Goal: Ask a question: Seek information or help from site administrators or community

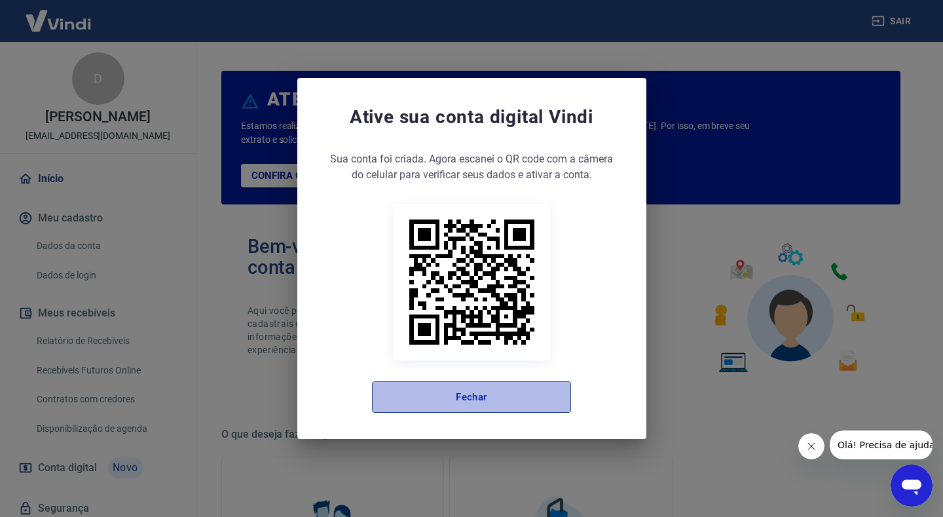
click at [505, 385] on button "Fechar" at bounding box center [471, 396] width 199 height 31
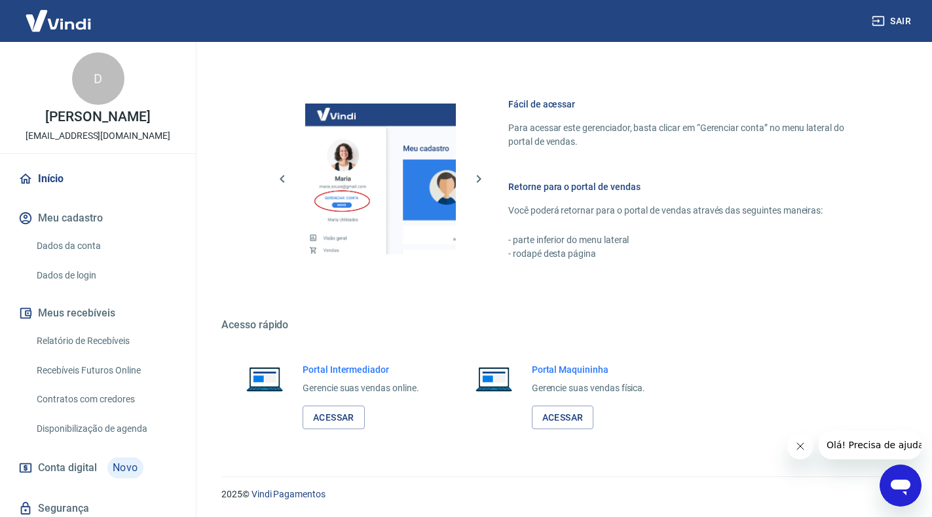
scroll to position [339, 0]
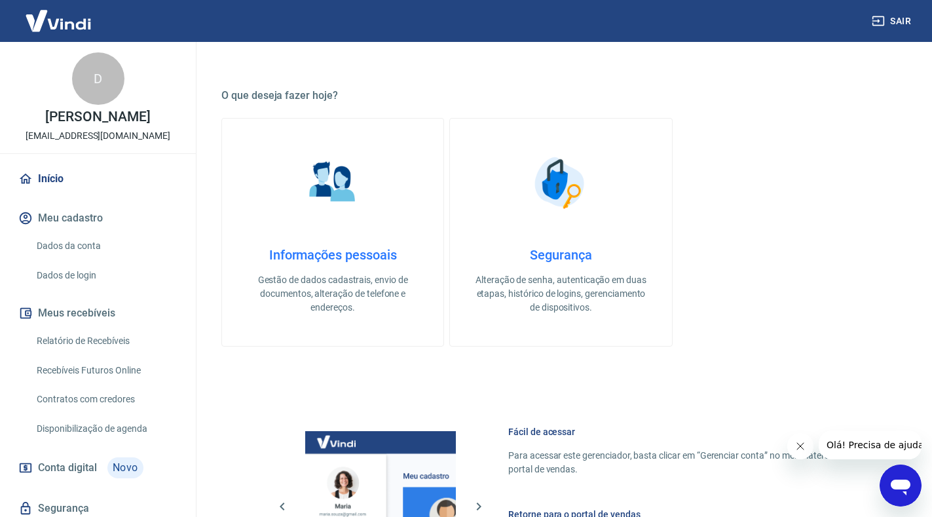
click at [893, 488] on icon "Abrir janela de mensagens" at bounding box center [901, 488] width 20 height 16
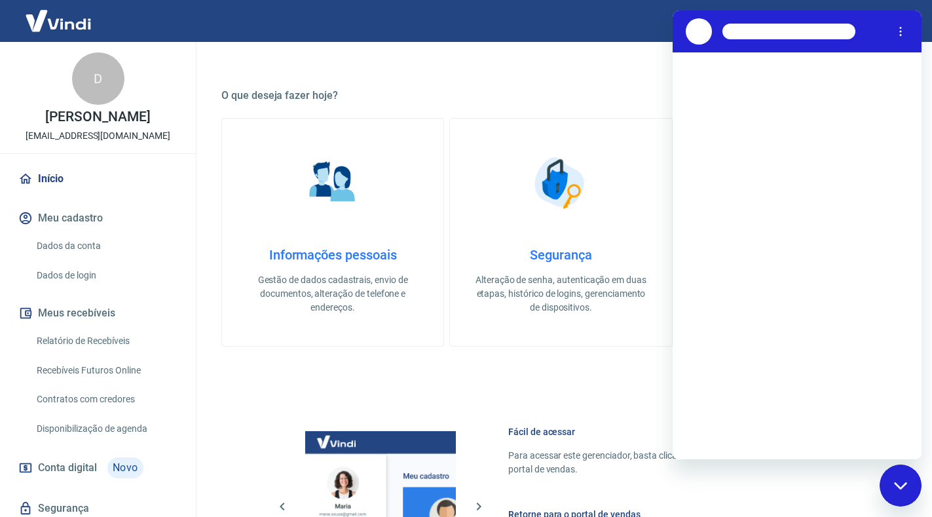
scroll to position [0, 0]
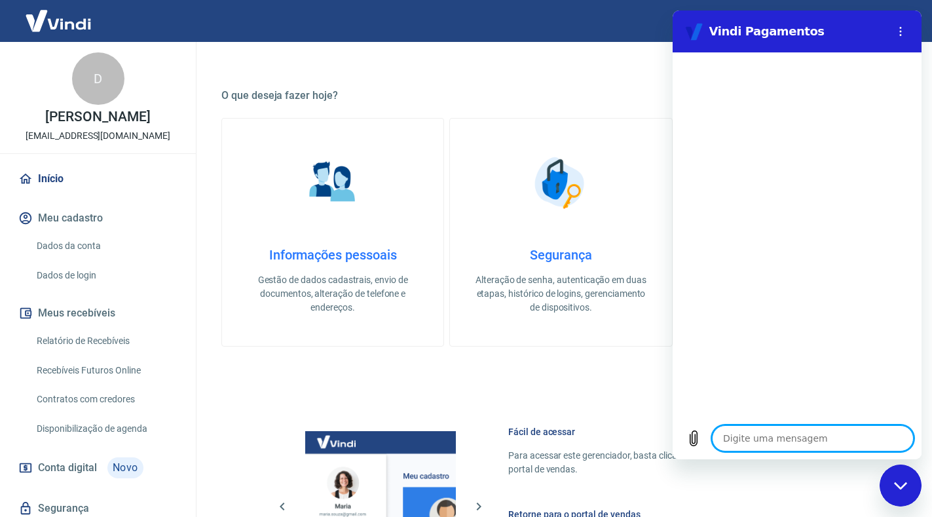
type textarea "e"
type textarea "x"
type textarea "es"
type textarea "x"
type textarea "est"
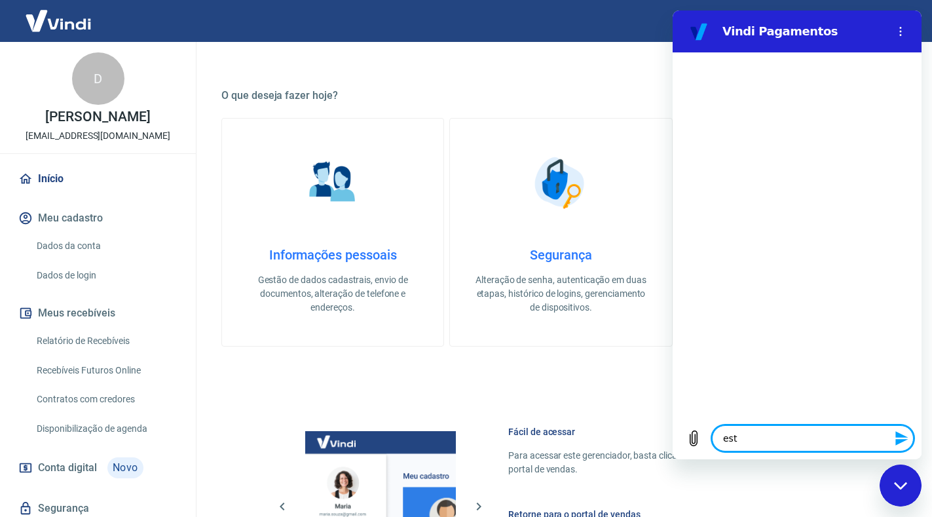
type textarea "x"
type textarea "esto"
type textarea "x"
type textarea "estor"
type textarea "x"
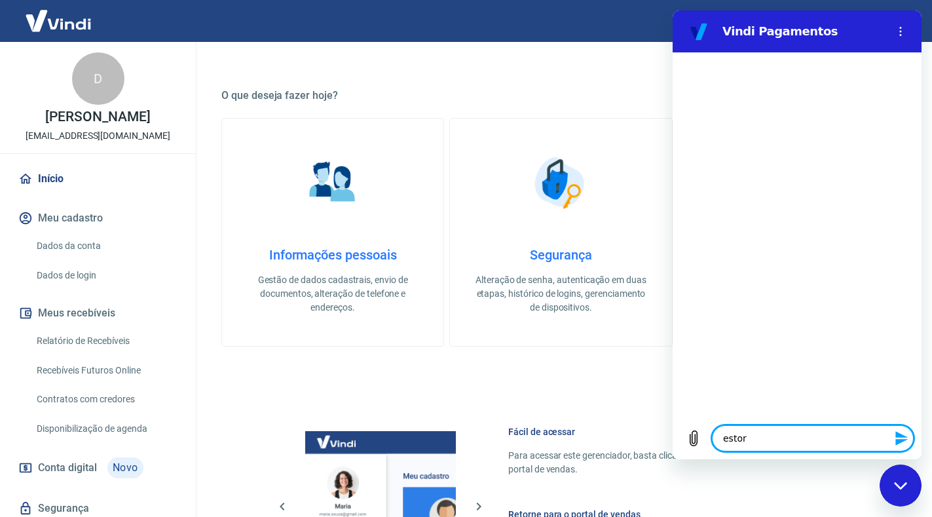
type textarea "estorn"
type textarea "x"
type textarea "estorno"
type textarea "x"
type textarea "estorno"
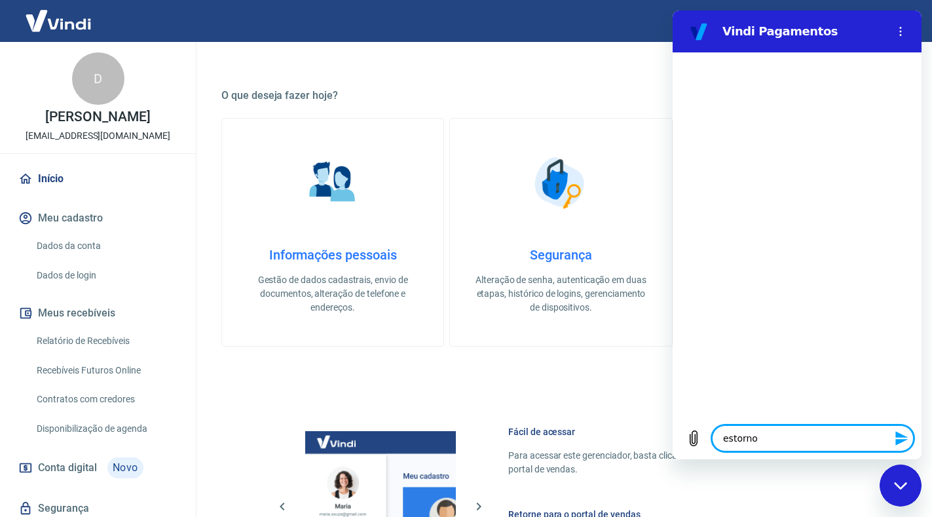
type textarea "x"
type textarea "estorno v"
type textarea "x"
type textarea "estorno ve"
type textarea "x"
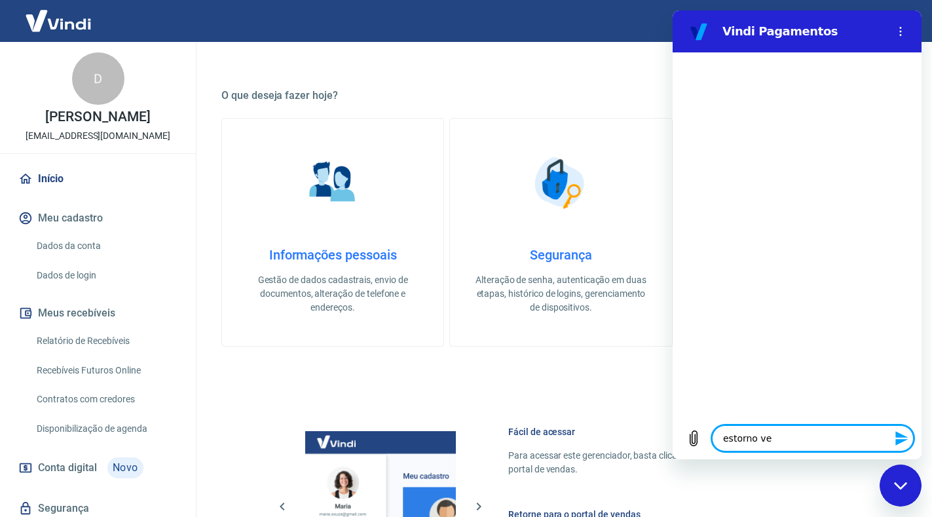
type textarea "estorno ven"
type textarea "x"
type textarea "estorno vend"
type textarea "x"
type textarea "estorno venda"
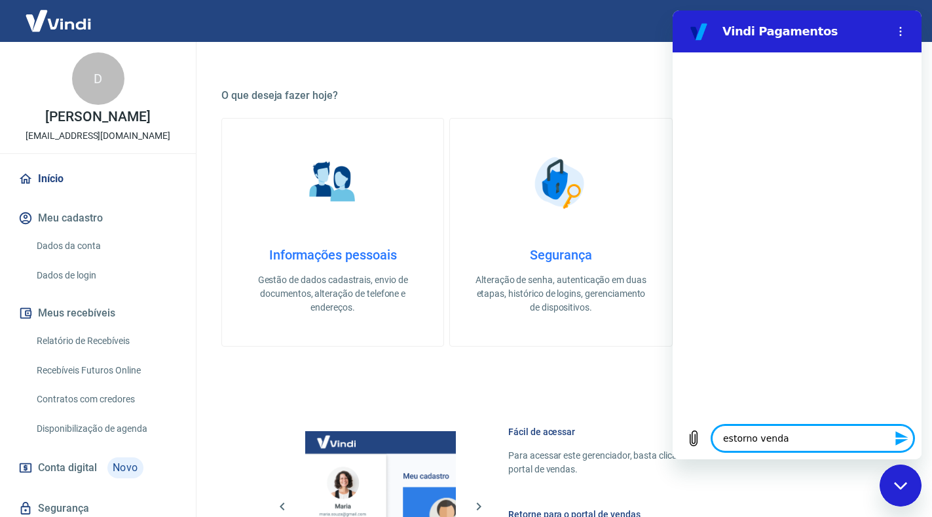
type textarea "x"
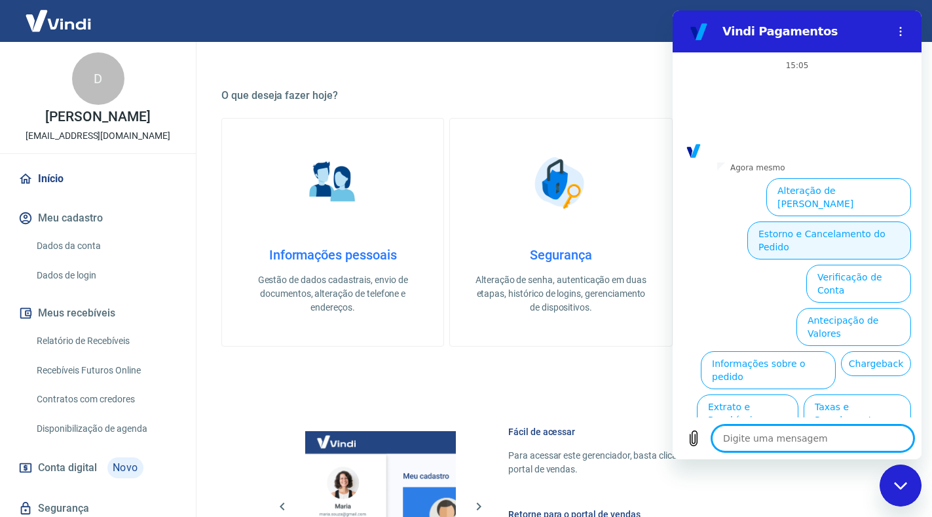
click at [863, 221] on button "Estorno e Cancelamento do Pedido" at bounding box center [829, 240] width 164 height 38
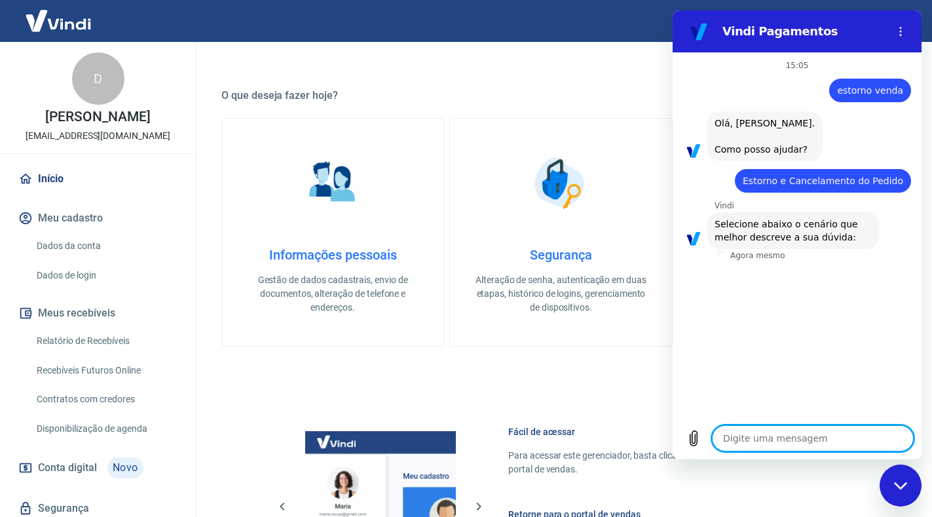
scroll to position [67, 0]
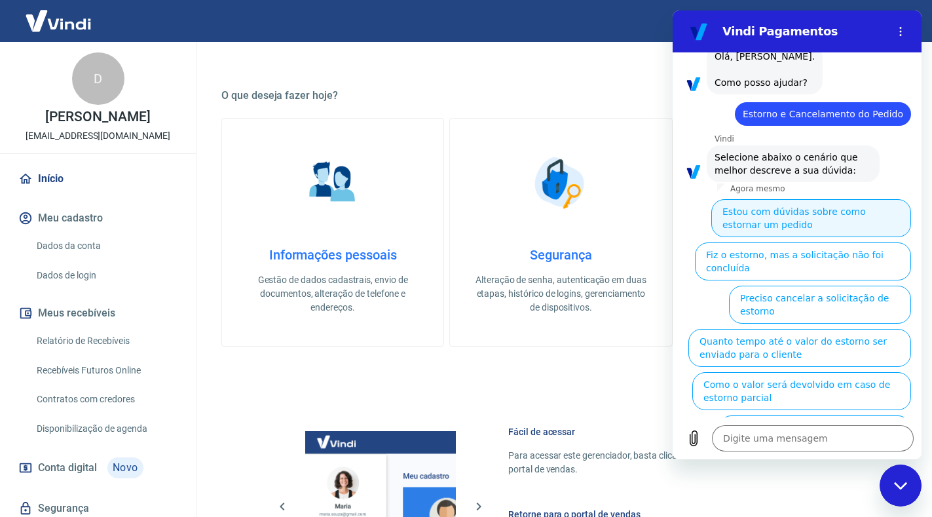
click at [863, 233] on button "Estou com dúvidas sobre como estornar um pedido" at bounding box center [811, 218] width 200 height 38
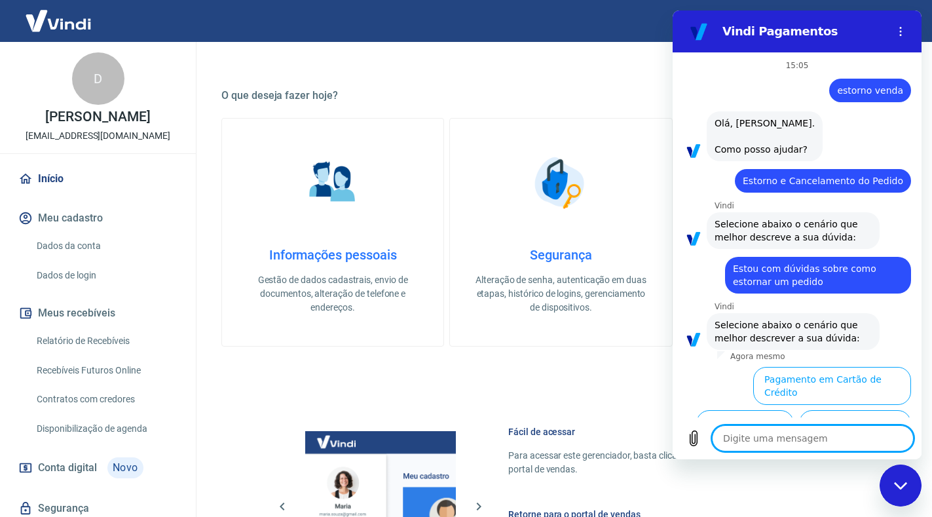
scroll to position [38, 0]
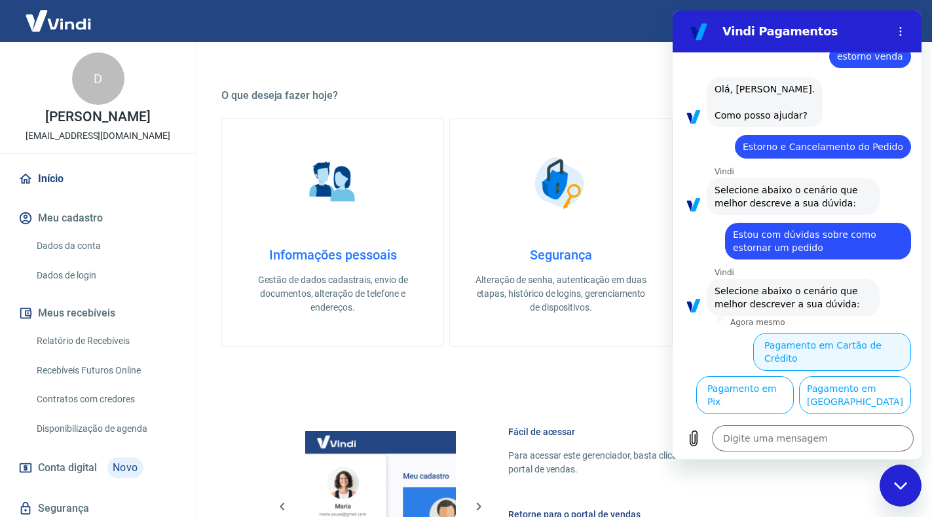
click at [876, 333] on button "Pagamento em Cartão de Crédito" at bounding box center [832, 352] width 158 height 38
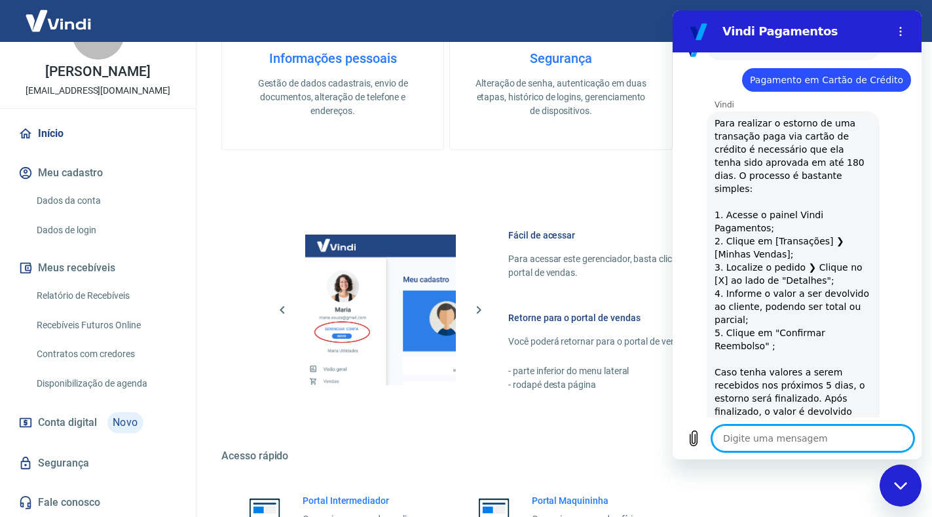
scroll to position [0, 0]
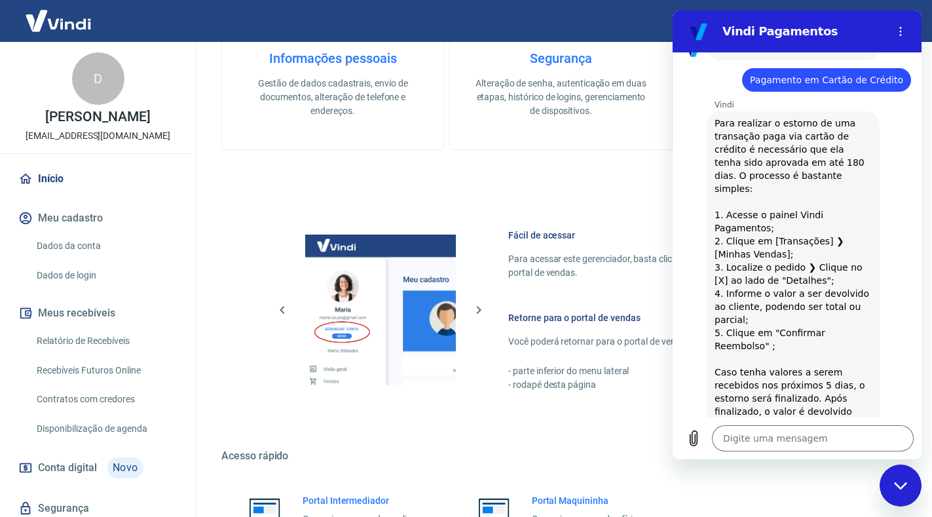
click at [901, 478] on div "Fechar janela de mensagens" at bounding box center [900, 485] width 39 height 39
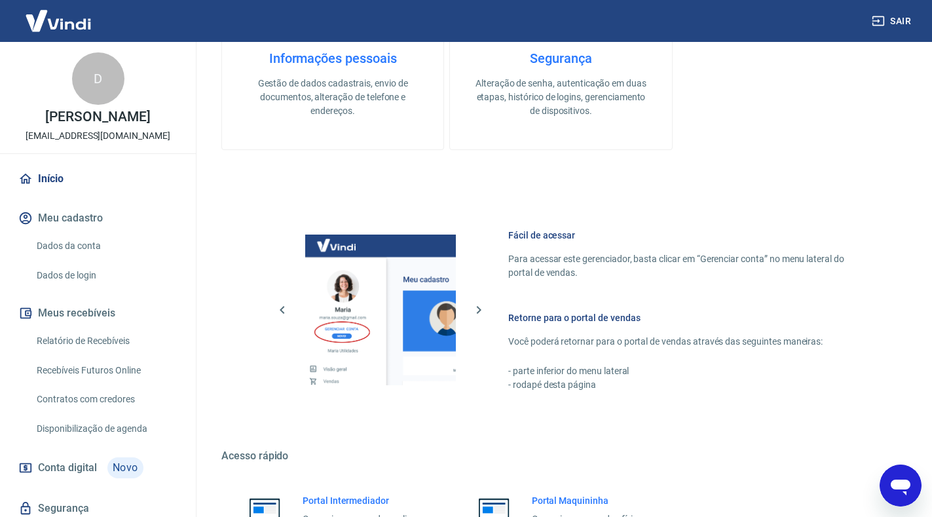
scroll to position [666, 0]
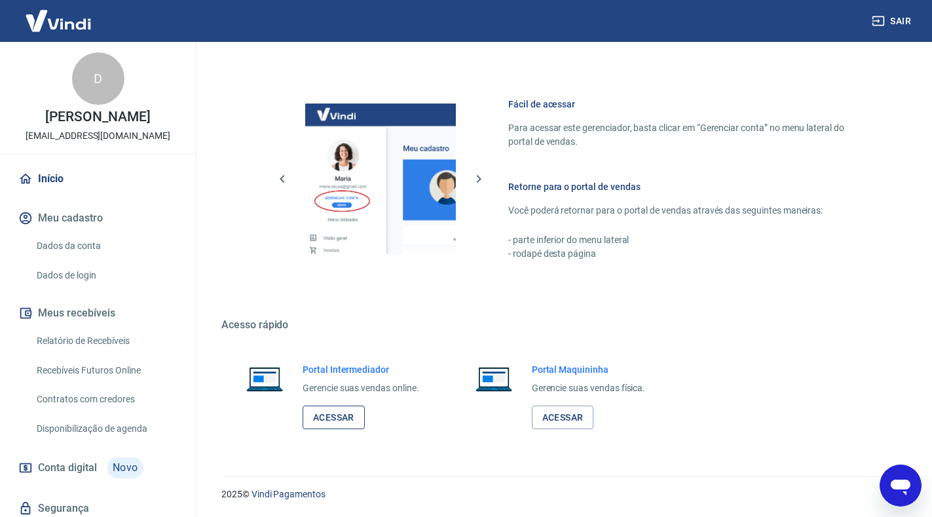
click at [345, 428] on link "Acessar" at bounding box center [334, 417] width 62 height 24
click at [901, 483] on icon "Abrir janela de mensagens" at bounding box center [901, 488] width 20 height 16
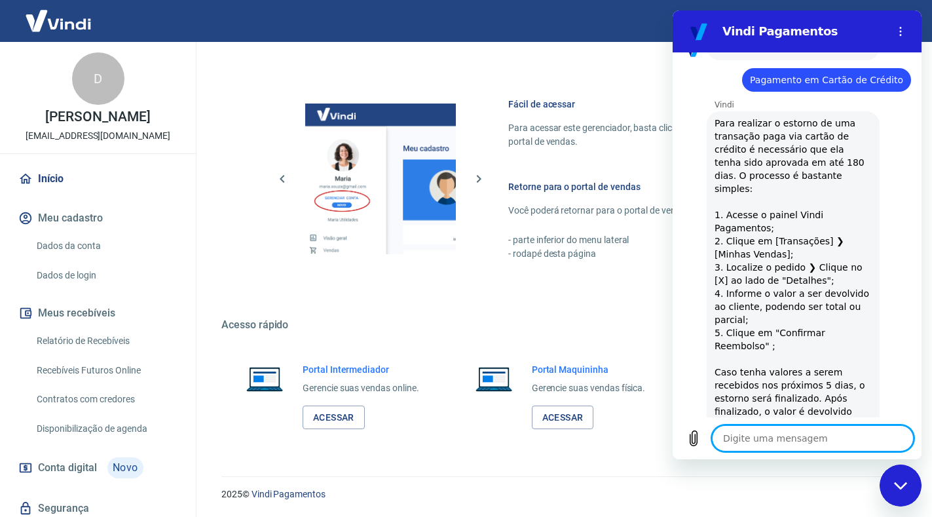
scroll to position [0, 0]
type textarea "x"
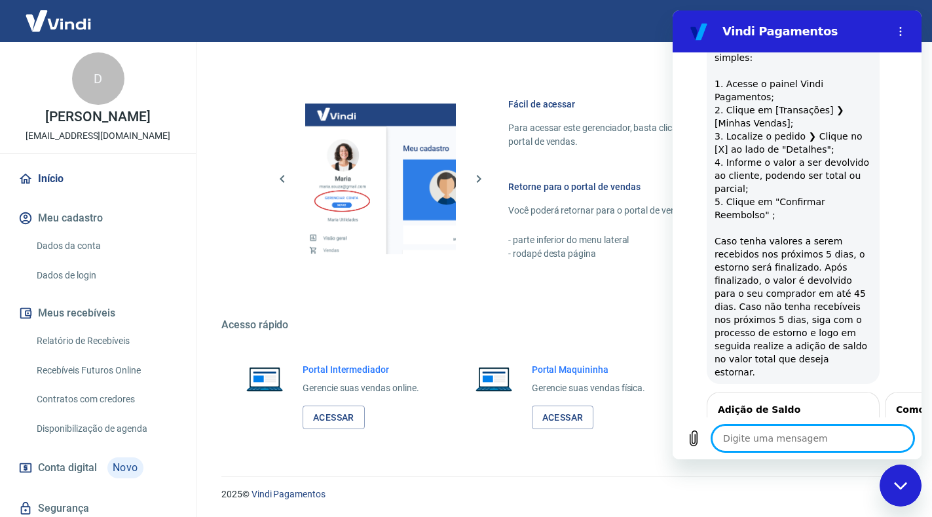
scroll to position [552, 0]
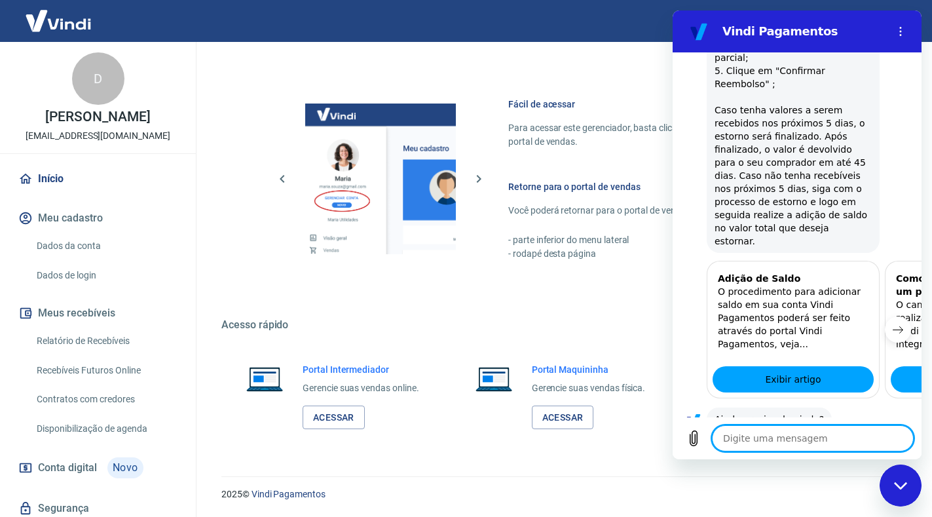
type textarea "N"
type textarea "x"
type textarea "Nã"
type textarea "x"
type textarea "Não"
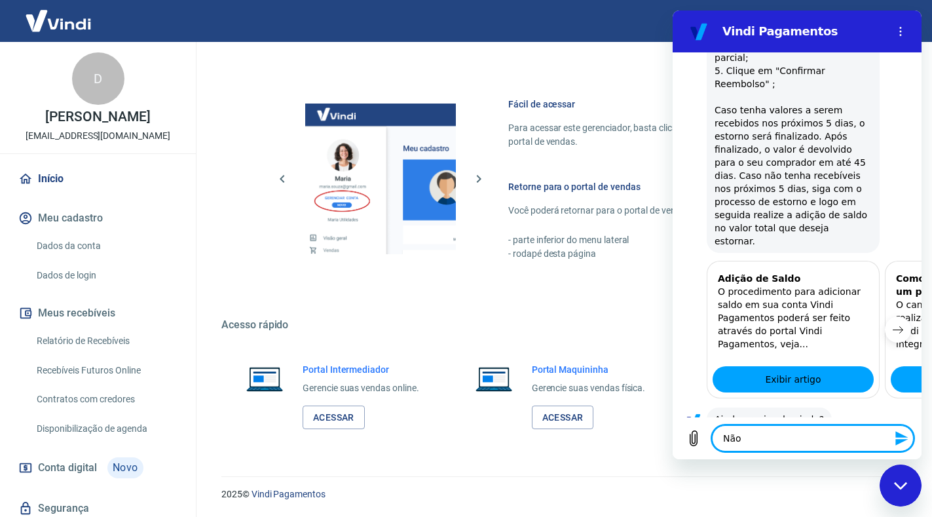
type textarea "x"
type textarea "Não"
type textarea "x"
type textarea "Não c"
type textarea "x"
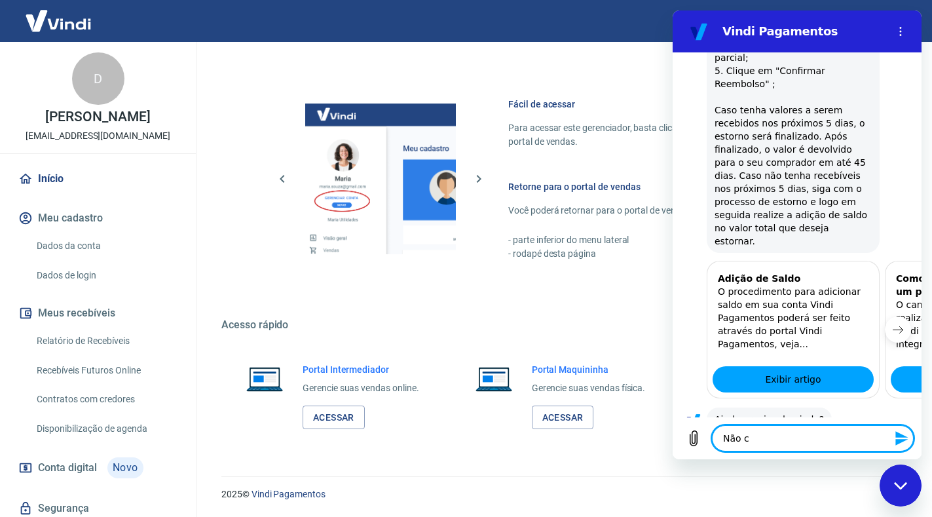
type textarea "Não co"
type textarea "x"
type textarea "Não con"
type textarea "x"
type textarea "Não cons"
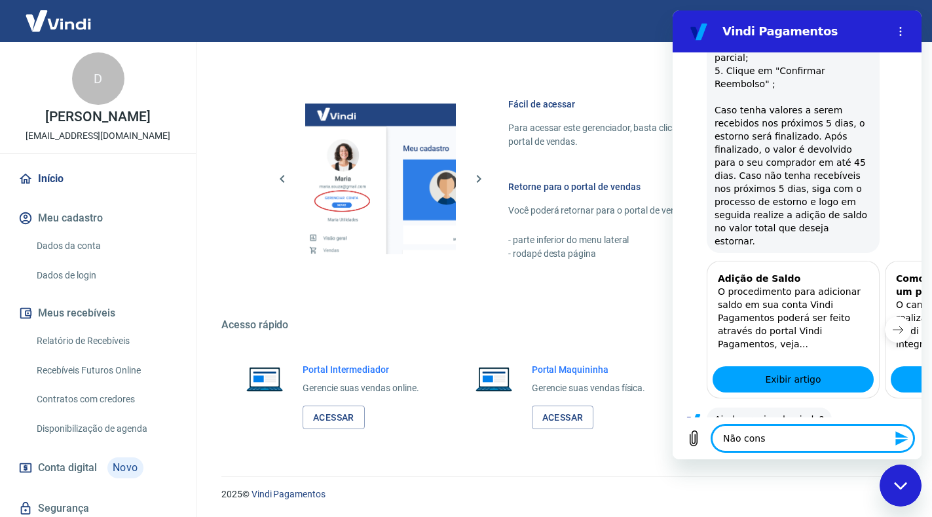
type textarea "x"
type textarea "Não consi"
type textarea "x"
type textarea "Não consig"
type textarea "x"
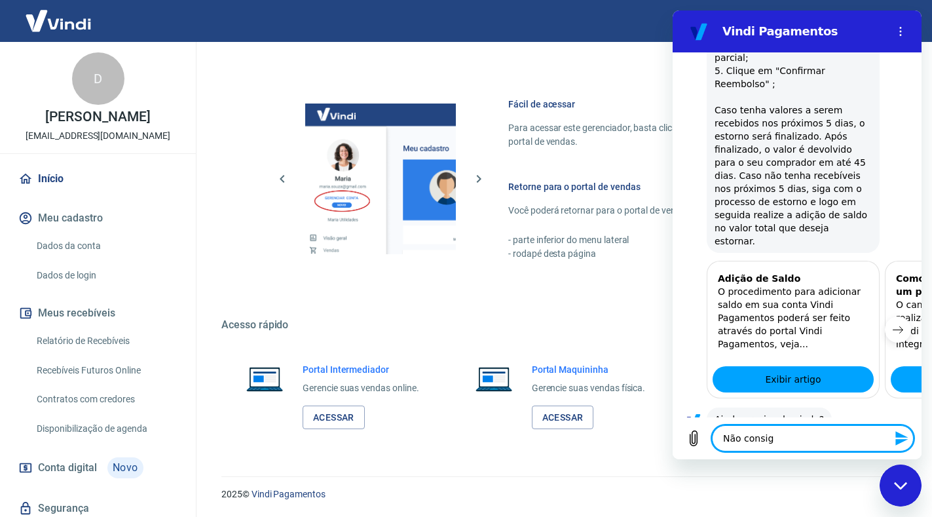
type textarea "Não consigo"
type textarea "x"
type textarea "Não consigo"
type textarea "x"
type textarea "Não consigo e"
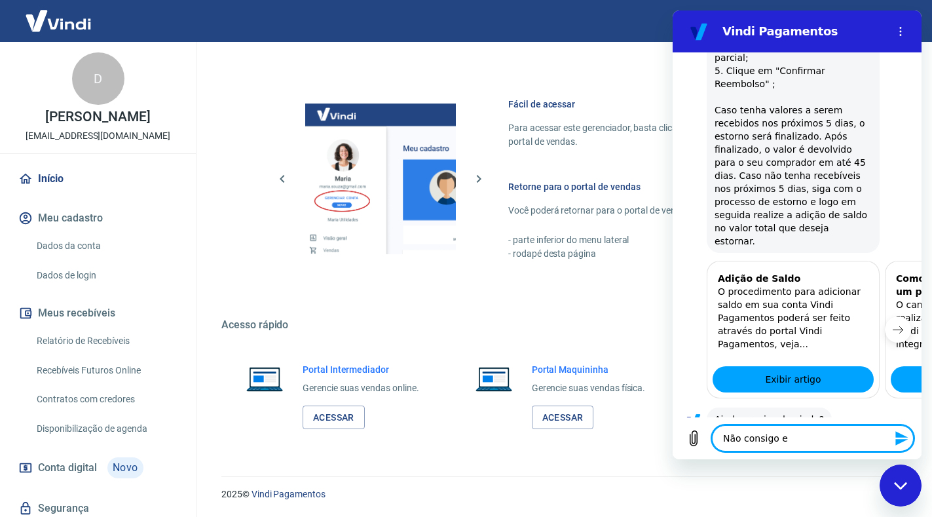
type textarea "x"
type textarea "Não consigo en"
type textarea "x"
type textarea "Não consigo ens"
type textarea "x"
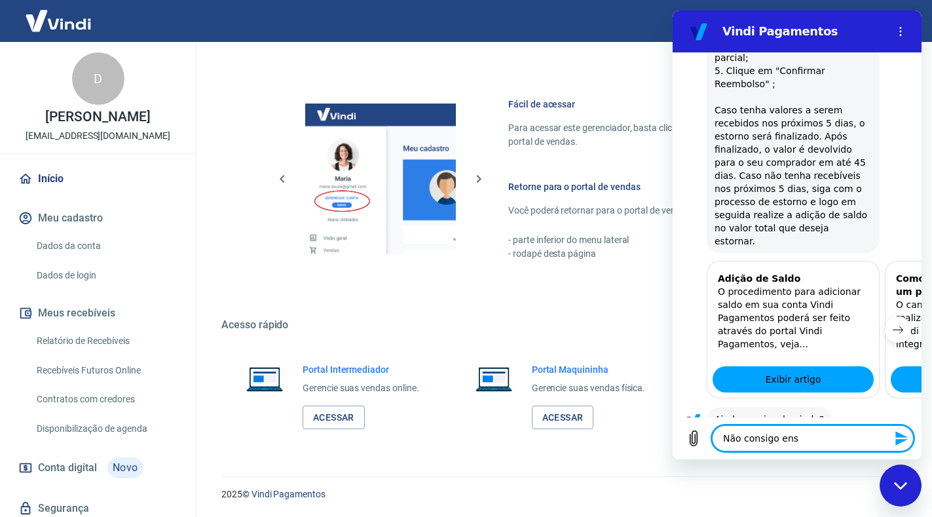
type textarea "Não consigo ense"
type textarea "x"
type textarea "Não consigo enser"
type textarea "x"
type textarea "Não consigo enseri"
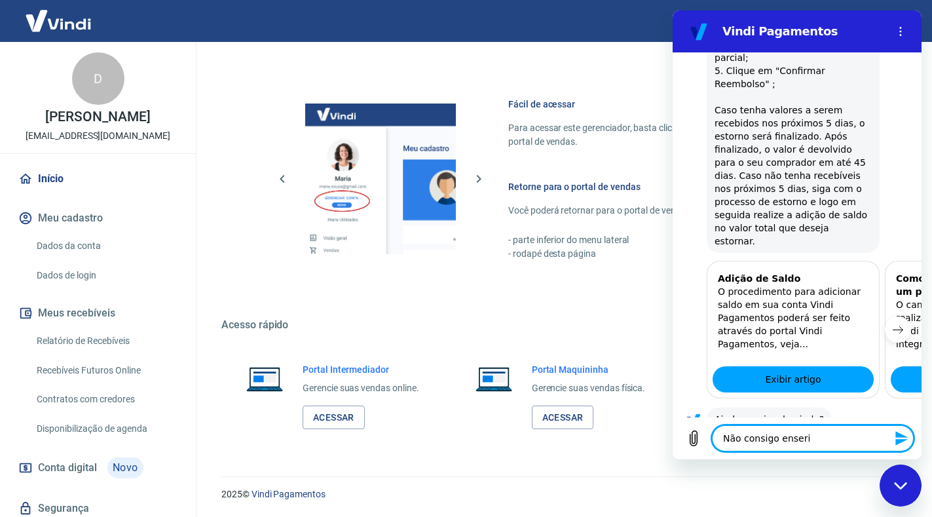
type textarea "x"
type textarea "Não consigo enserir"
type textarea "x"
type textarea "Não consigo enserir"
type textarea "x"
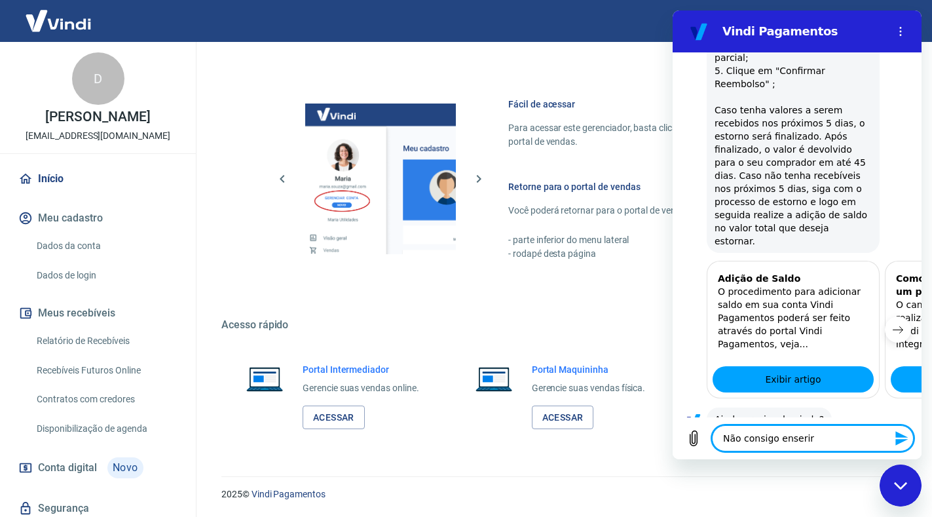
type textarea "Não consigo enserir o"
type textarea "x"
type textarea "Não consigo enserir"
type textarea "x"
type textarea "Não consigo enserir"
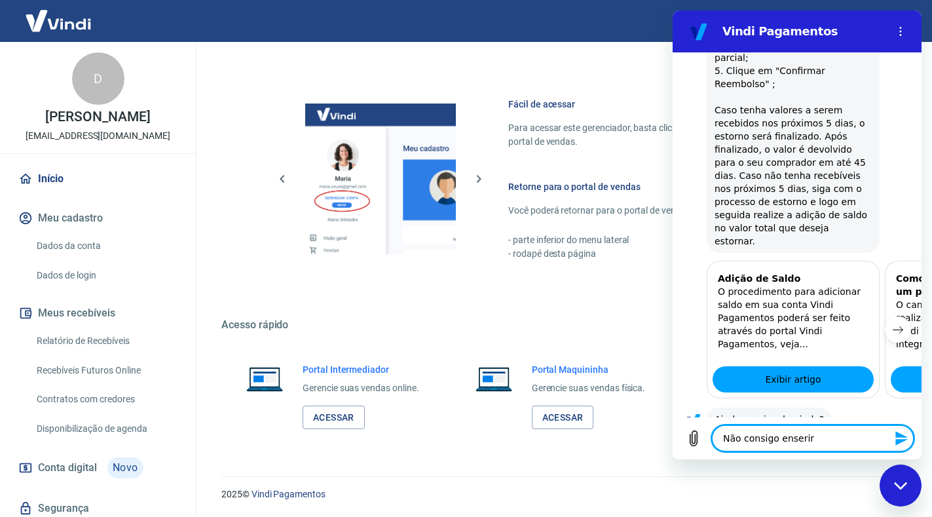
type textarea "x"
type textarea "Não consigo enseri"
type textarea "x"
type textarea "Não consigo enser"
type textarea "x"
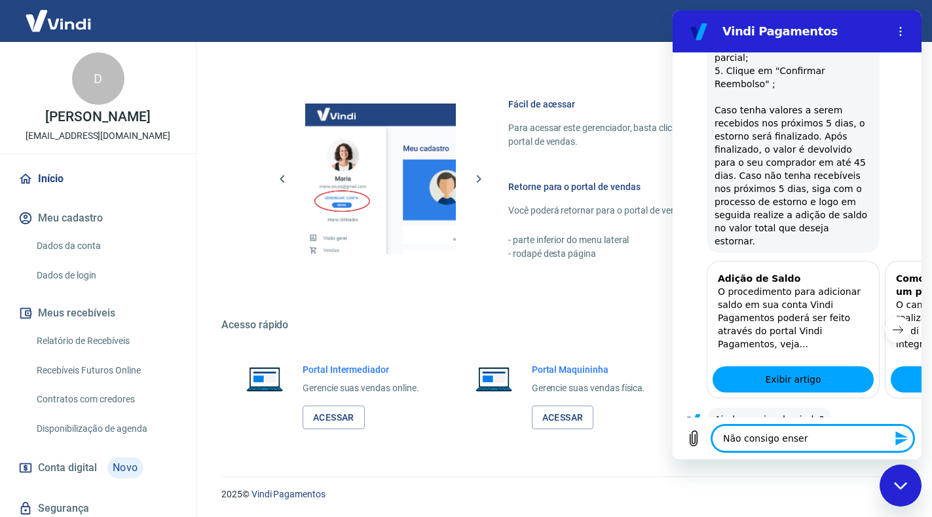
type textarea "Não consigo ense"
type textarea "x"
type textarea "Não consigo ens"
type textarea "x"
type textarea "Não consigo en"
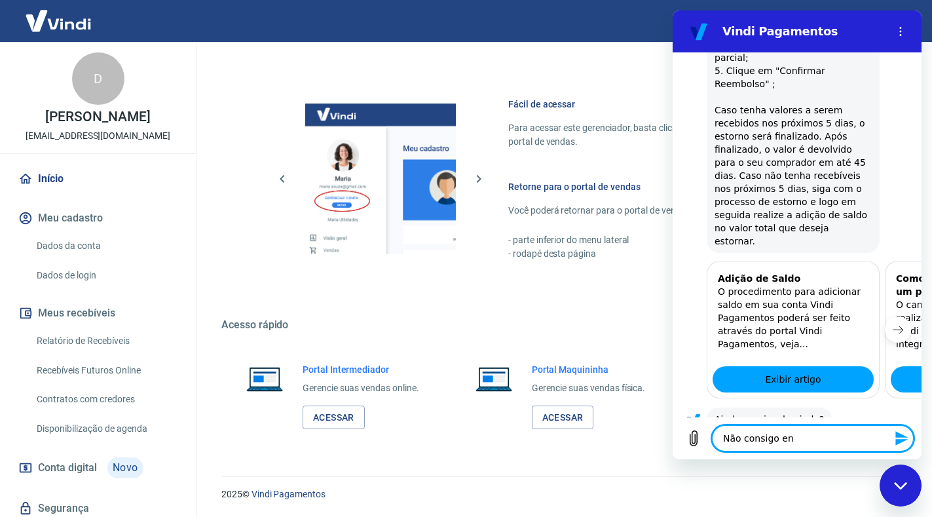
type textarea "x"
type textarea "Não consigo e"
type textarea "x"
type textarea "Não consigo"
type textarea "x"
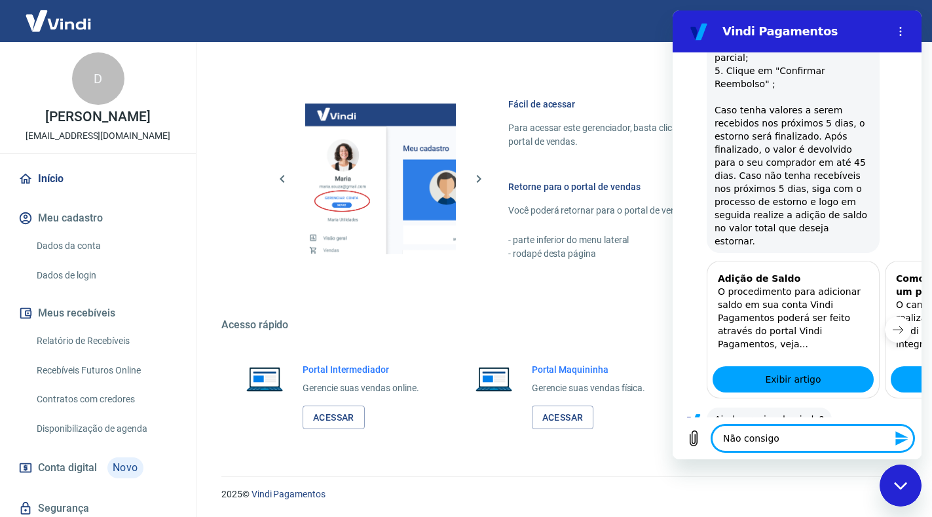
type textarea "Não consigo i"
type textarea "x"
type textarea "Não consigo in"
type textarea "x"
type textarea "Não consigo ins"
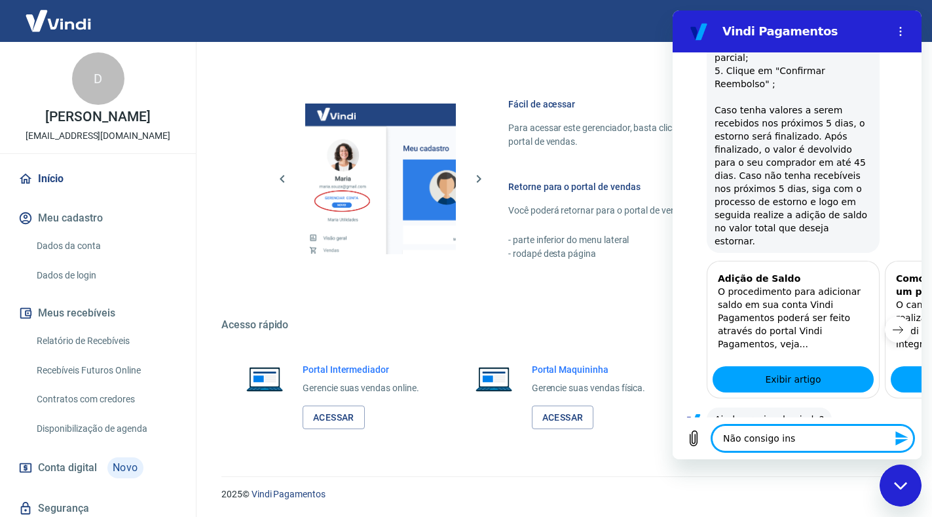
type textarea "x"
type textarea "Não consigo inse"
type textarea "x"
type textarea "Não consigo inser"
type textarea "x"
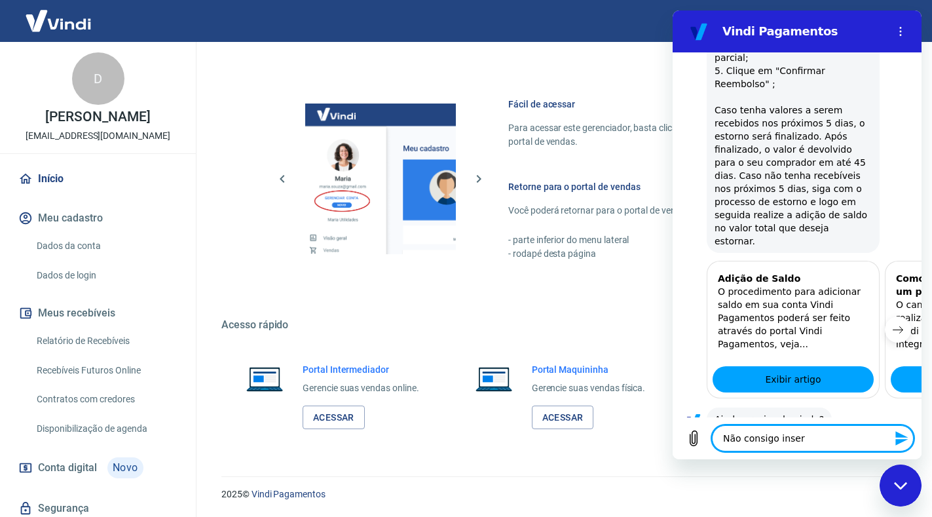
type textarea "Não consigo inseri"
type textarea "x"
type textarea "Não consigo inserir"
type textarea "x"
type textarea "Não consigo inserir"
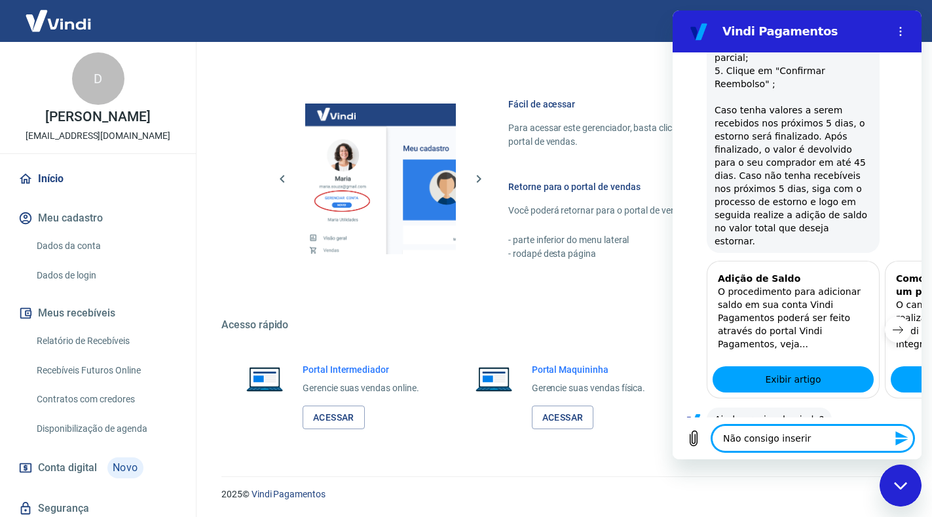
type textarea "x"
type textarea "Não consigo inserir o"
type textarea "x"
type textarea "Não consigo inserir o"
type textarea "x"
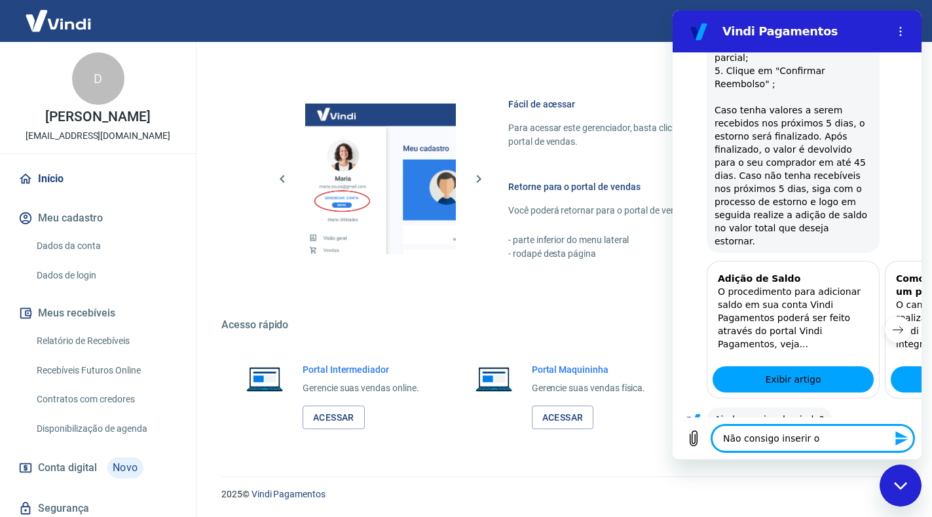
type textarea "Não consigo inserir o v"
type textarea "x"
type textarea "Não consigo inserir o va"
type textarea "x"
type textarea "Não consigo inserir o val"
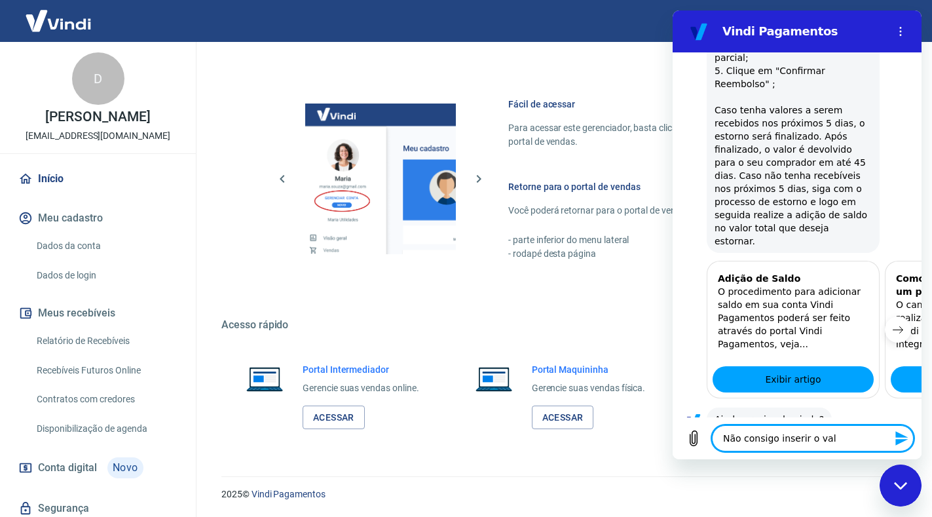
type textarea "x"
type textarea "Não consigo inserir o valo"
type textarea "x"
type textarea "Não consigo inserir o valor"
type textarea "x"
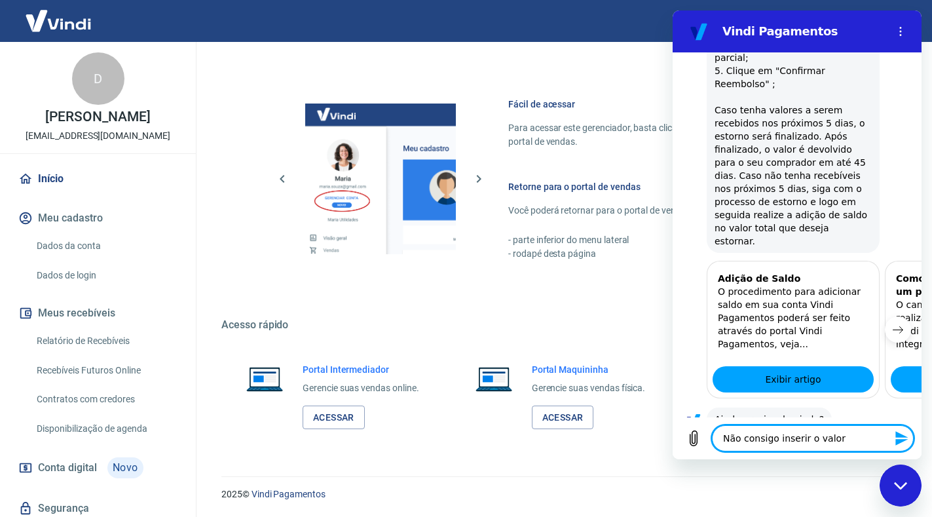
type textarea "Não consigo inserir o valor"
type textarea "x"
type textarea "Não consigo inserir o valor"
type textarea "x"
type textarea "Não consigo inserir o valor d"
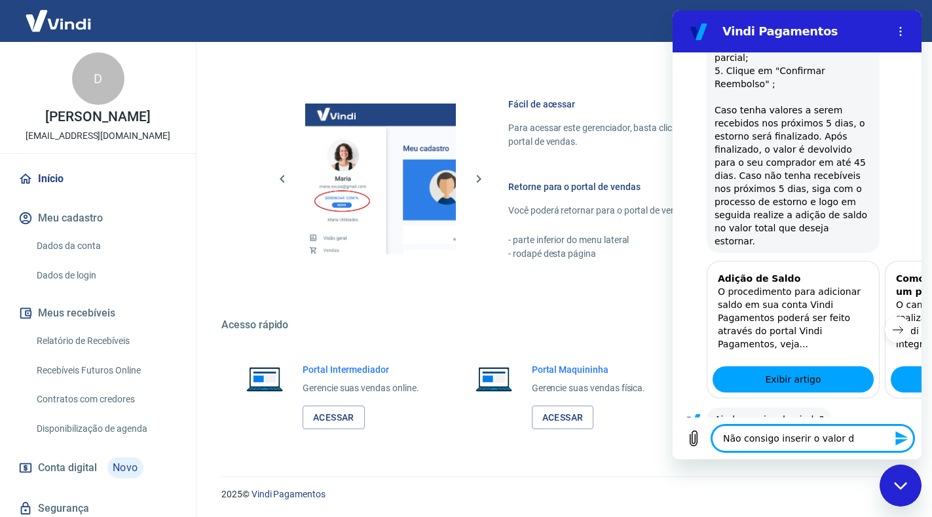
type textarea "x"
type textarea "Não consigo inserir o valor do"
type textarea "x"
type textarea "Não consigo inserir o valor do"
type textarea "x"
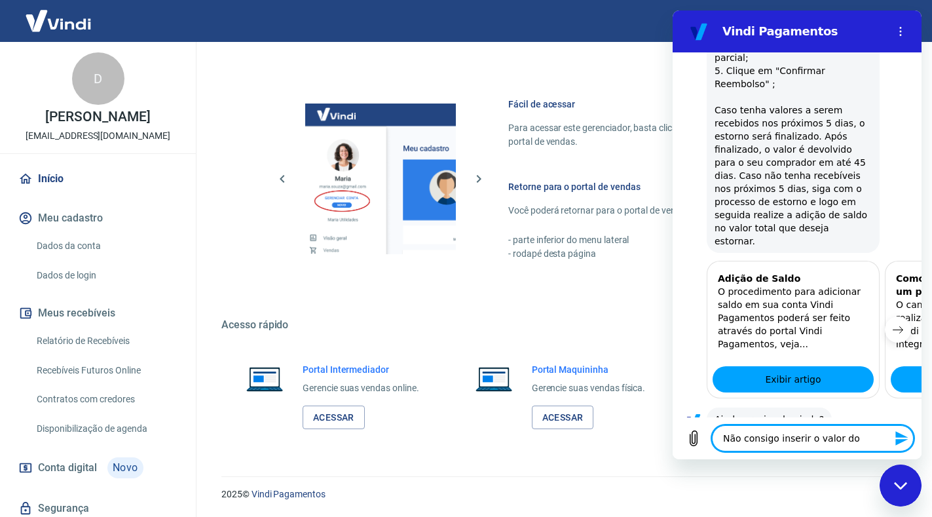
type textarea "Não consigo inserir o valor do r"
type textarea "x"
type textarea "Não consigo inserir o valor do re"
type textarea "x"
type textarea "Não consigo inserir o valor do ree"
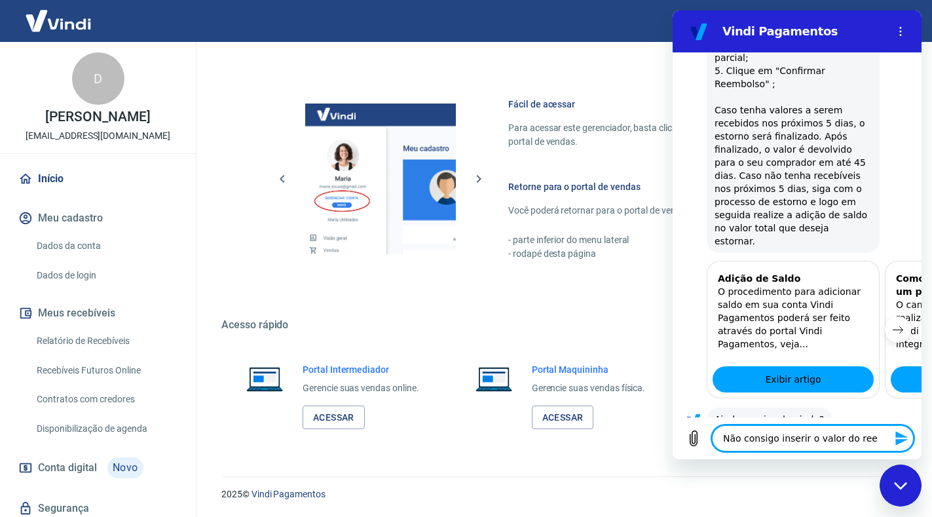
type textarea "x"
type textarea "Não consigo inserir o valor do reem"
type textarea "x"
type textarea "Não consigo inserir o valor do reemb"
type textarea "x"
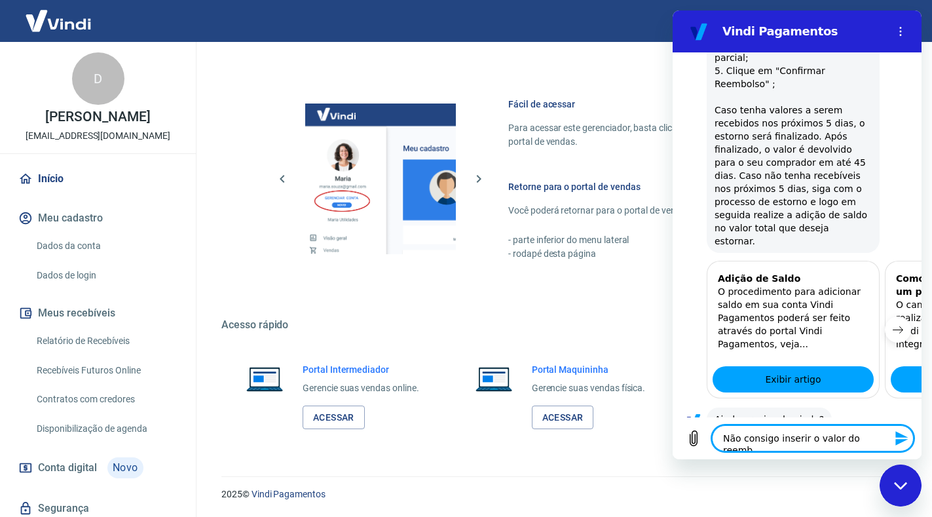
type textarea "Não consigo inserir o valor do reembo"
type textarea "x"
type textarea "Não consigo inserir o valor do reembol"
type textarea "x"
type textarea "Não consigo inserir o valor do reembols"
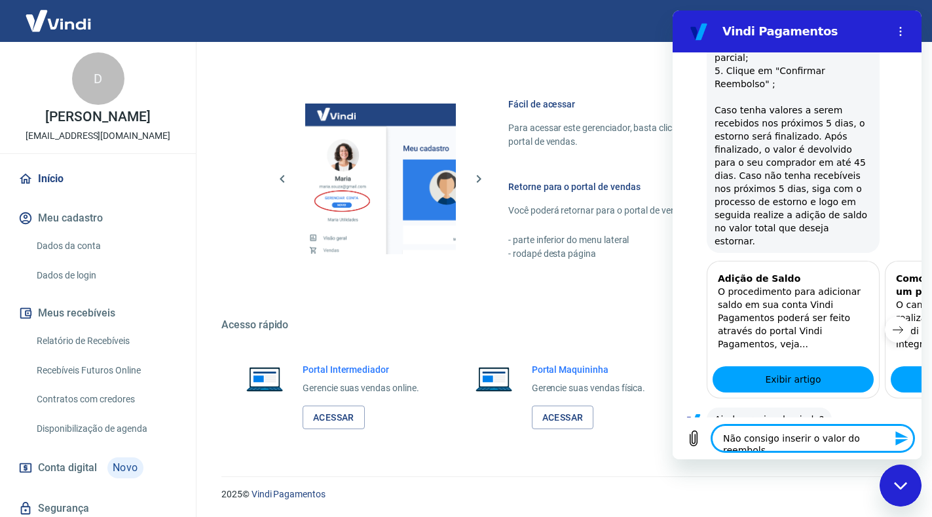
type textarea "x"
type textarea "Não consigo inserir o valor do reembolso"
type textarea "x"
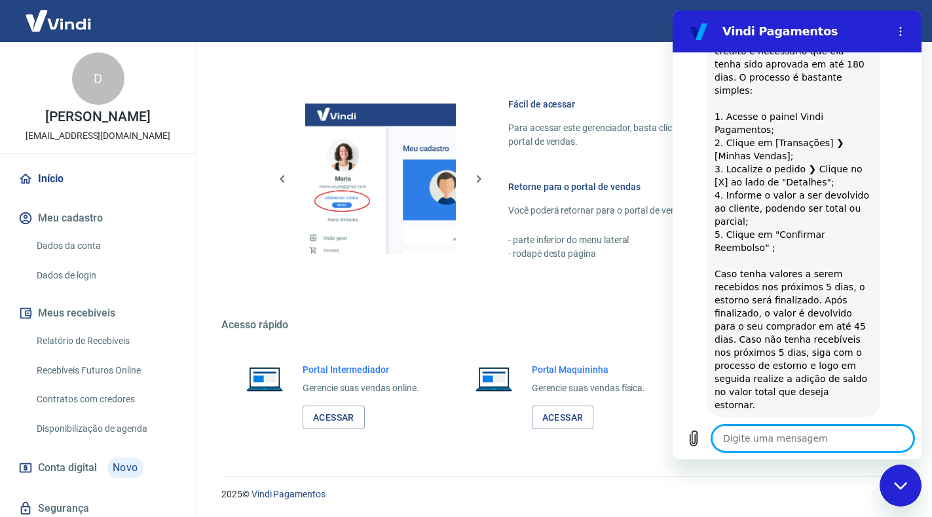
scroll to position [322, 0]
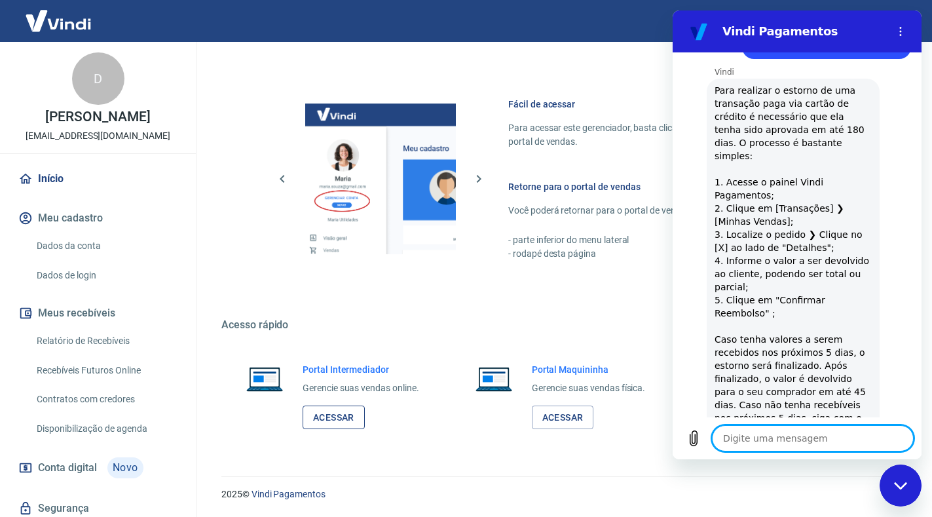
click at [331, 421] on link "Acessar" at bounding box center [334, 417] width 62 height 24
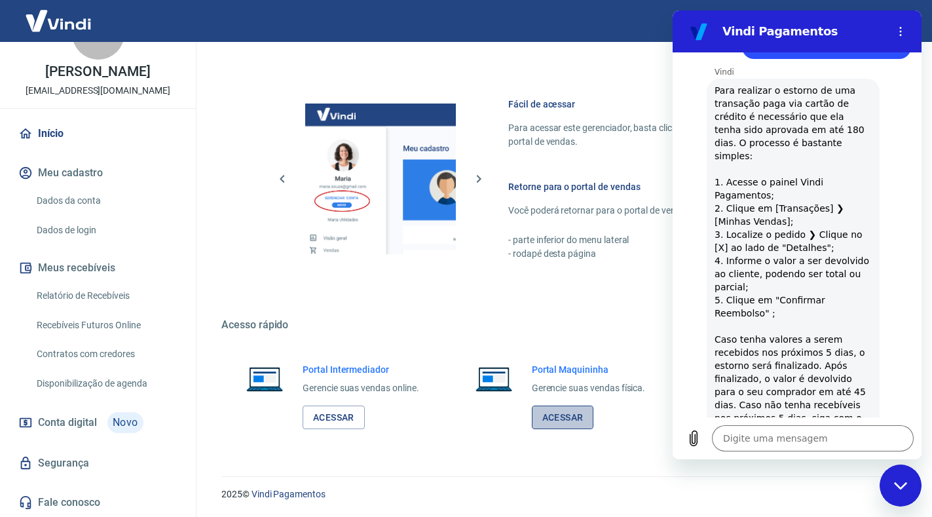
click at [586, 411] on link "Acessar" at bounding box center [563, 417] width 62 height 24
type textarea "x"
click at [79, 380] on link "Disponibilização de agenda" at bounding box center [105, 383] width 149 height 27
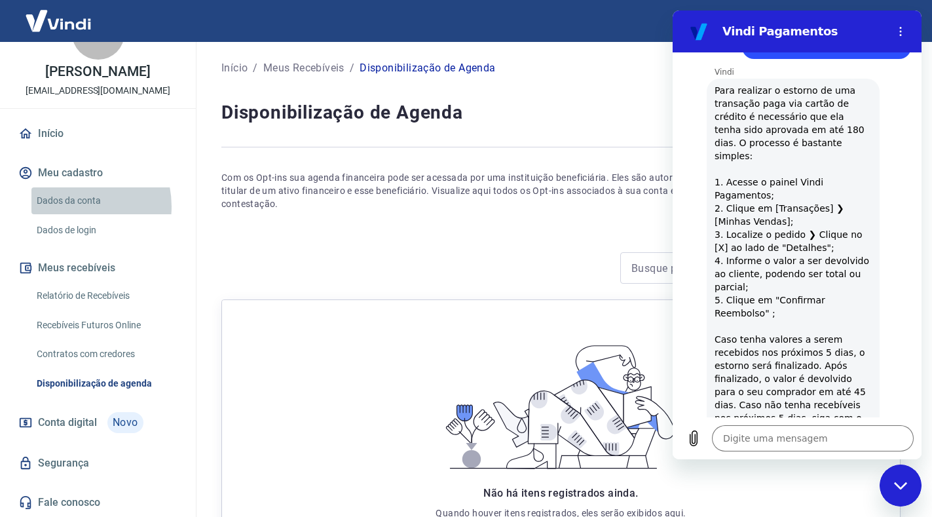
click at [71, 206] on link "Dados da conta" at bounding box center [105, 200] width 149 height 27
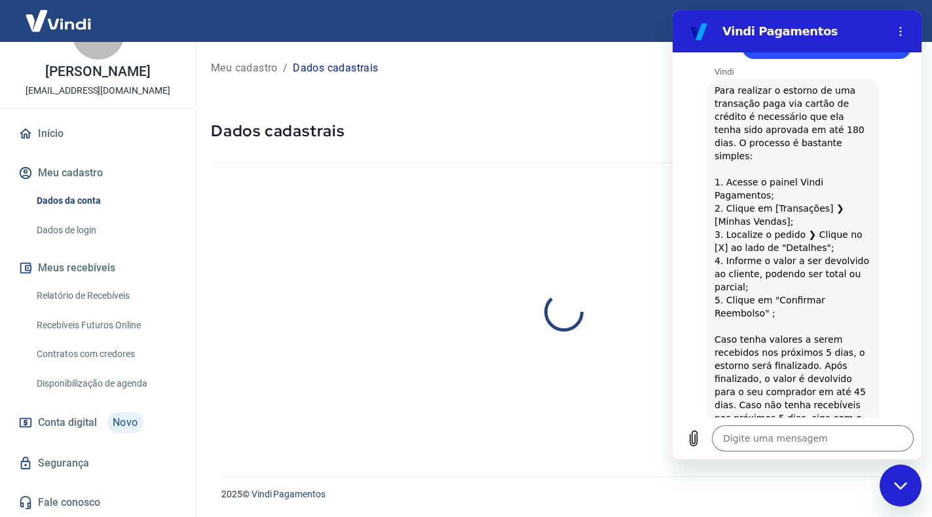
click at [922, 459] on html "Vindi Pagamentos 15:05 diz: estorno venda Enviado · 15:05 diz: Olá, DERICK FERR…" at bounding box center [797, 234] width 249 height 449
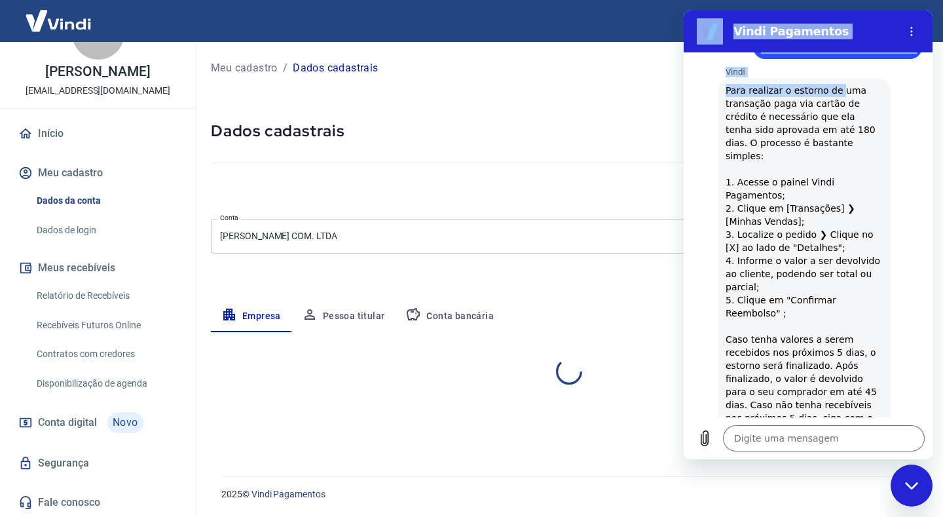
select select "MG"
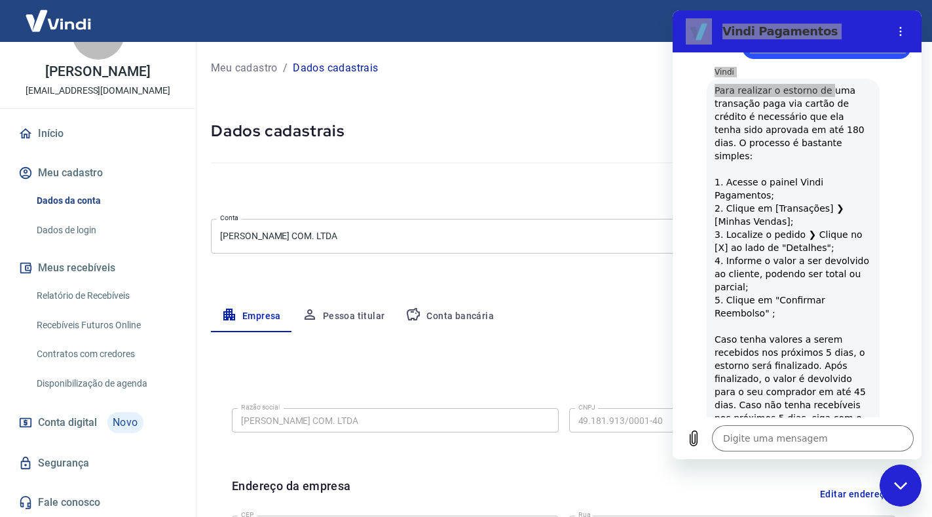
click at [900, 495] on div "Fechar janela de mensagens" at bounding box center [900, 485] width 39 height 39
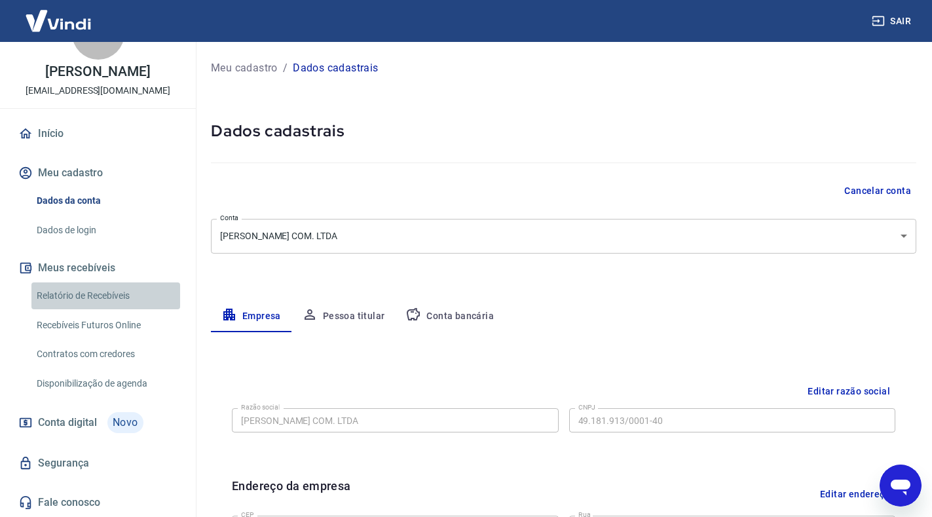
click at [108, 296] on link "Relatório de Recebíveis" at bounding box center [105, 295] width 149 height 27
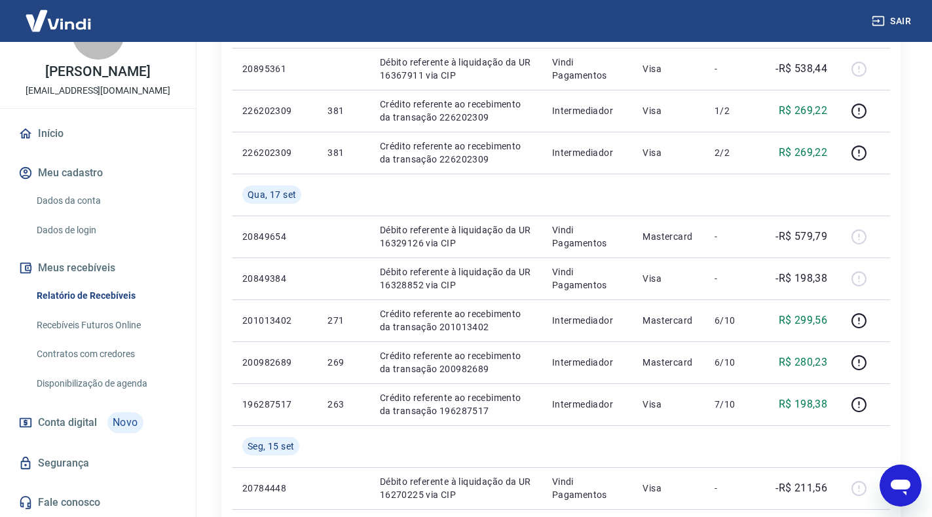
scroll to position [328, 0]
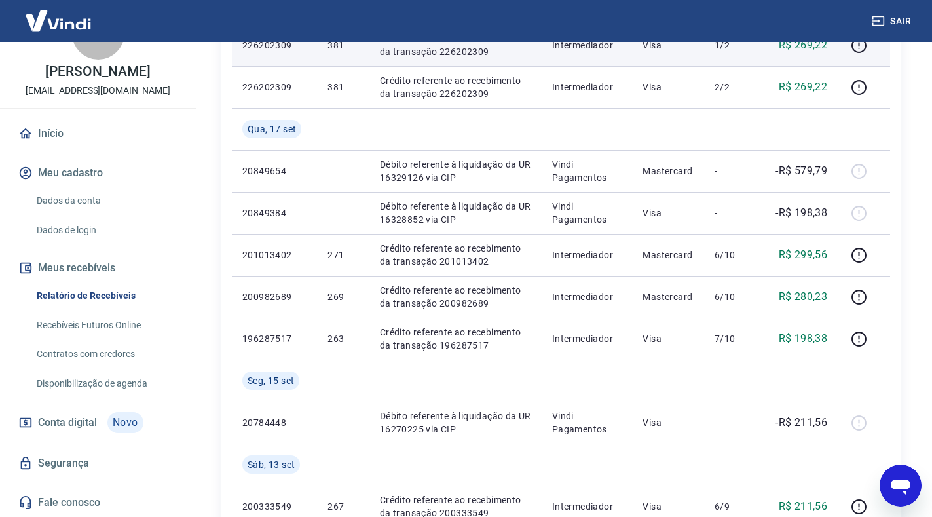
type textarea "x"
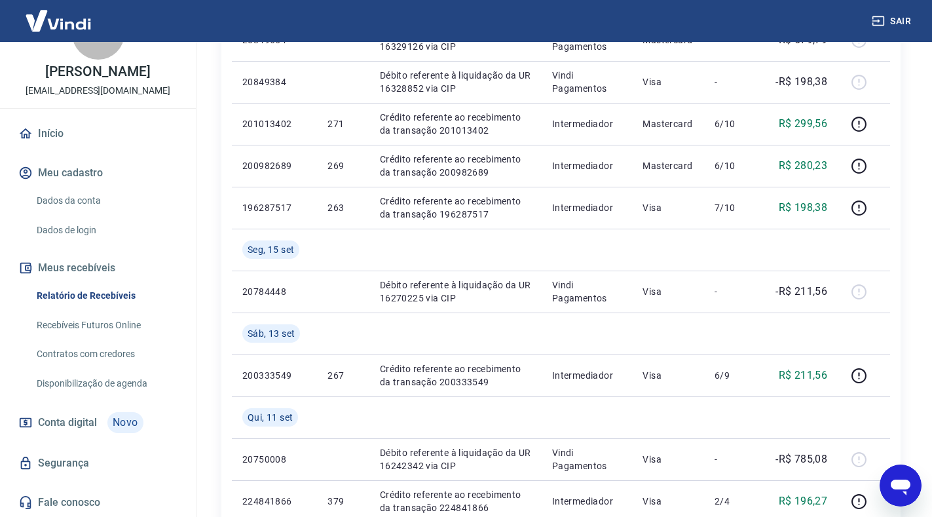
scroll to position [0, 0]
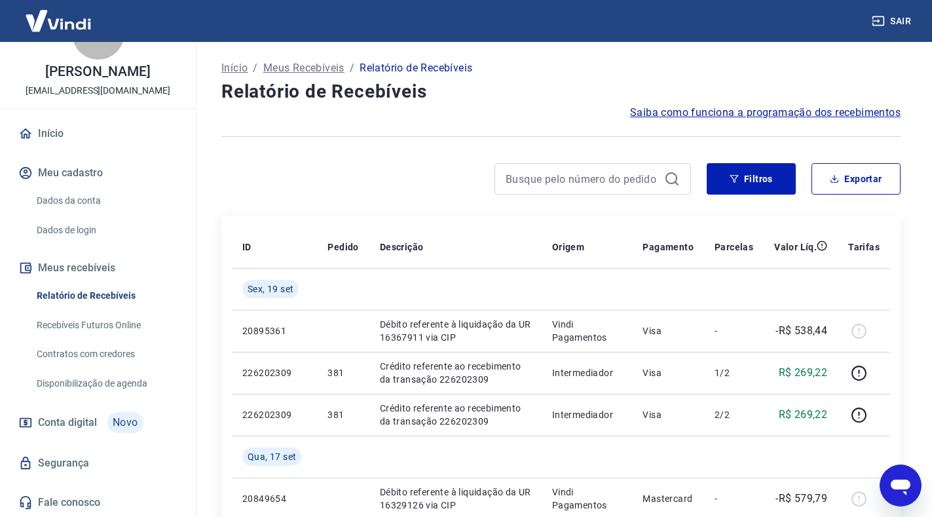
click at [234, 70] on p "Início" at bounding box center [234, 68] width 26 height 16
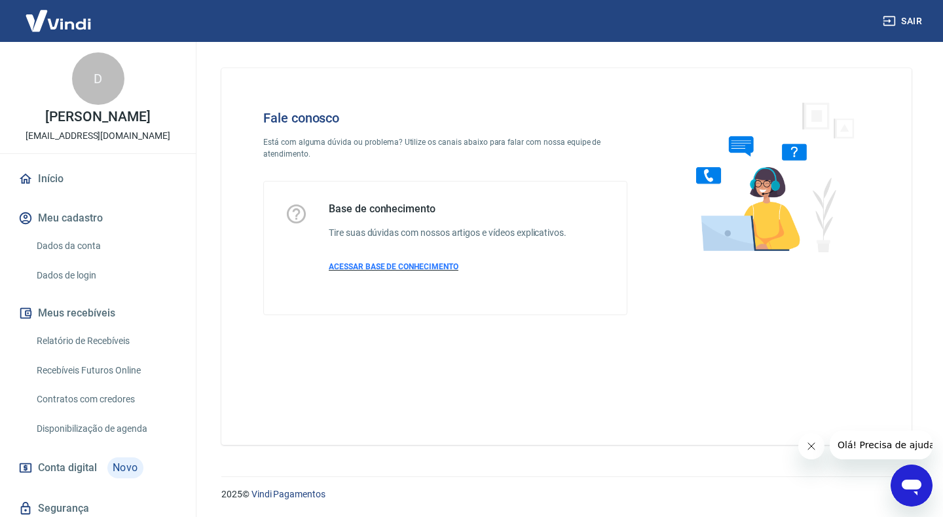
click at [357, 270] on span "ACESSAR BASE DE CONHECIMENTO" at bounding box center [394, 266] width 130 height 9
click at [903, 478] on icon "Abrir janela de mensagens" at bounding box center [912, 486] width 24 height 24
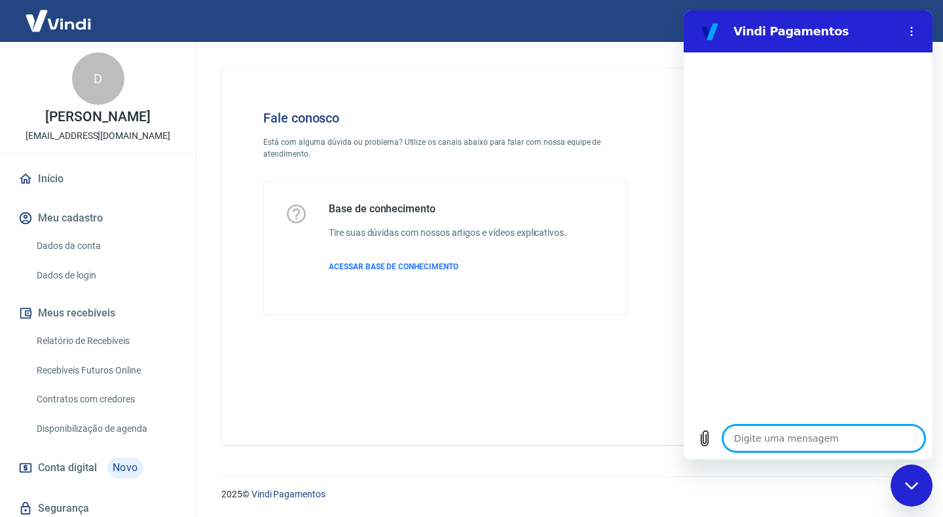
type textarea "f"
type textarea "x"
type textarea "fa"
type textarea "x"
type textarea "fal"
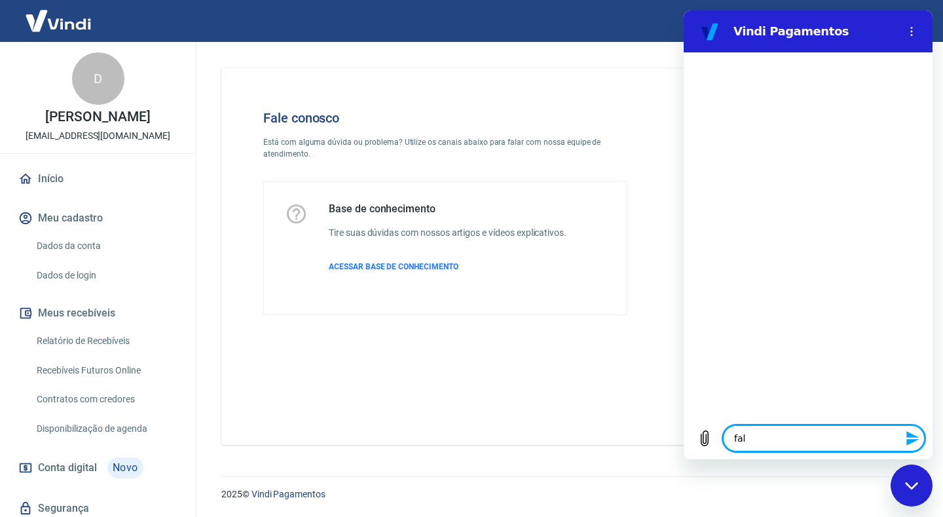
type textarea "x"
type textarea "fala"
type textarea "x"
type textarea "falar"
type textarea "x"
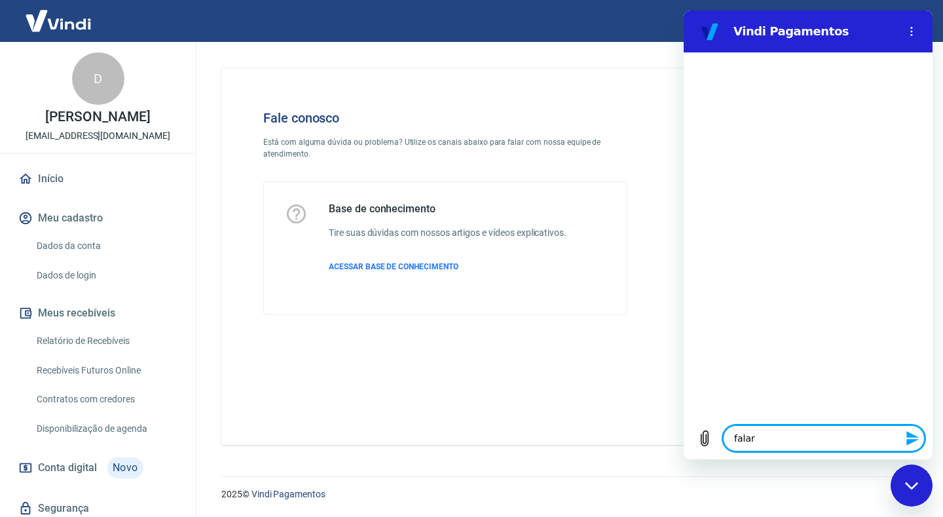
type textarea "falar"
type textarea "x"
type textarea "falar c"
type textarea "x"
type textarea "falar co"
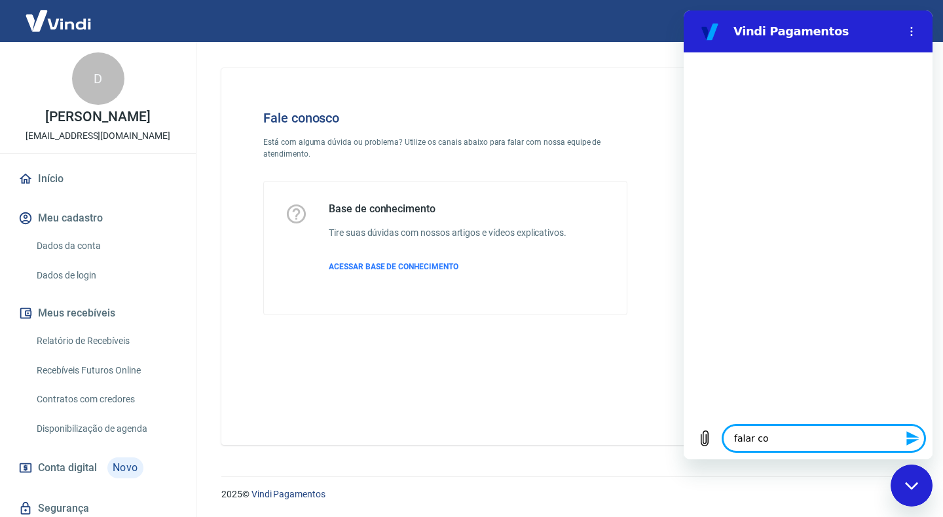
type textarea "x"
type textarea "falar com"
type textarea "x"
type textarea "falar com"
type textarea "x"
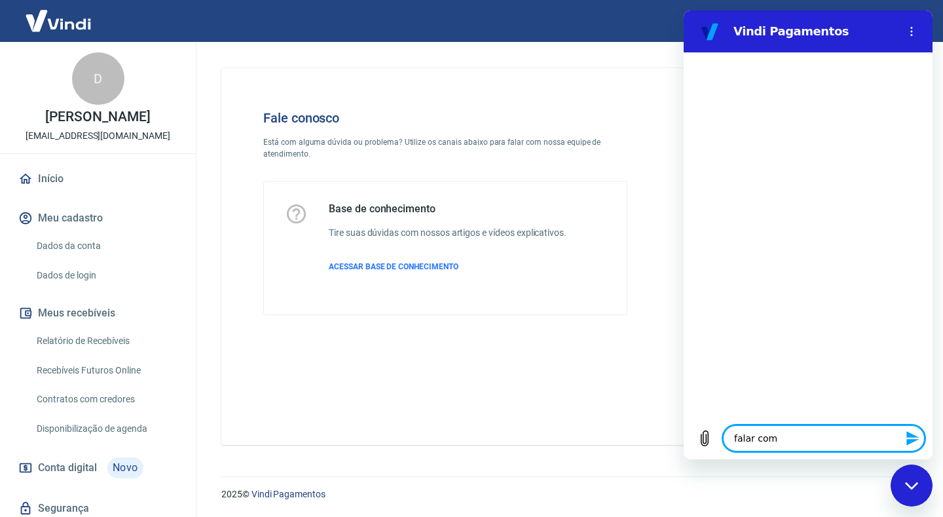
type textarea "falar com u"
type textarea "x"
type textarea "falar com um"
type textarea "x"
type textarea "falar com um"
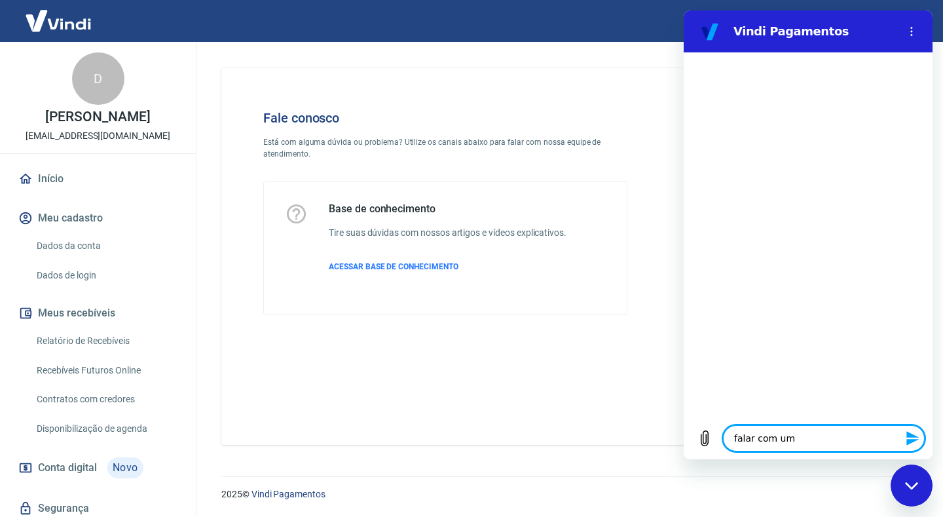
type textarea "x"
type textarea "falar com um a"
type textarea "x"
type textarea "falar com um at"
type textarea "x"
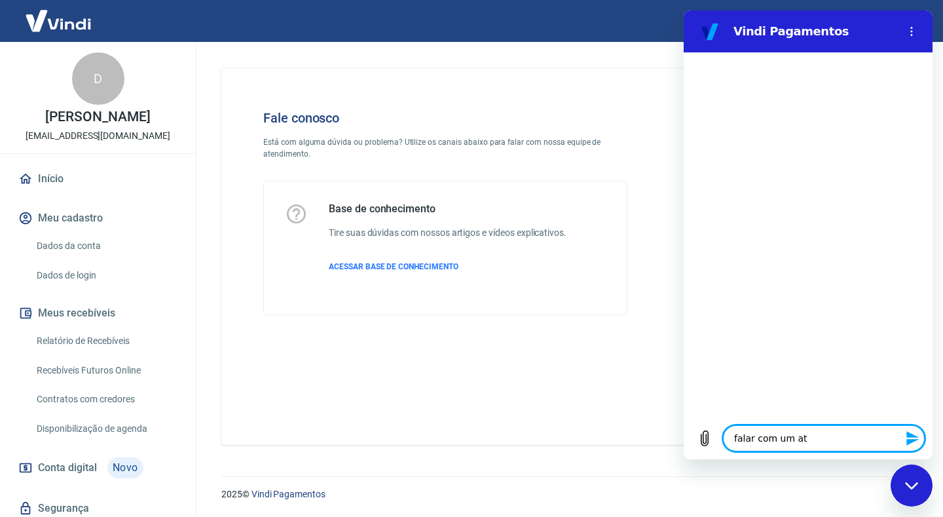
type textarea "falar com um ate"
type textarea "x"
type textarea "falar com um aten"
type textarea "x"
type textarea "falar com um atend"
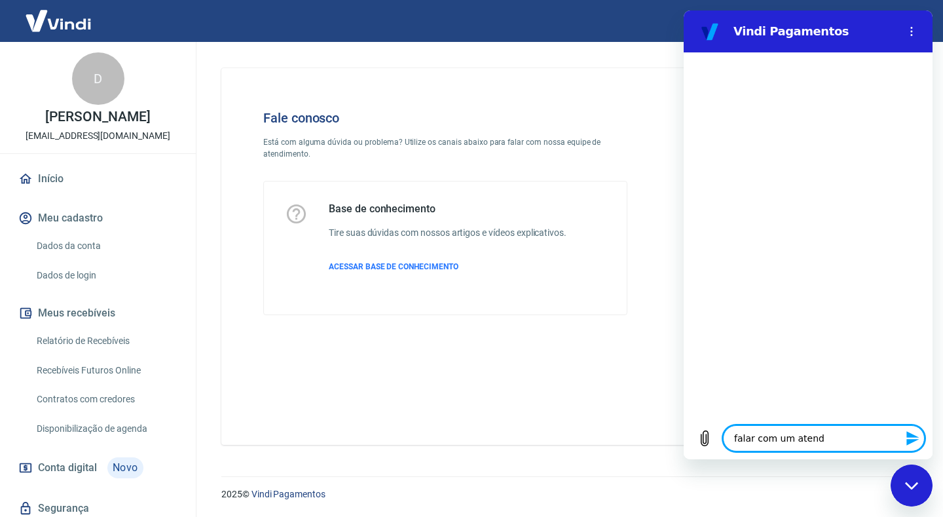
type textarea "x"
type textarea "falar com um atende"
type textarea "x"
type textarea "falar com um atenden"
type textarea "x"
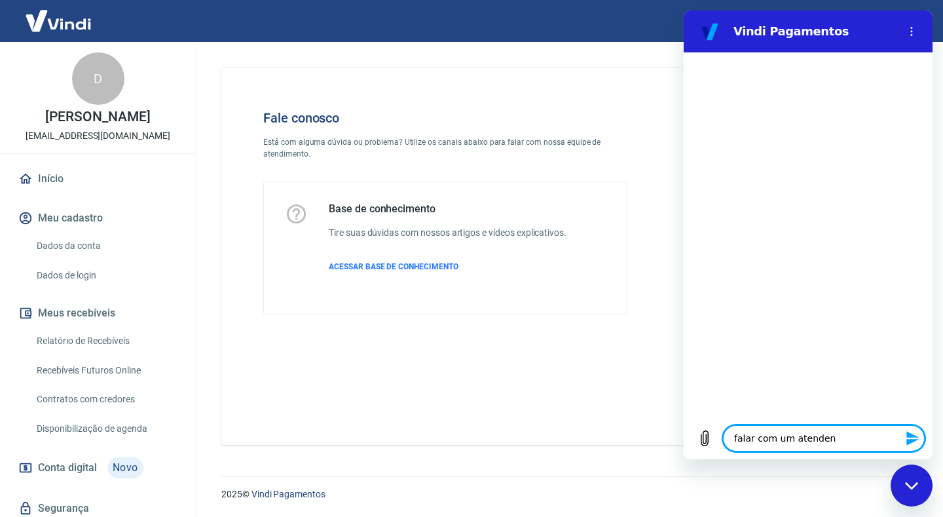
type textarea "falar com um atendent"
type textarea "x"
type textarea "falar com um atendente"
type textarea "x"
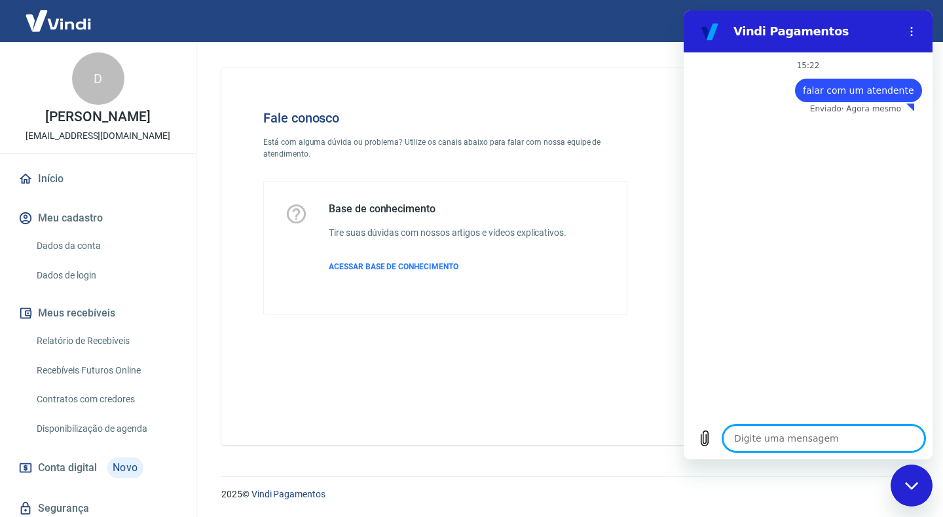
type textarea "x"
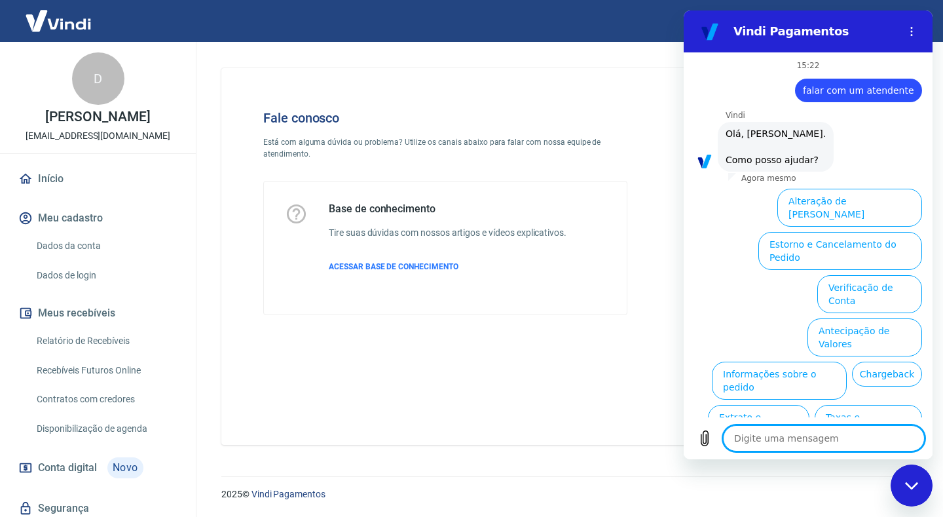
scroll to position [41, 0]
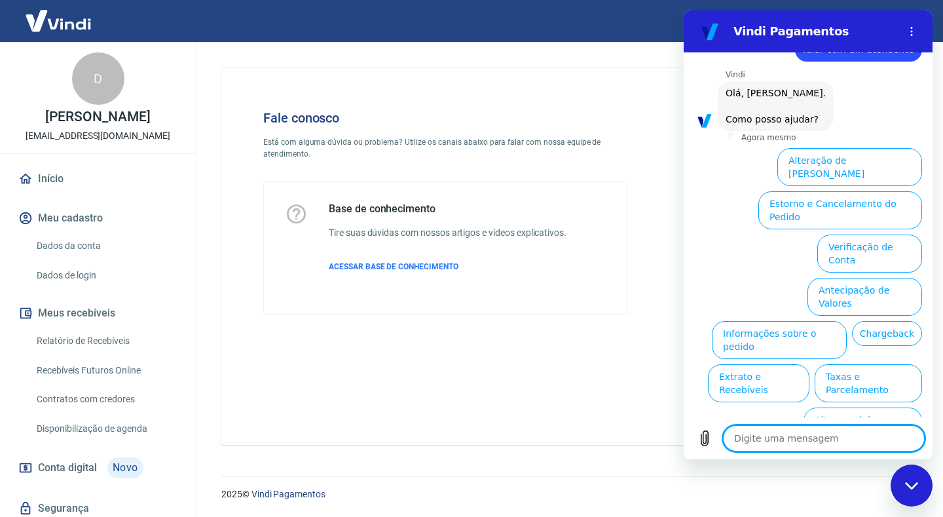
type textarea "f"
type textarea "x"
type textarea "fa"
type textarea "x"
type textarea "fal"
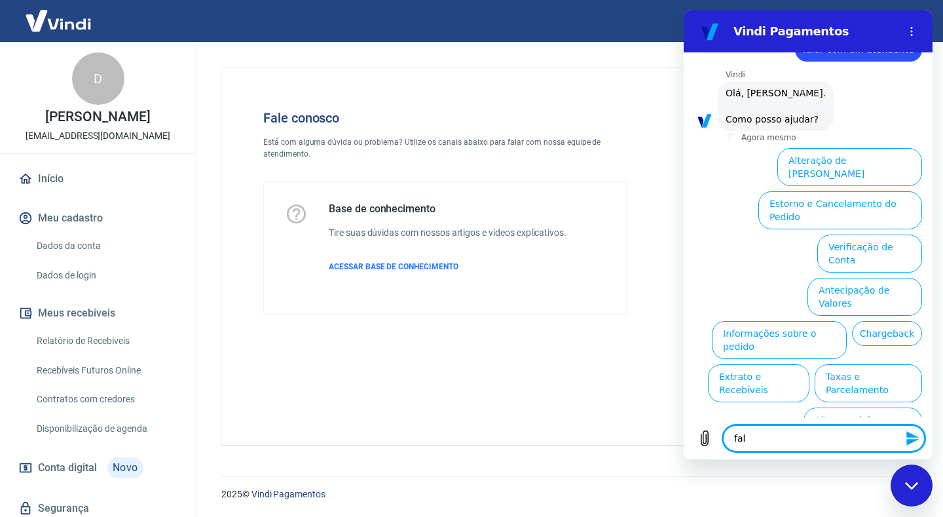
type textarea "x"
type textarea "fala"
type textarea "x"
type textarea "falar"
type textarea "x"
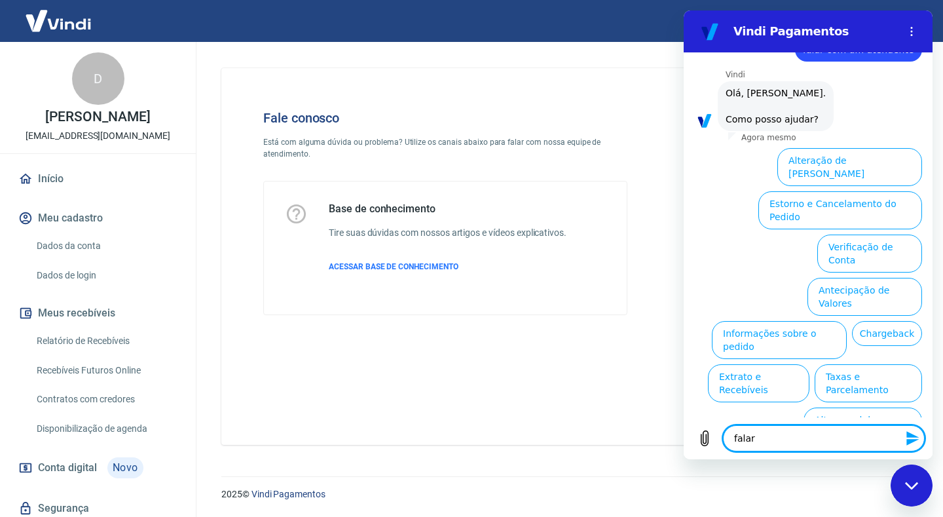
type textarea "falar"
type textarea "x"
type textarea "falar c"
type textarea "x"
type textarea "falar co"
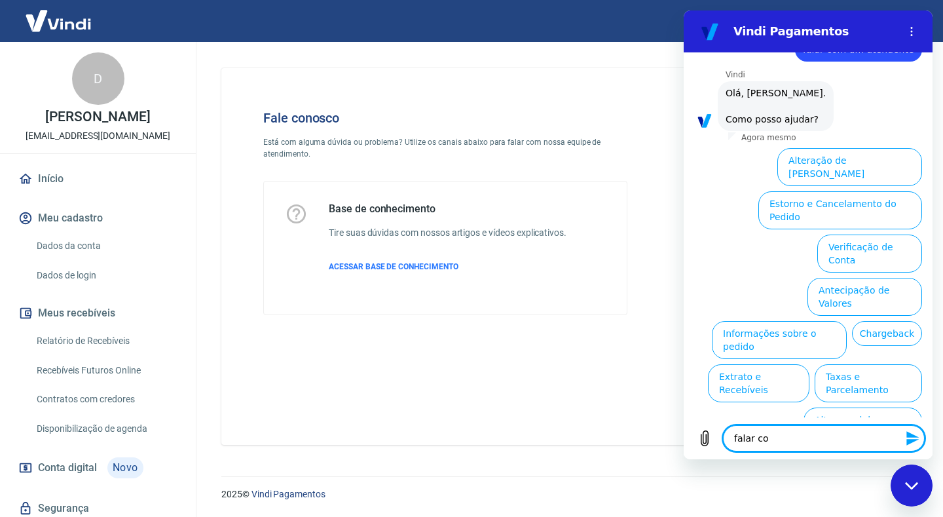
type textarea "x"
type textarea "falar com"
type textarea "x"
type textarea "falar com"
type textarea "x"
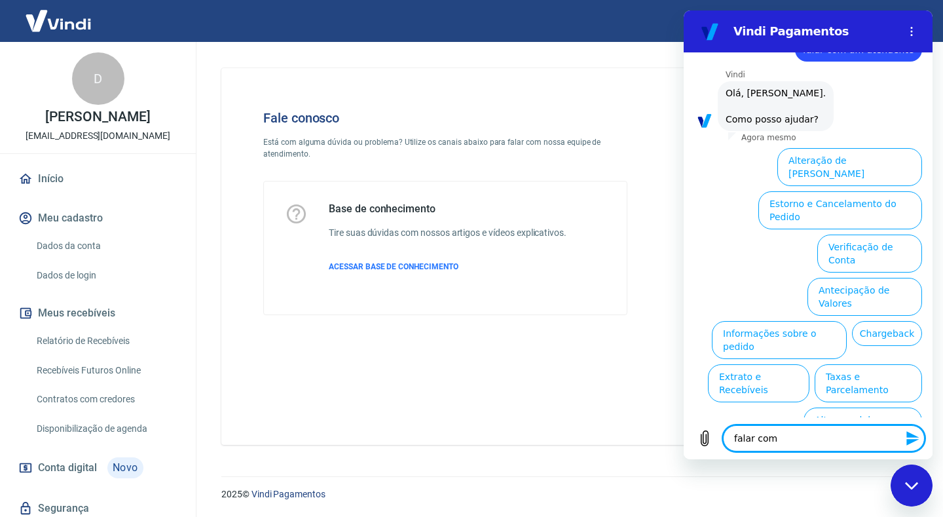
type textarea "falar com u"
type textarea "x"
type textarea "falar com um"
type textarea "x"
type textarea "falar com um"
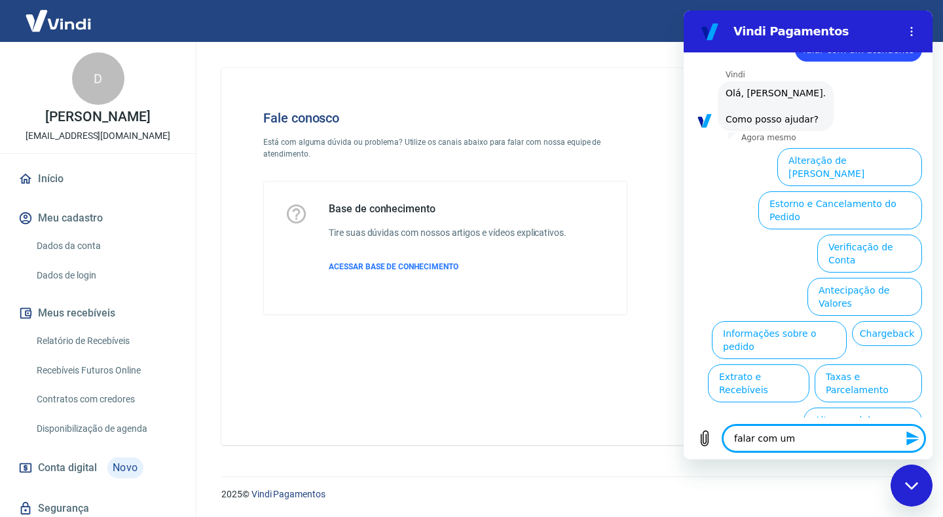
type textarea "x"
type textarea "falar com um a"
type textarea "x"
type textarea "falar com um ae"
type textarea "x"
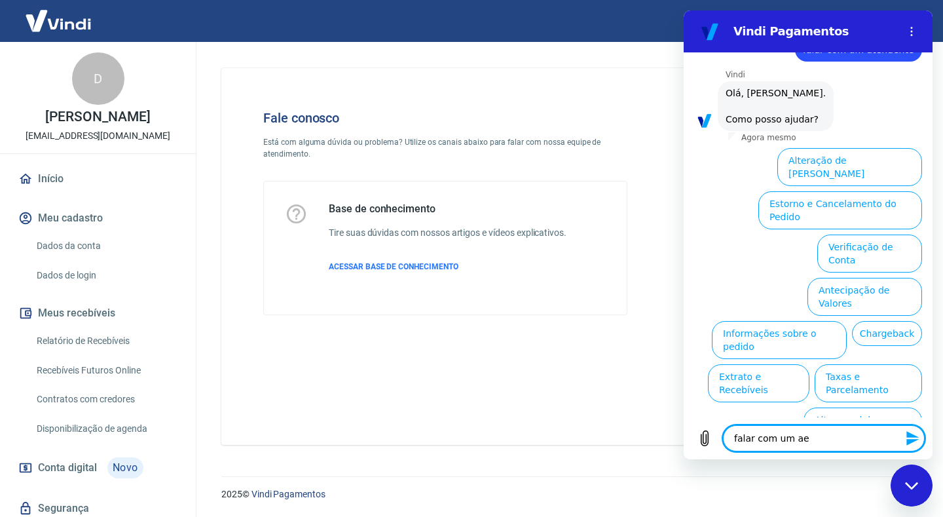
type textarea "falar com um a"
type textarea "x"
type textarea "falar com um at"
type textarea "x"
type textarea "falar com um ate"
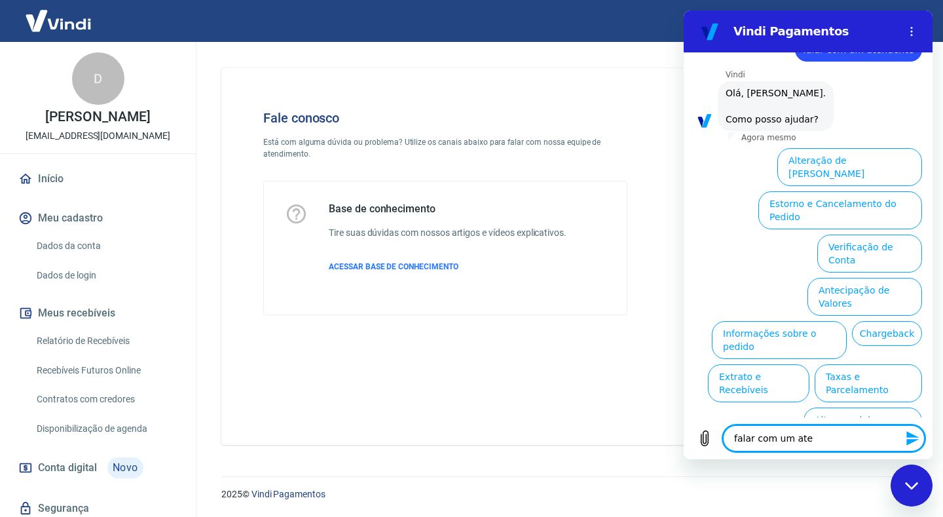
type textarea "x"
type textarea "falar com um aten"
type textarea "x"
type textarea "falar com um atend"
type textarea "x"
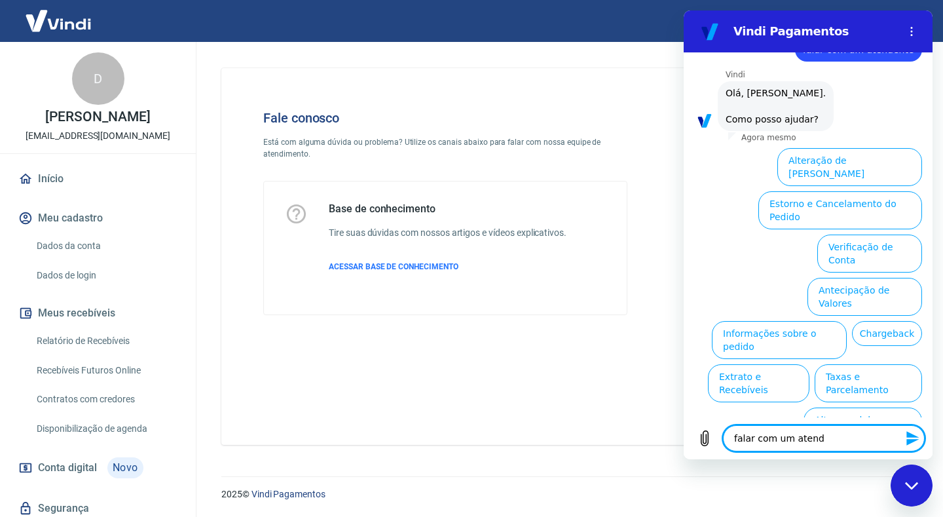
type textarea "falar com um atende"
type textarea "x"
type textarea "falar com um atenden"
type textarea "x"
type textarea "falar com um atendent"
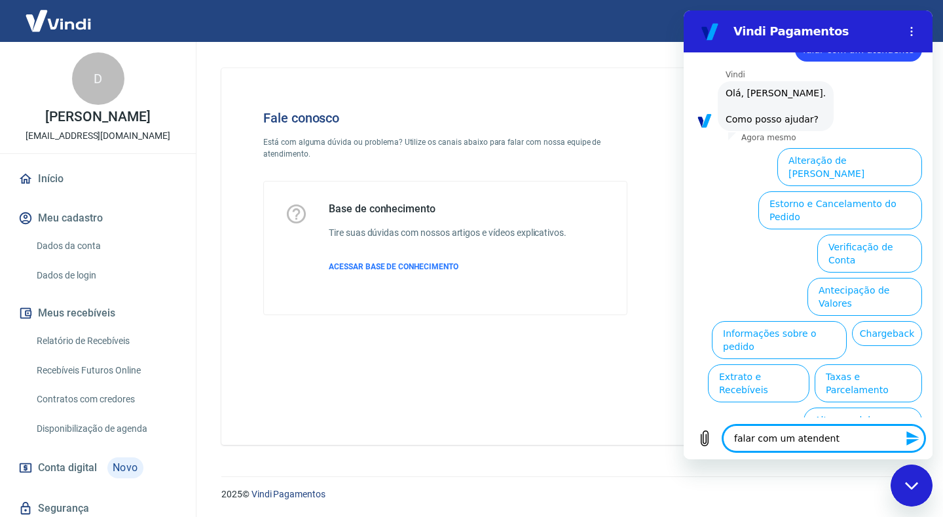
type textarea "x"
type textarea "falar com um atendente"
type textarea "x"
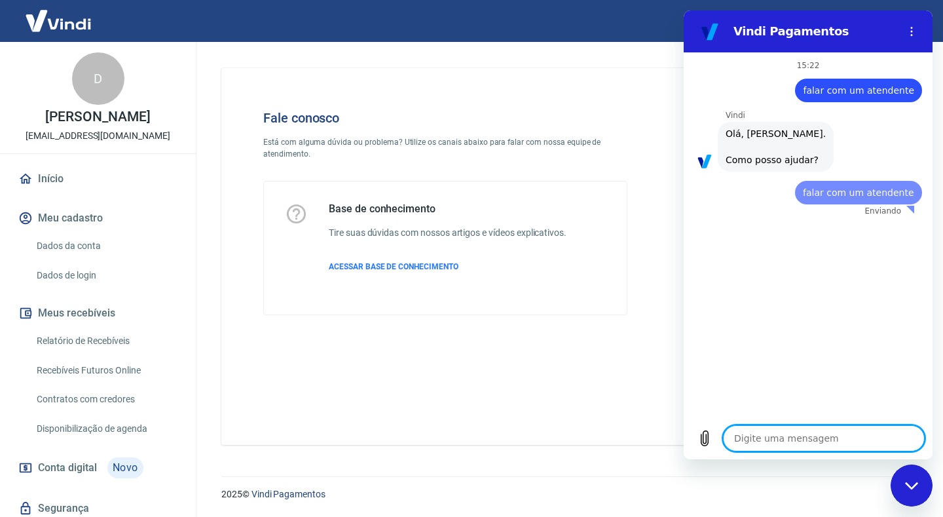
scroll to position [0, 0]
type textarea "x"
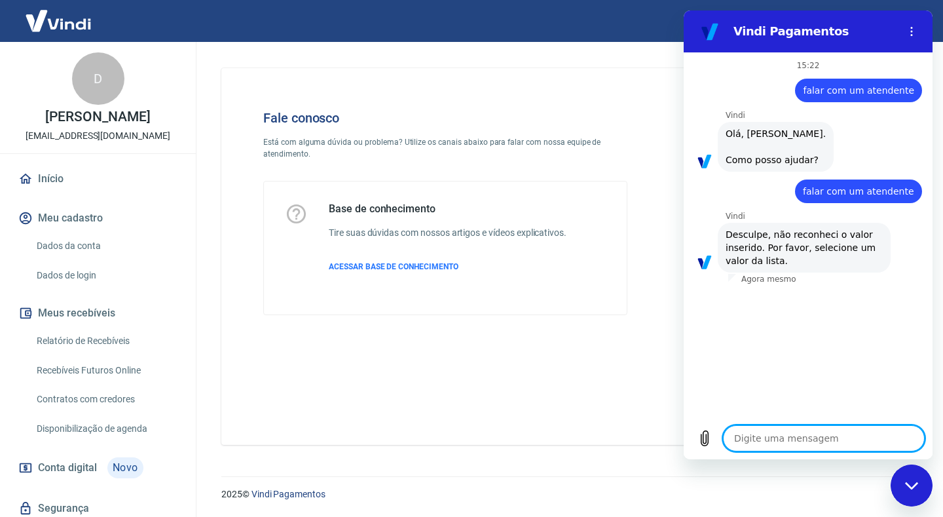
type textarea "a"
type textarea "x"
type textarea "at"
type textarea "x"
type textarea "ate"
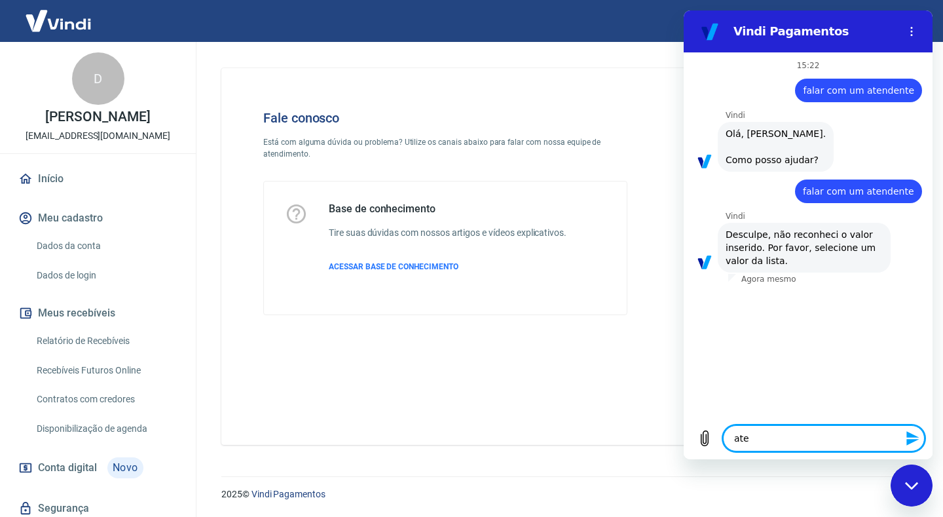
type textarea "x"
type textarea "aten"
type textarea "x"
type textarea "atend"
type textarea "x"
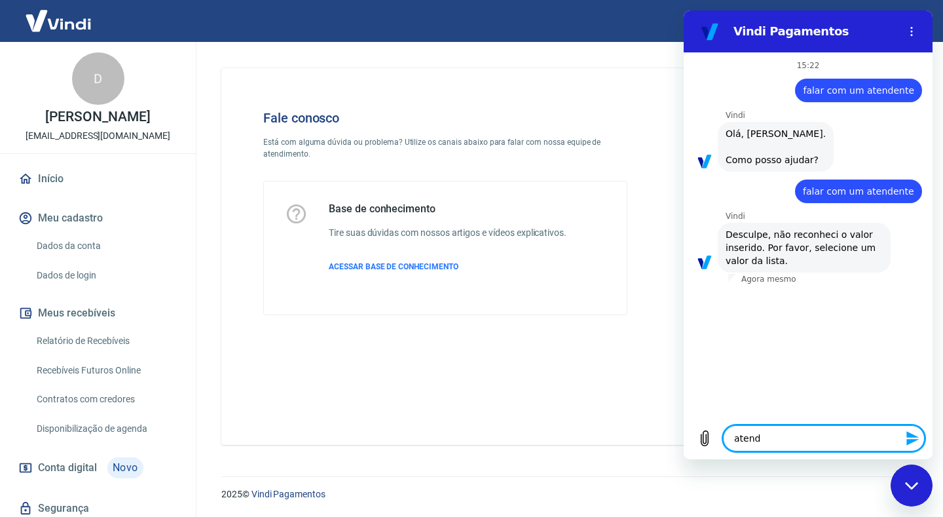
type textarea "atende"
type textarea "x"
type textarea "atenden"
type textarea "x"
type textarea "atendent"
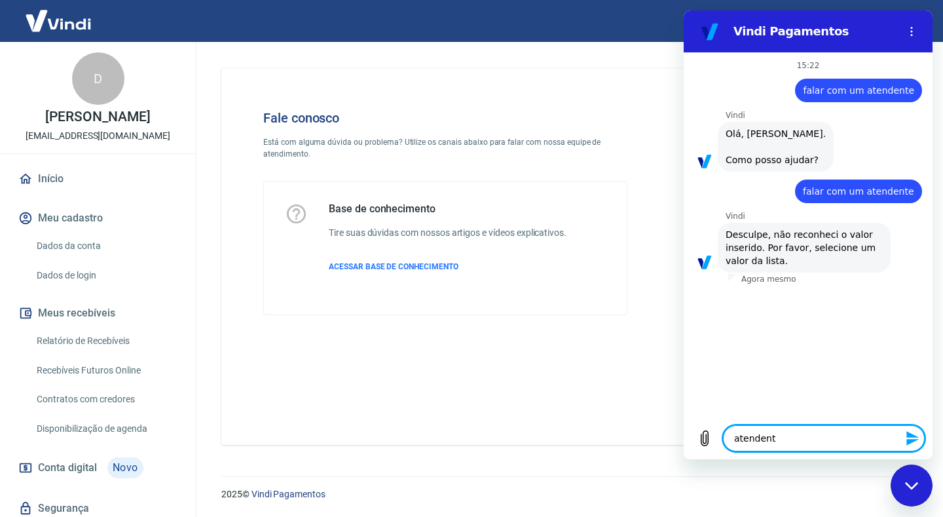
type textarea "x"
type textarea "atendente"
type textarea "x"
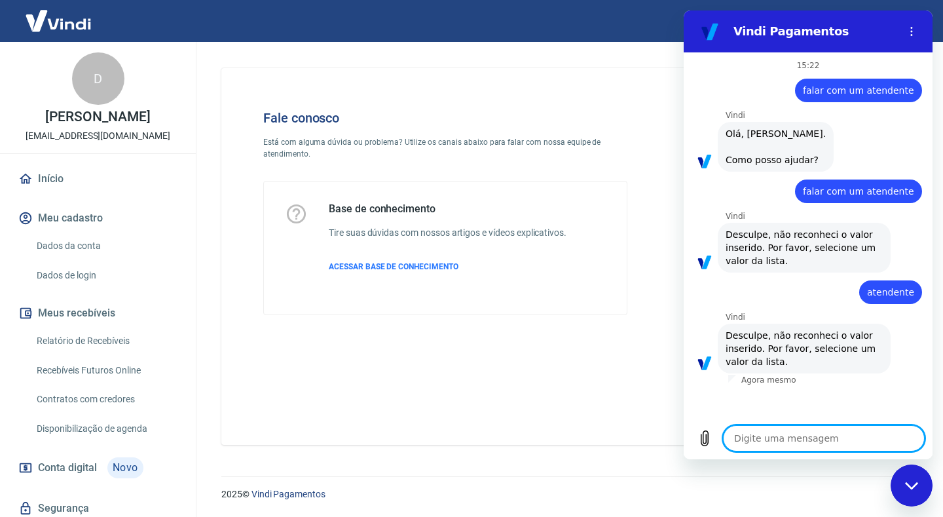
click at [901, 490] on div "Fechar janela de mensagens" at bounding box center [911, 485] width 39 height 39
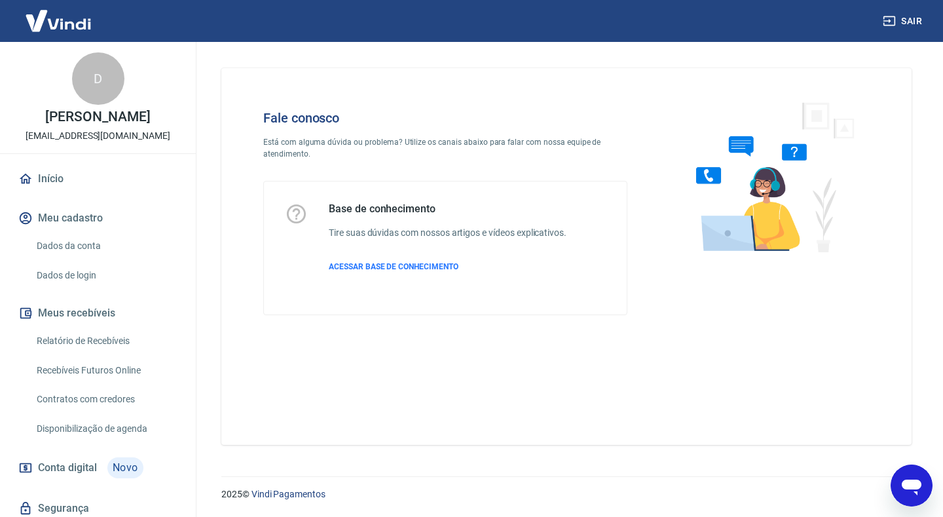
click at [75, 181] on link "Início" at bounding box center [98, 178] width 164 height 29
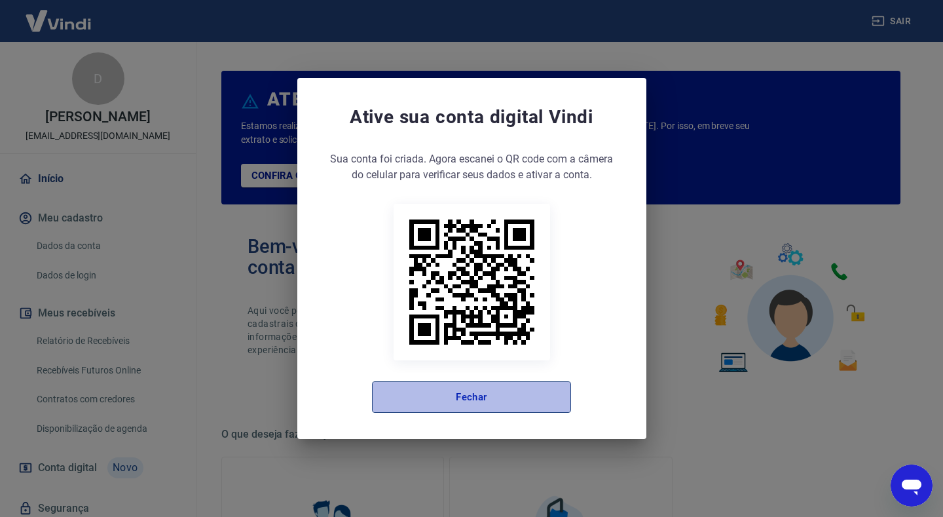
click at [470, 387] on button "Fechar" at bounding box center [471, 396] width 199 height 31
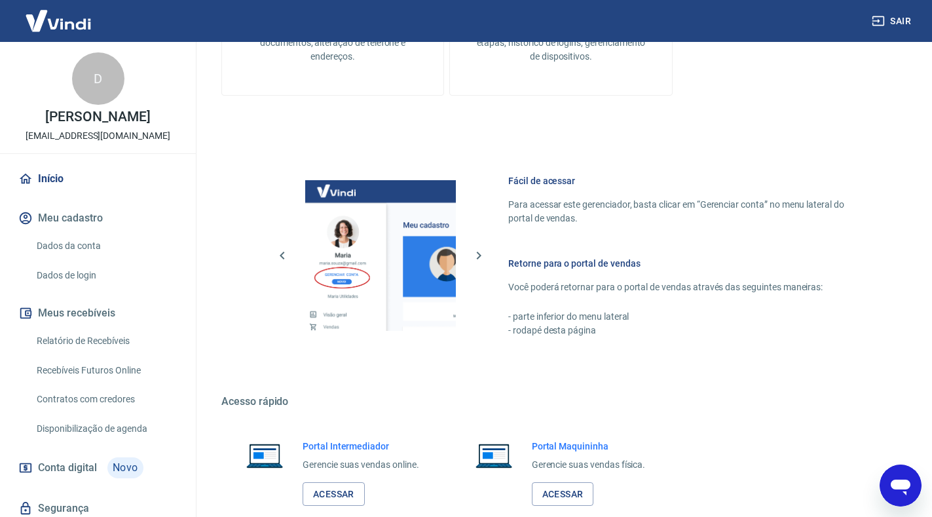
scroll to position [666, 0]
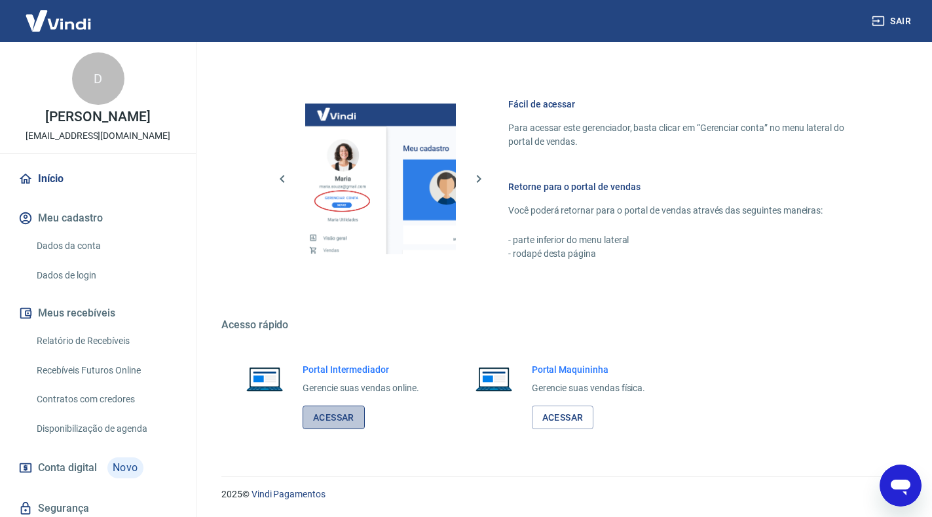
click at [326, 424] on link "Acessar" at bounding box center [334, 417] width 62 height 24
click at [337, 414] on link "Acessar" at bounding box center [334, 417] width 62 height 24
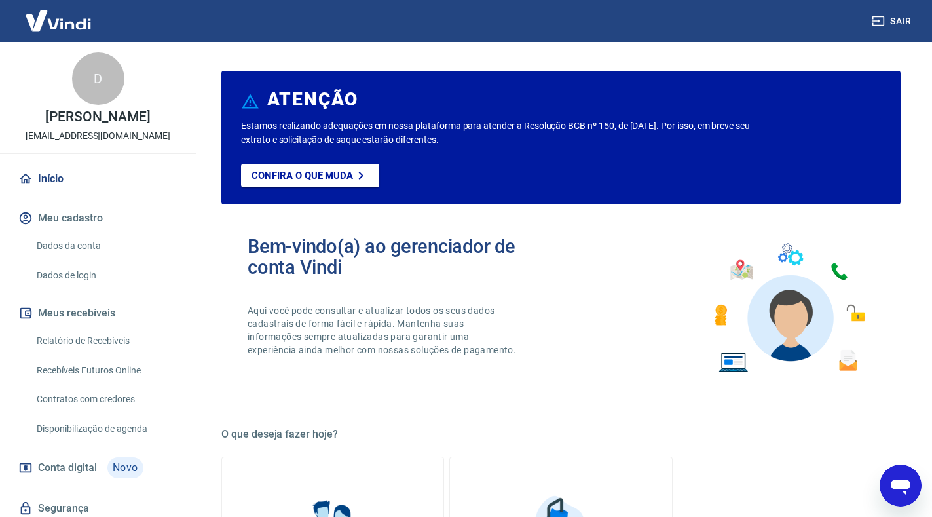
scroll to position [66, 0]
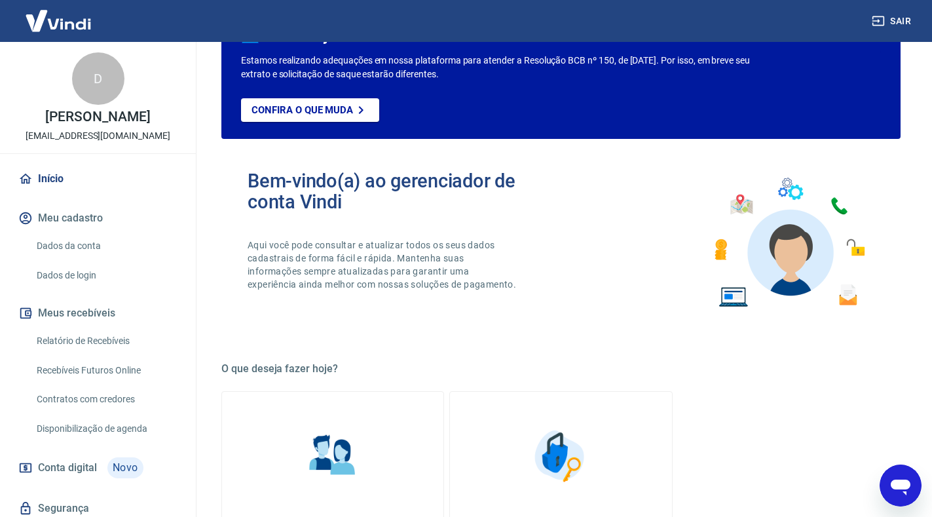
click at [895, 499] on div "Abrir janela de mensagens" at bounding box center [900, 485] width 39 height 39
type textarea "x"
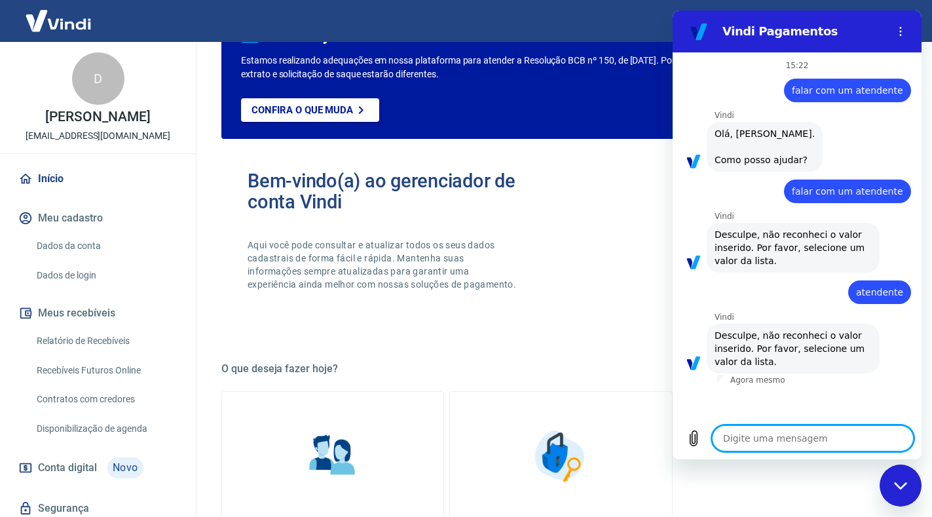
scroll to position [0, 0]
type textarea "a"
type textarea "x"
type textarea "at"
type textarea "x"
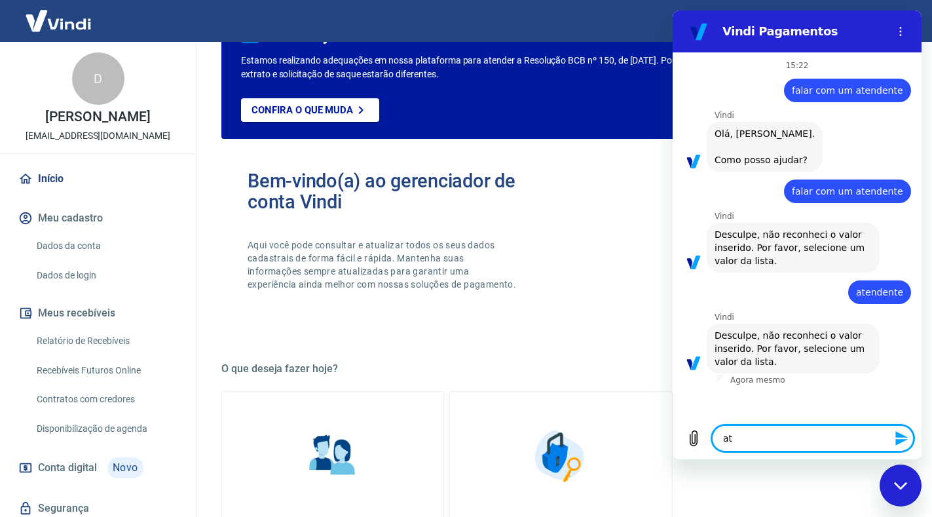
type textarea "ate"
type textarea "x"
type textarea "aten"
type textarea "x"
type textarea "atend"
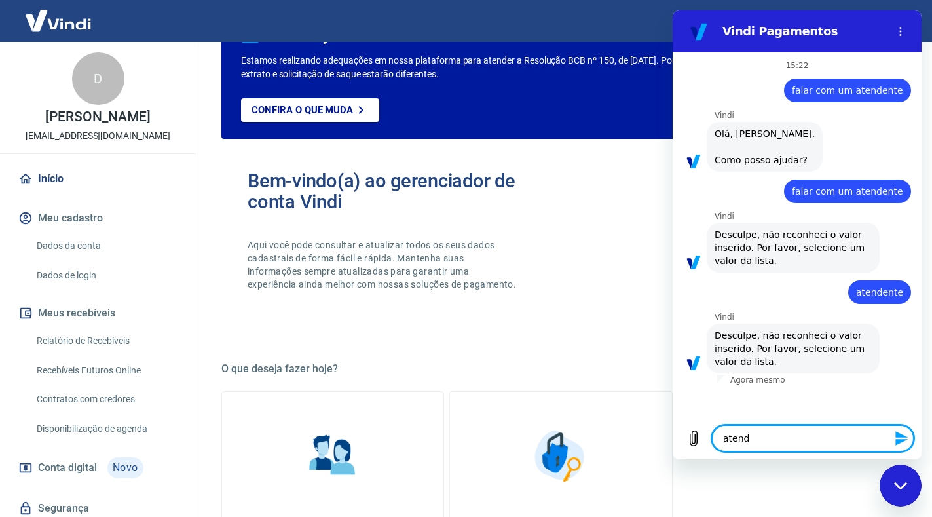
type textarea "x"
type textarea "atendi"
type textarea "x"
type textarea "atendim"
type textarea "x"
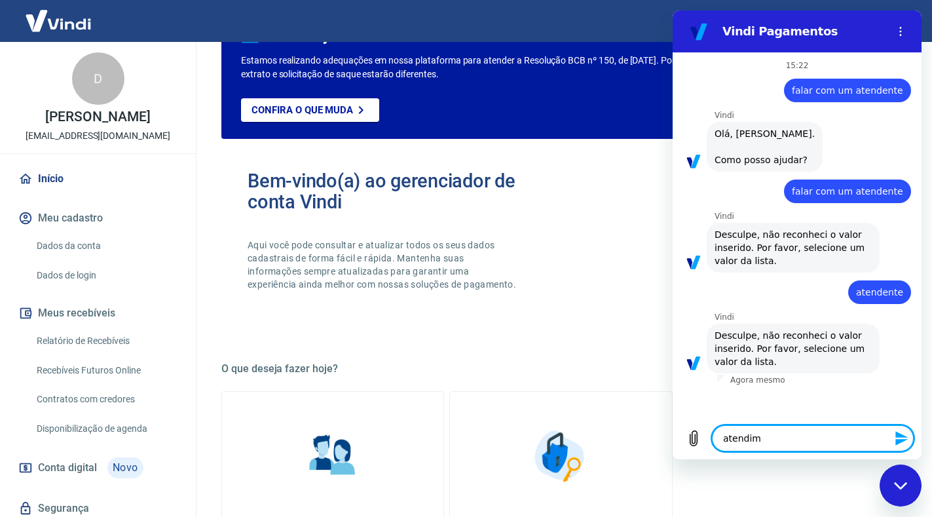
type textarea "atendime"
type textarea "x"
type textarea "atendimen"
type textarea "x"
type textarea "atendiment"
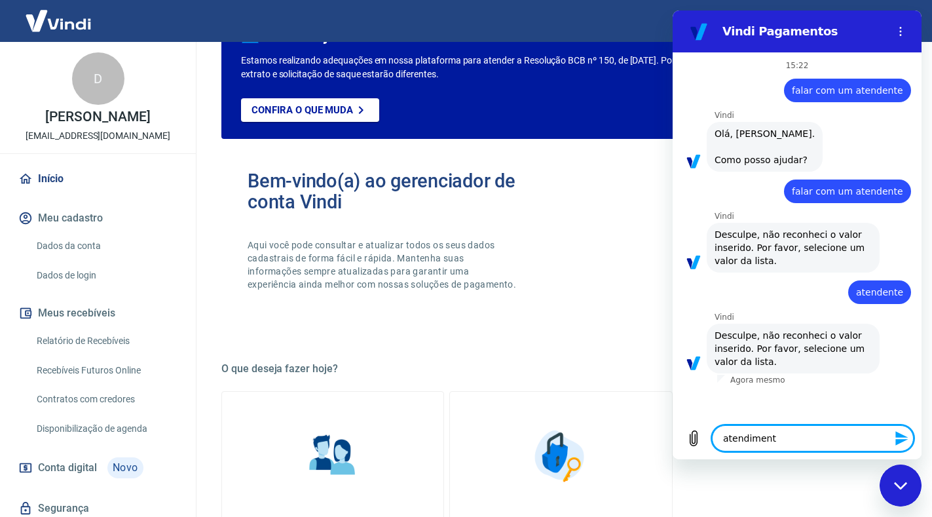
type textarea "x"
type textarea "atendimento"
type textarea "x"
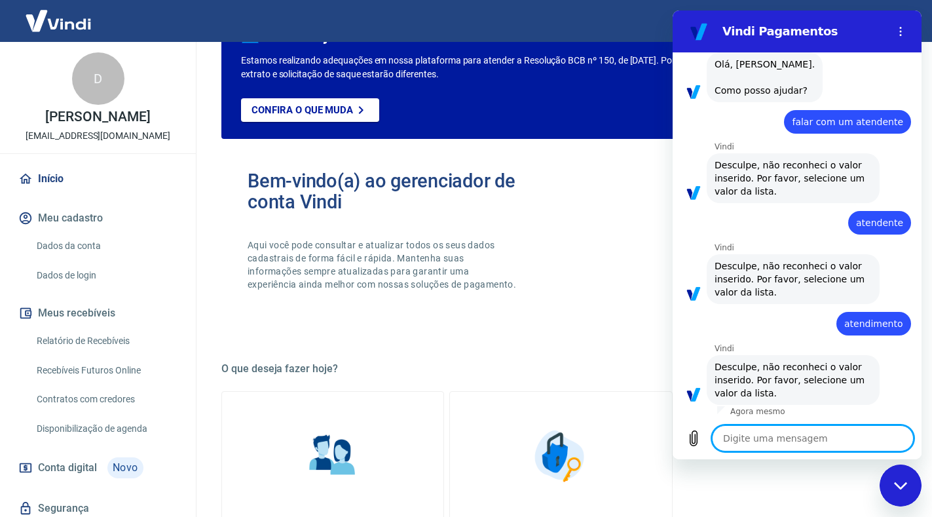
scroll to position [72, 0]
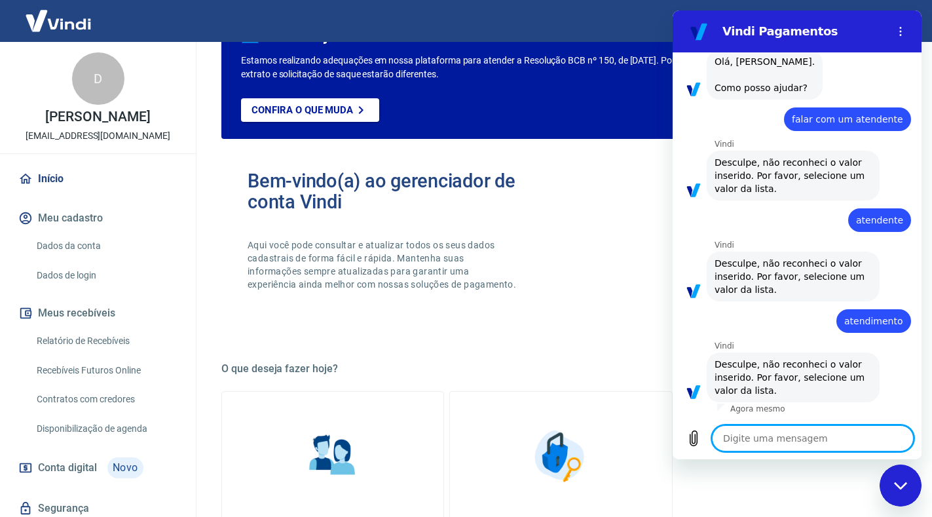
click at [649, 398] on link "Segurança Alteração de senha, autenticação em duas etapas, histórico de logins,…" at bounding box center [560, 505] width 223 height 229
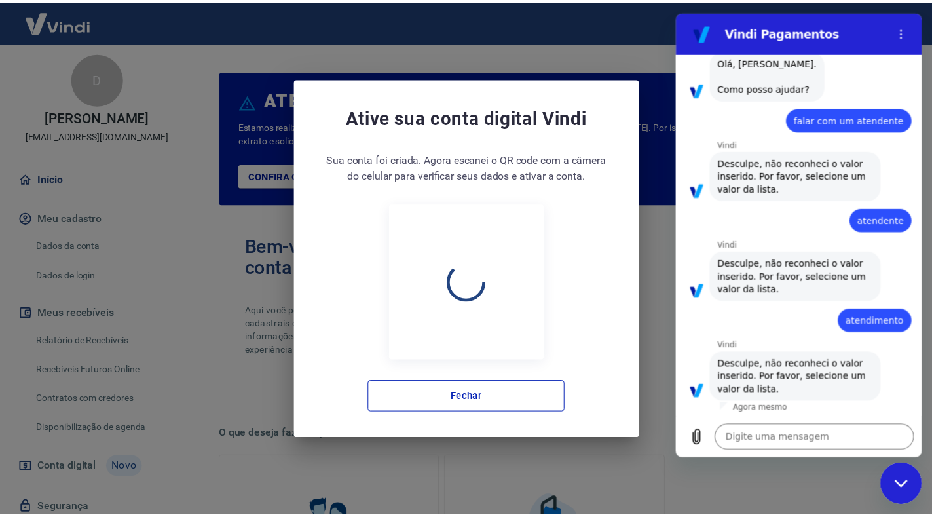
scroll to position [66, 0]
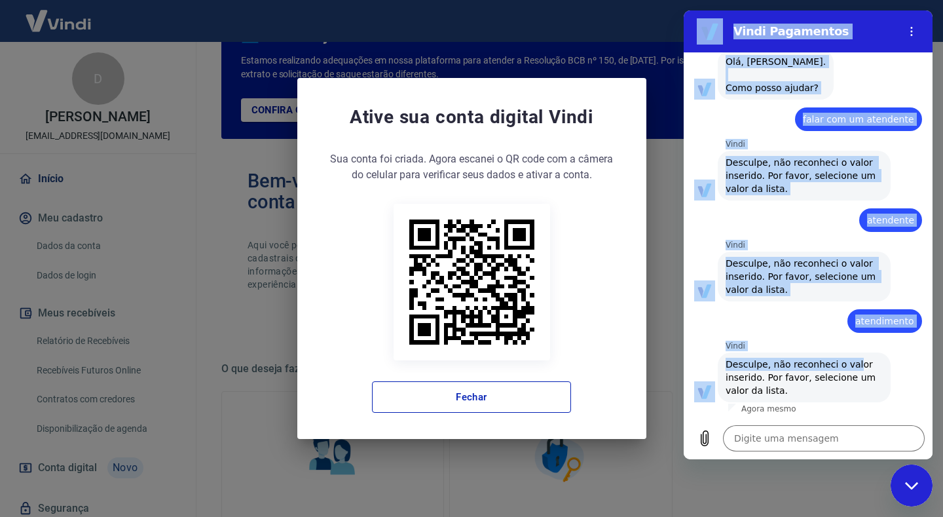
drag, startPoint x: 845, startPoint y: 354, endPoint x: 907, endPoint y: 394, distance: 74.0
click at [907, 394] on div "Vindi diz: Desculpe, não reconheci o valor inserido. Por favor, selecione um va…" at bounding box center [813, 376] width 238 height 51
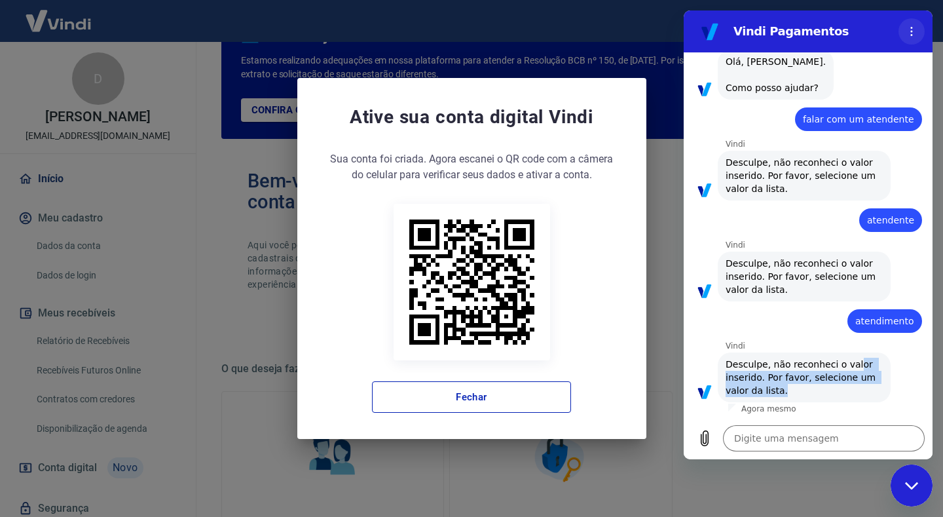
click at [916, 31] on icon "Menu de opções" at bounding box center [912, 31] width 10 height 10
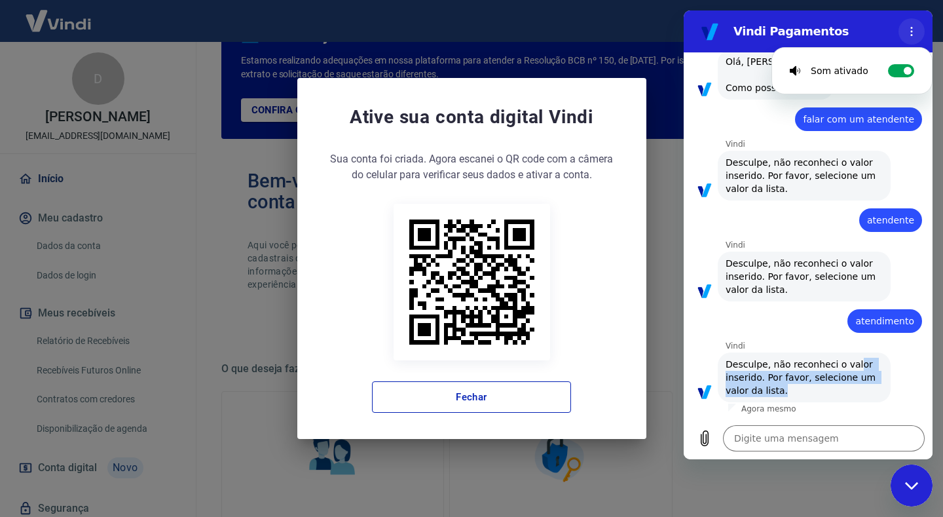
drag, startPoint x: 916, startPoint y: 31, endPoint x: 1622, endPoint y: 207, distance: 727.0
click at [916, 31] on icon "Menu de opções" at bounding box center [912, 31] width 10 height 10
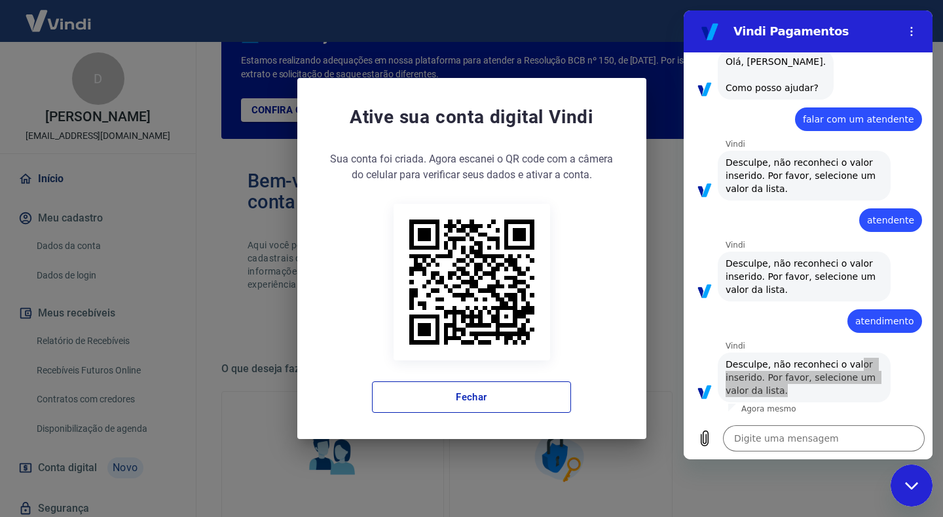
click at [898, 485] on div "Fechar janela de mensagens" at bounding box center [911, 485] width 39 height 39
type textarea "x"
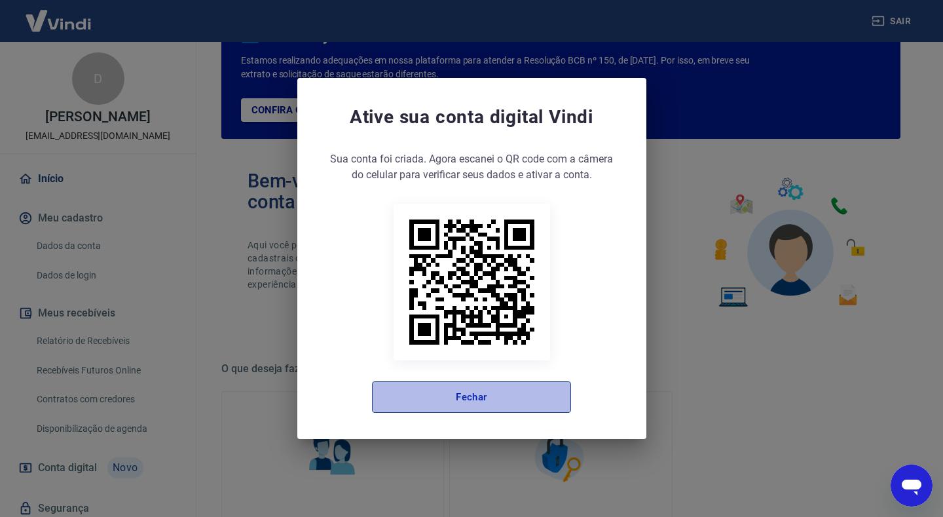
click at [540, 395] on button "Fechar" at bounding box center [471, 396] width 199 height 31
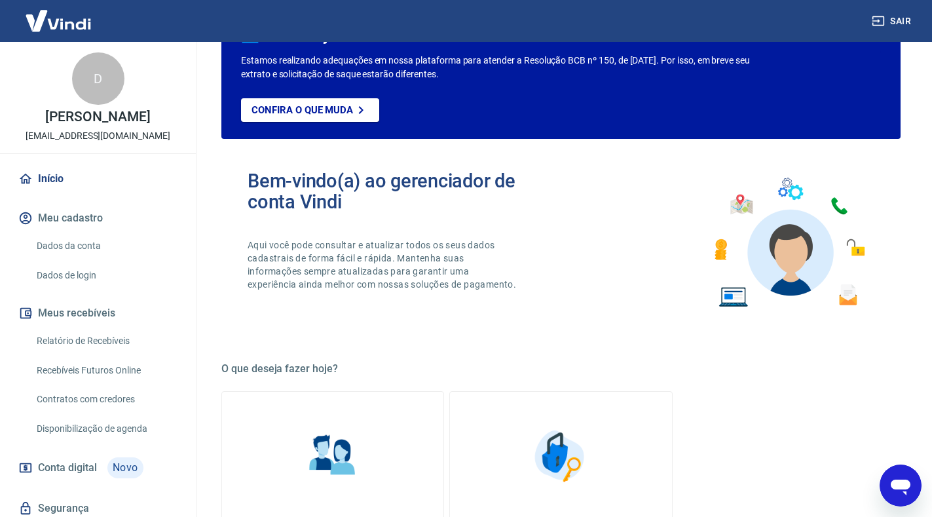
click at [781, 263] on img at bounding box center [789, 242] width 172 height 145
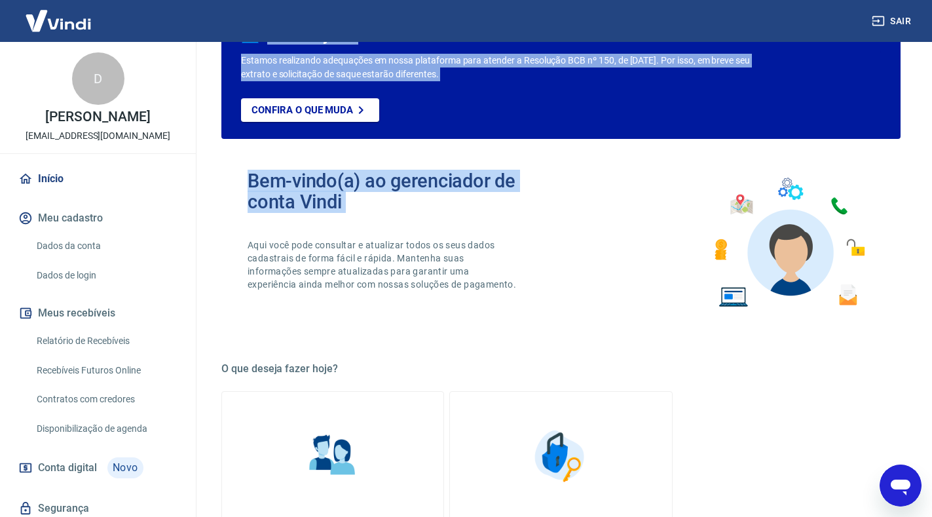
drag, startPoint x: 58, startPoint y: 210, endPoint x: 61, endPoint y: 377, distance: 166.4
click at [44, 307] on div "Sair D DERICK FERREIRA DINIZ michele.alencar2011@gmail.com Início Meu cadastro …" at bounding box center [466, 192] width 932 height 517
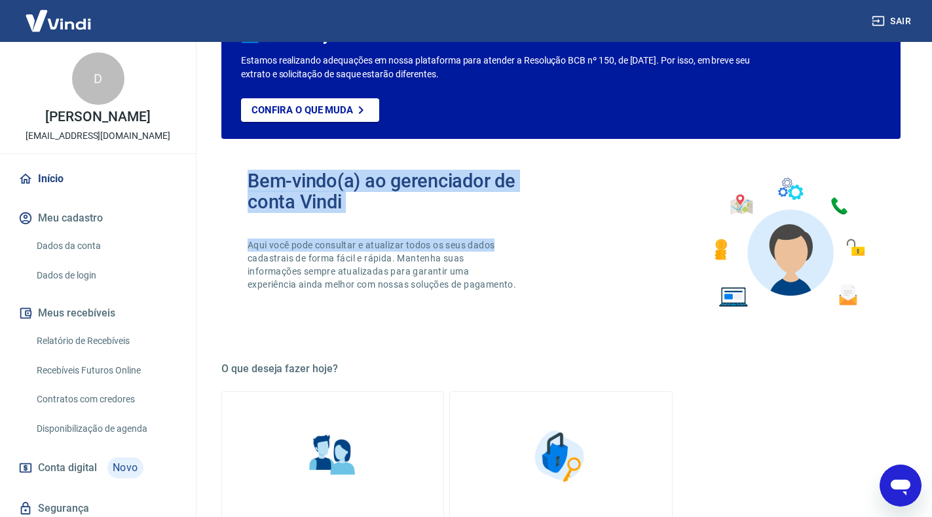
drag, startPoint x: 750, startPoint y: 299, endPoint x: 880, endPoint y: 380, distance: 153.6
click at [887, 381] on div "ATENÇÃO Estamos realizando adequações em nossa plataforma para atender a Resolu…" at bounding box center [560, 524] width 679 height 1043
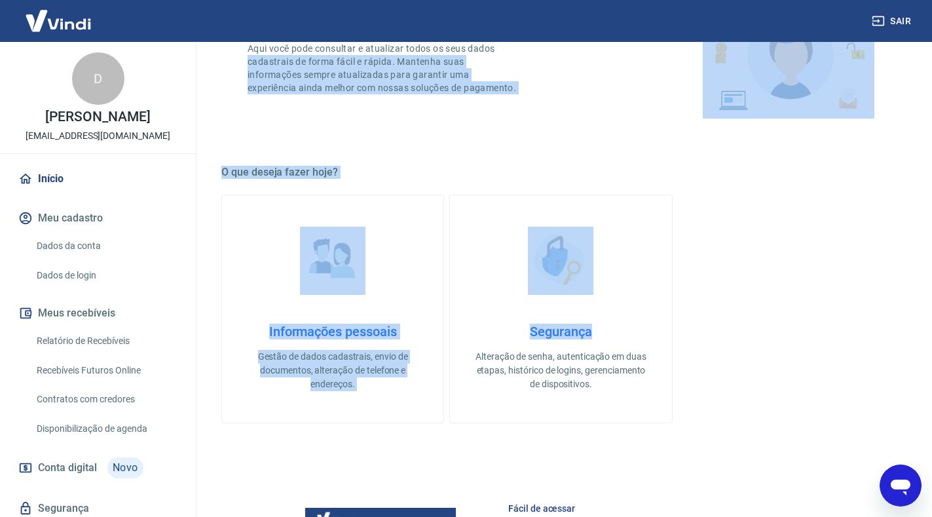
click at [900, 402] on div "ATENÇÃO Estamos realizando adequações em nossa plataforma para atender a Resolu…" at bounding box center [561, 322] width 711 height 1085
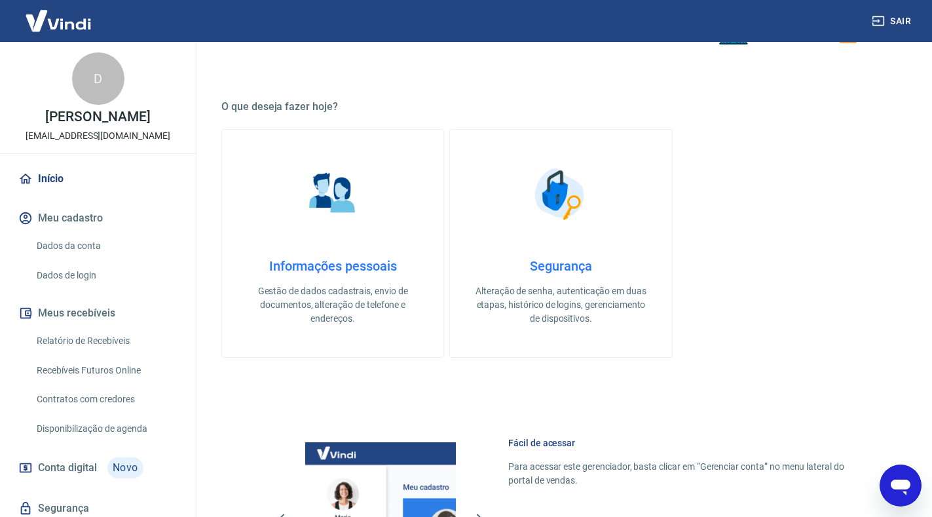
drag, startPoint x: 589, startPoint y: 331, endPoint x: 760, endPoint y: 397, distance: 183.3
click at [832, 375] on div "ATENÇÃO Estamos realizando adequações em nossa plataforma para atender a Resolu…" at bounding box center [560, 262] width 679 height 1043
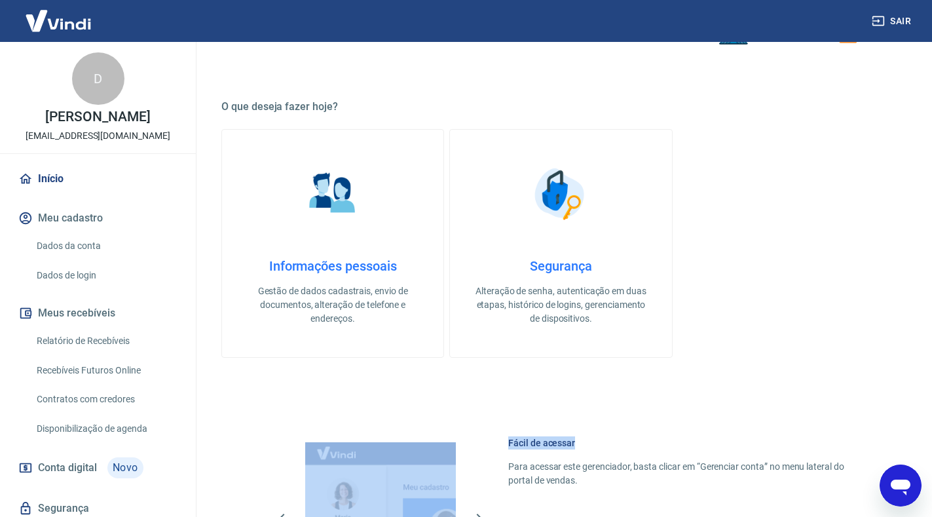
drag, startPoint x: 760, startPoint y: 397, endPoint x: 320, endPoint y: 430, distance: 441.5
click at [320, 430] on div "ATENÇÃO Estamos realizando adequações em nossa plataforma para atender a Resolu…" at bounding box center [560, 262] width 679 height 1043
click at [316, 389] on div "ATENÇÃO Estamos realizando adequações em nossa plataforma para atender a Resolu…" at bounding box center [560, 262] width 679 height 1043
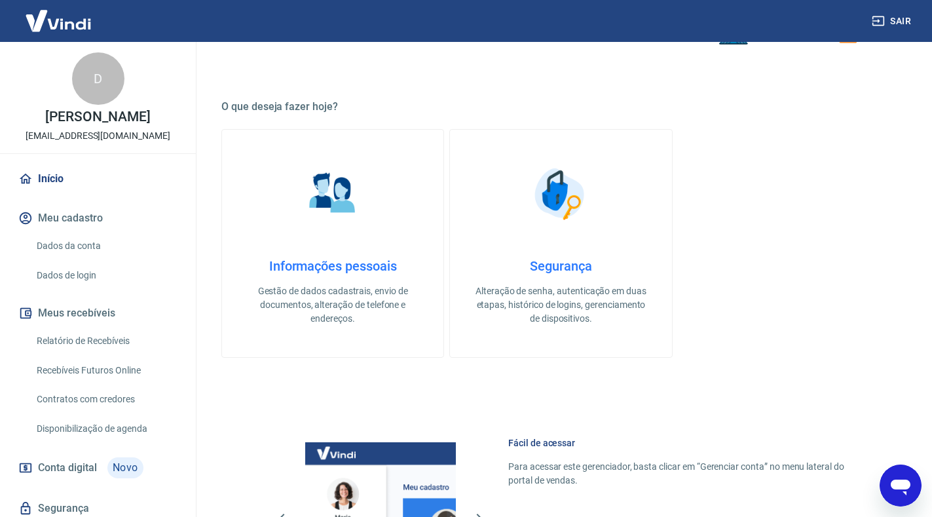
scroll to position [666, 0]
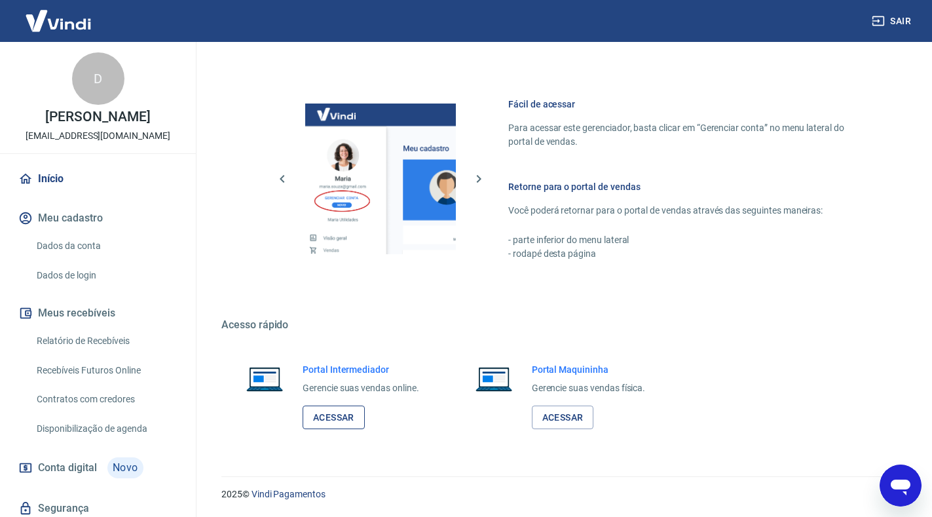
click at [322, 423] on link "Acessar" at bounding box center [334, 417] width 62 height 24
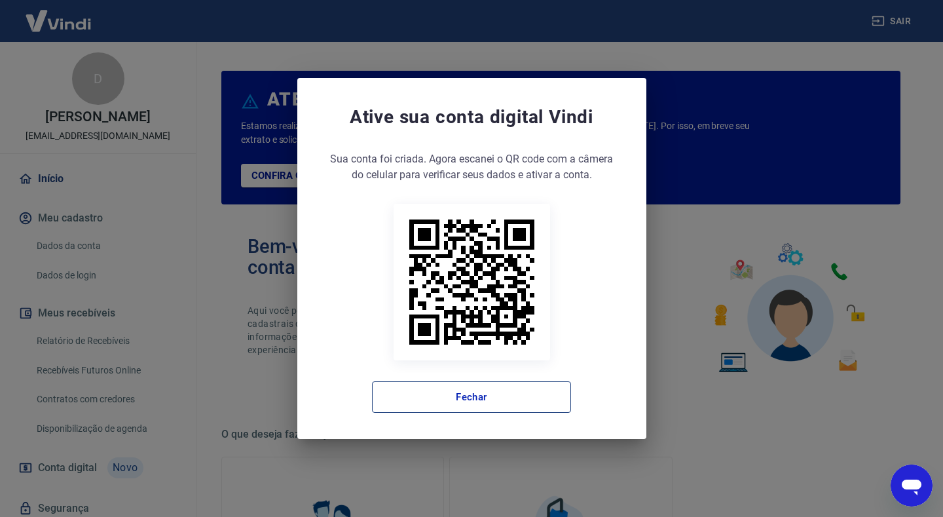
click at [456, 390] on button "Fechar" at bounding box center [471, 396] width 199 height 31
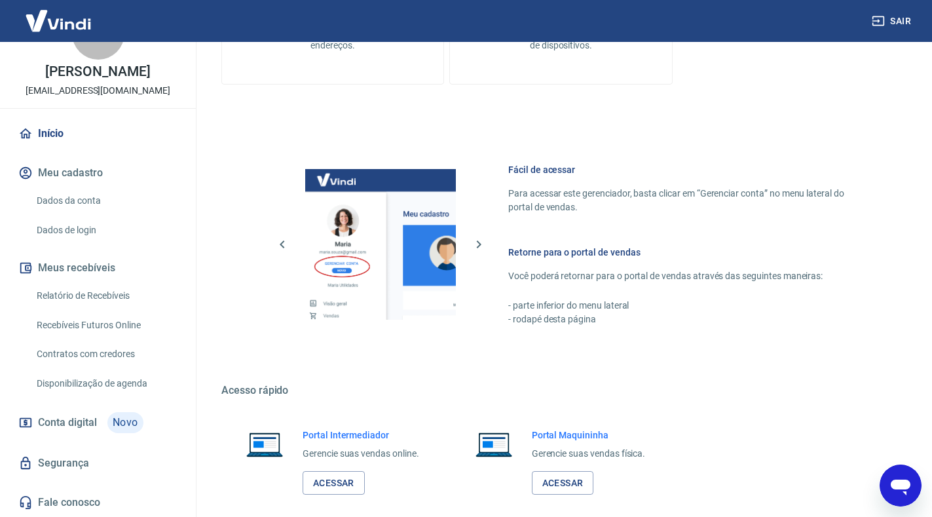
scroll to position [666, 0]
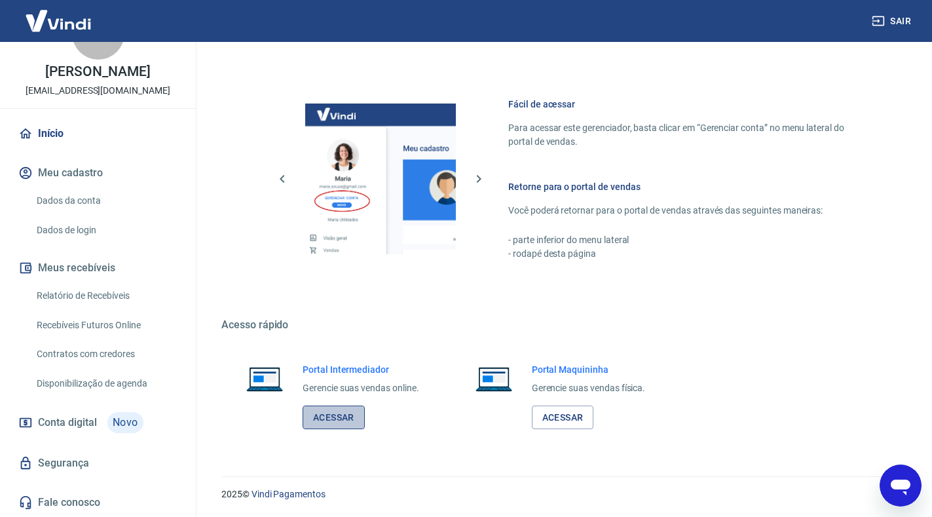
click at [336, 413] on link "Acessar" at bounding box center [334, 417] width 62 height 24
click at [321, 419] on link "Acessar" at bounding box center [334, 417] width 62 height 24
click at [330, 418] on link "Acessar" at bounding box center [334, 417] width 62 height 24
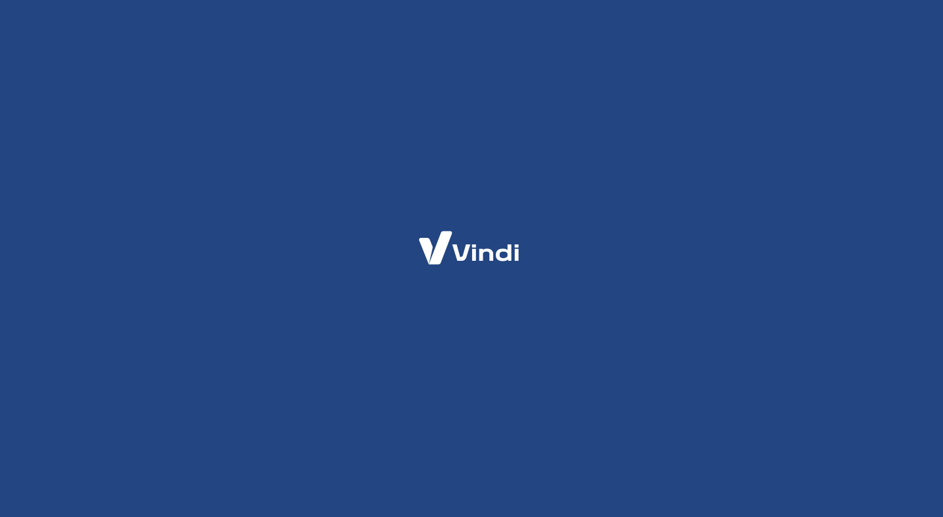
click at [45, 421] on div at bounding box center [471, 258] width 943 height 517
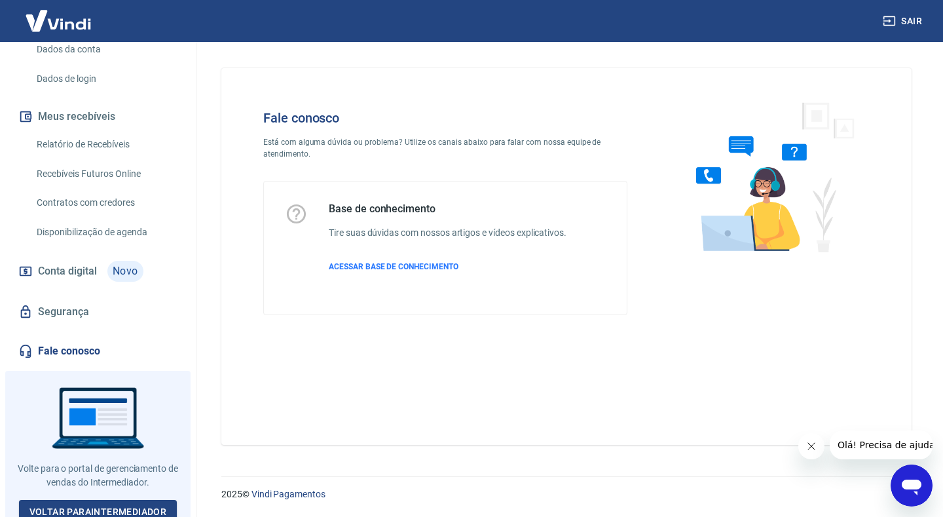
scroll to position [203, 0]
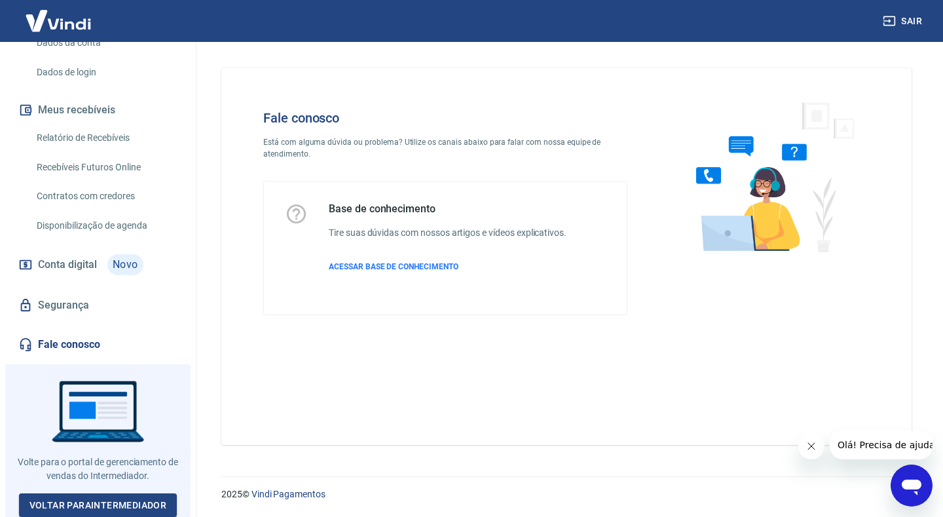
click at [903, 470] on div "Abrir janela de mensagens" at bounding box center [911, 485] width 39 height 39
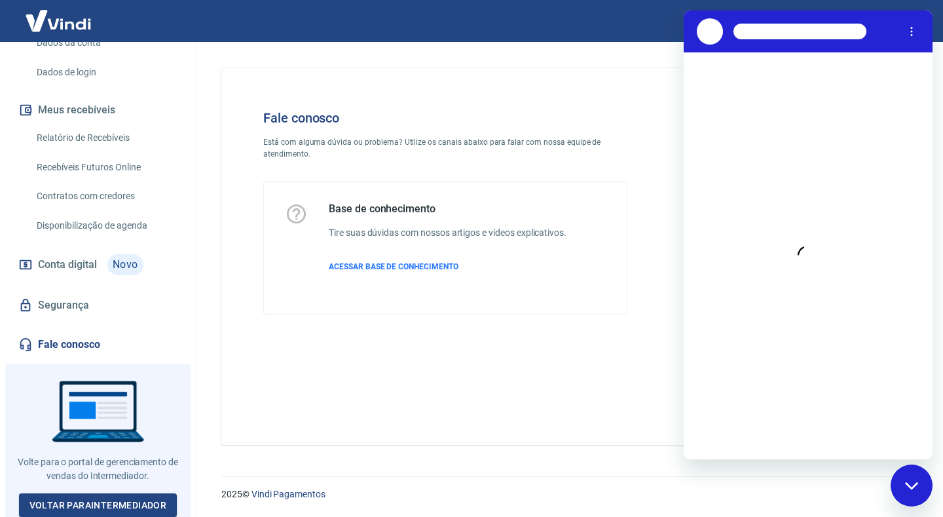
scroll to position [0, 0]
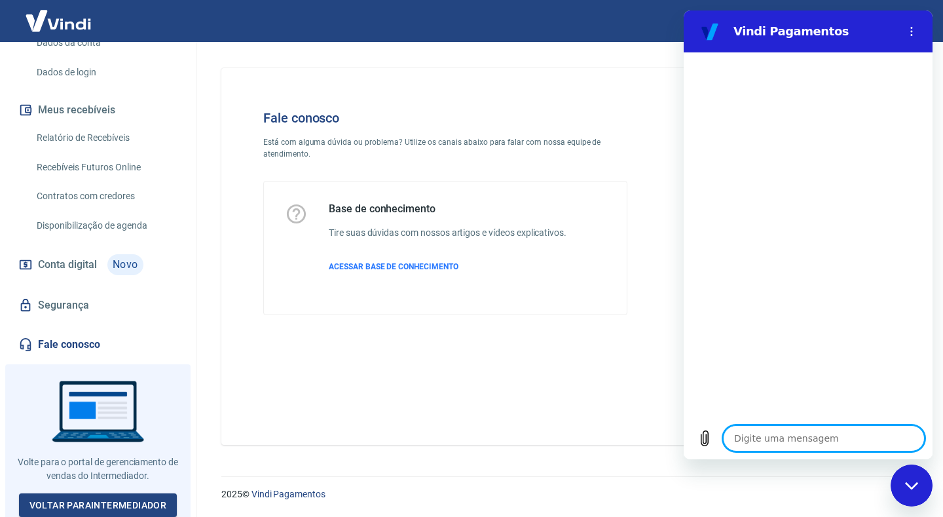
type textarea "t"
type textarea "x"
type textarea "ta"
type textarea "x"
type textarea "tax"
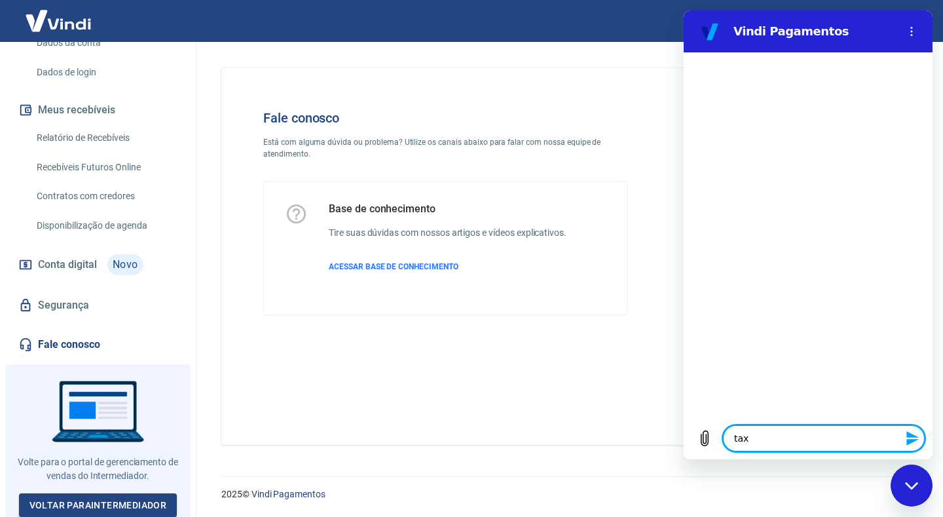
type textarea "x"
type textarea "taxa"
type textarea "x"
type textarea "taxas"
type textarea "x"
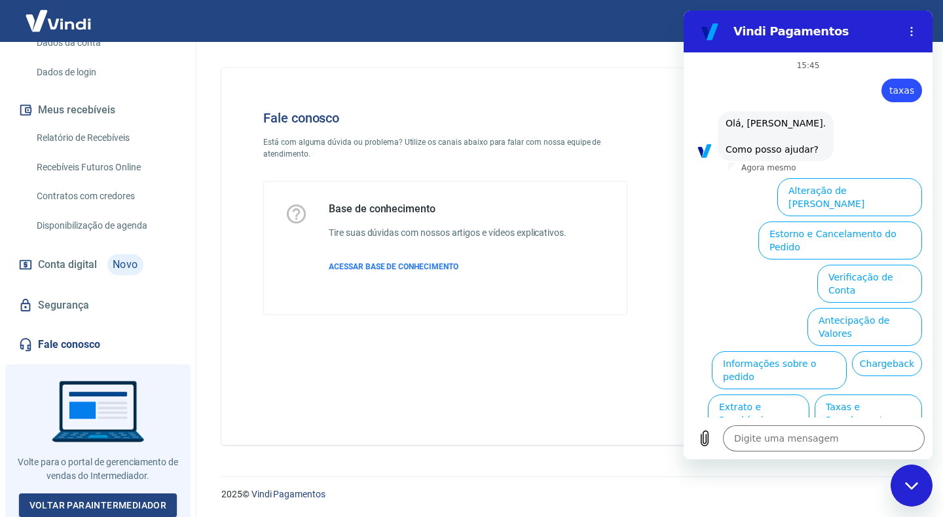
click at [732, 235] on ul "Alteração de Dados Cadastrais Estorno e Cancelamento do Pedido Verificação de C…" at bounding box center [808, 346] width 228 height 346
type textarea "x"
click at [764, 436] on textarea at bounding box center [824, 438] width 202 height 26
type textarea "b"
type textarea "x"
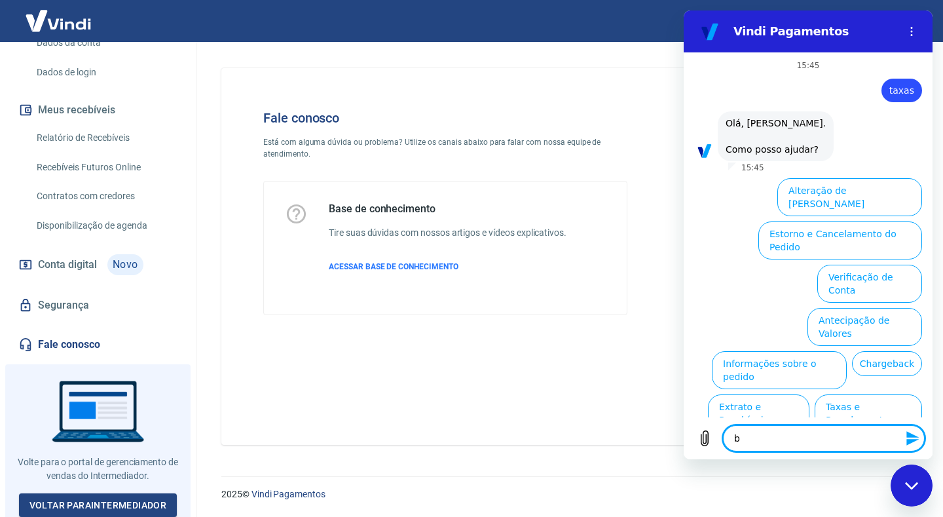
type textarea "x"
type textarea "a"
type textarea "x"
type textarea "ab"
type textarea "x"
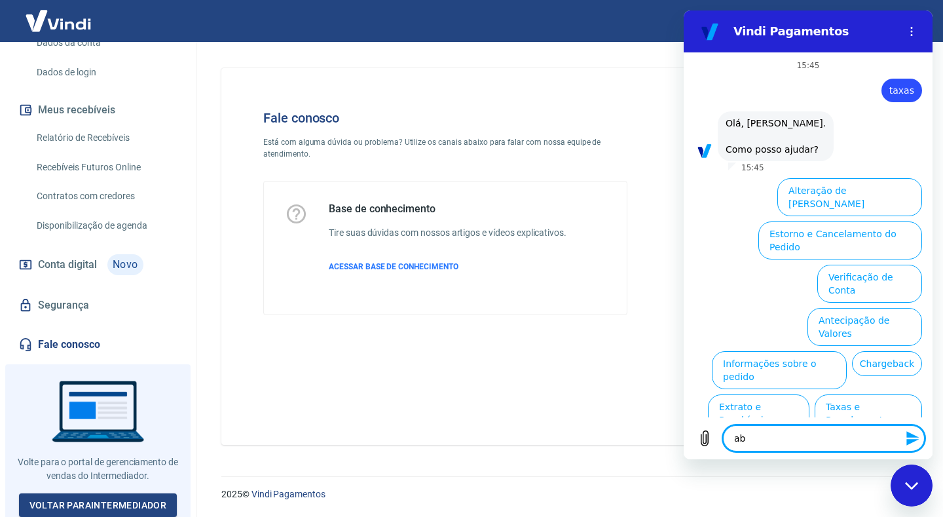
type textarea "abr"
type textarea "x"
type textarea "abri"
type textarea "x"
type textarea "abrir"
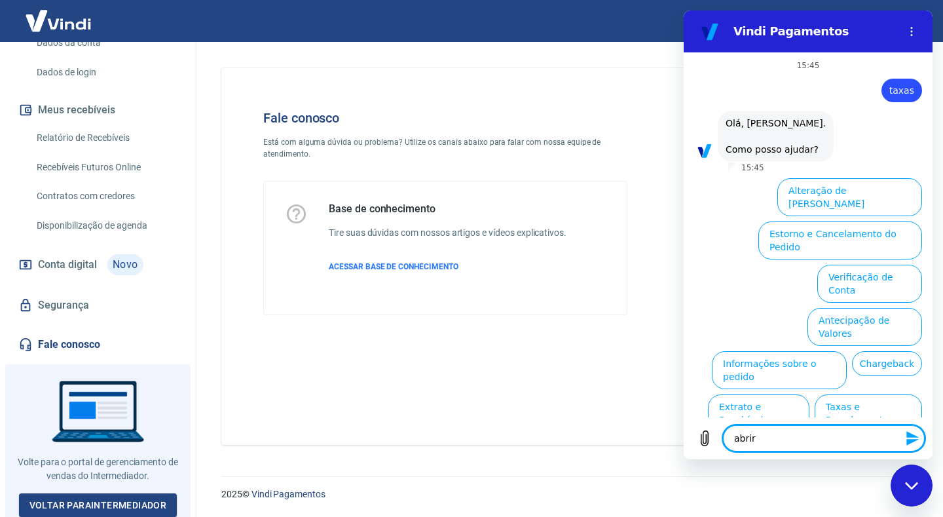
type textarea "x"
type textarea "abrir"
type textarea "x"
type textarea "abrir c"
type textarea "x"
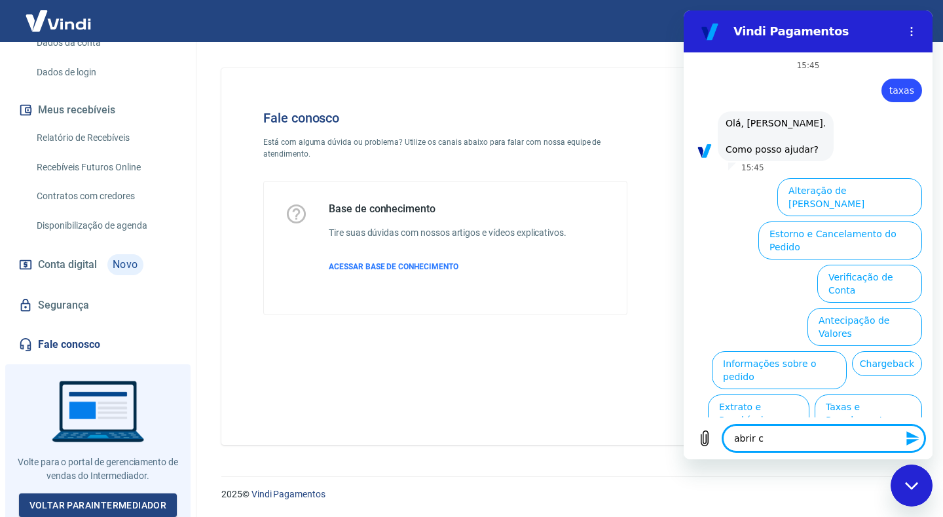
type textarea "abrir ch"
type textarea "x"
type textarea "abrir cha"
type textarea "x"
type textarea "abrir cham"
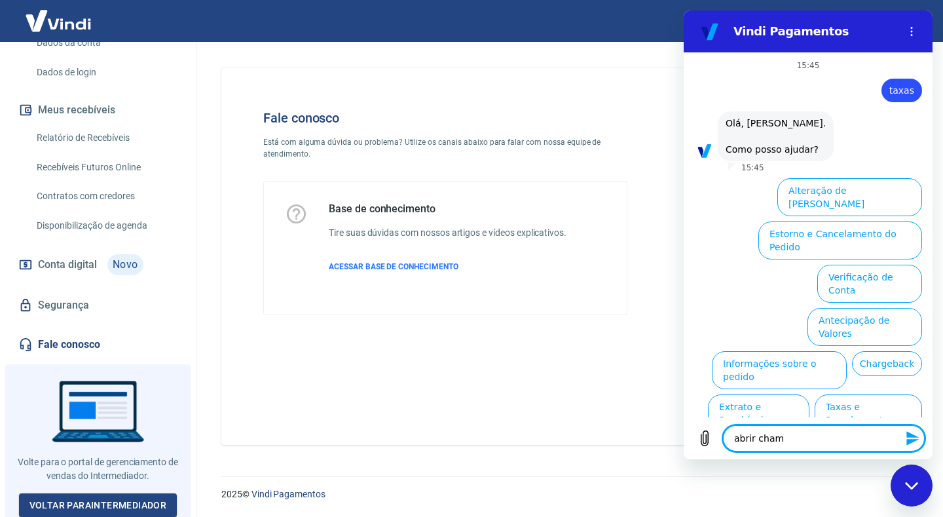
type textarea "x"
type textarea "abrir chama"
type textarea "x"
type textarea "abrir chamad"
type textarea "x"
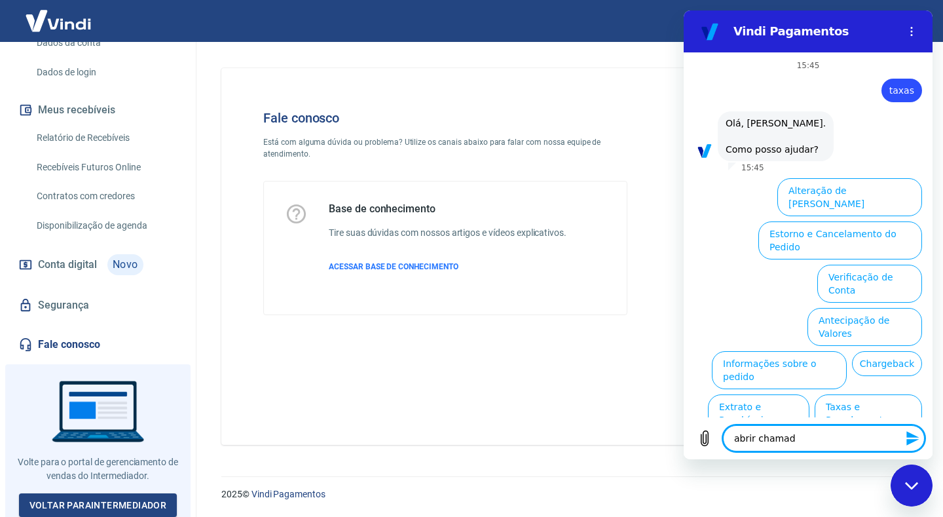
type textarea "abrir chamado"
type textarea "x"
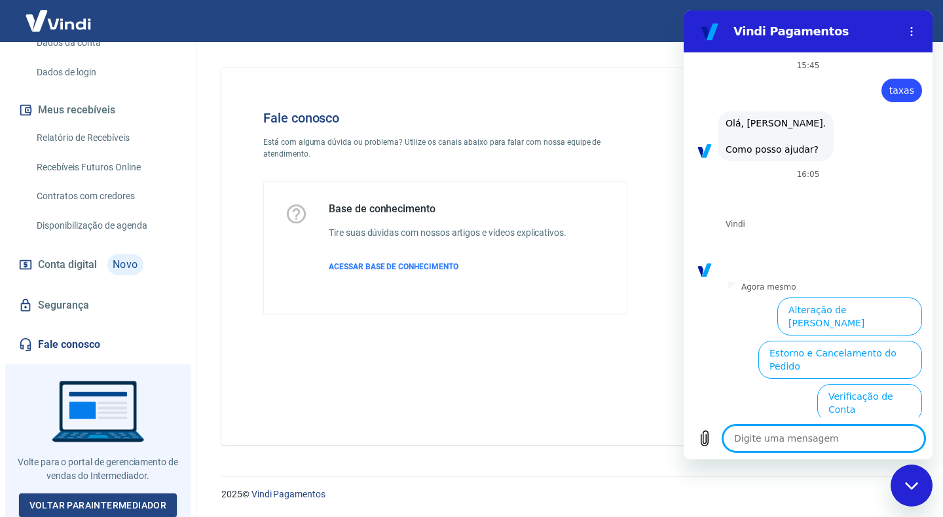
scroll to position [149, 0]
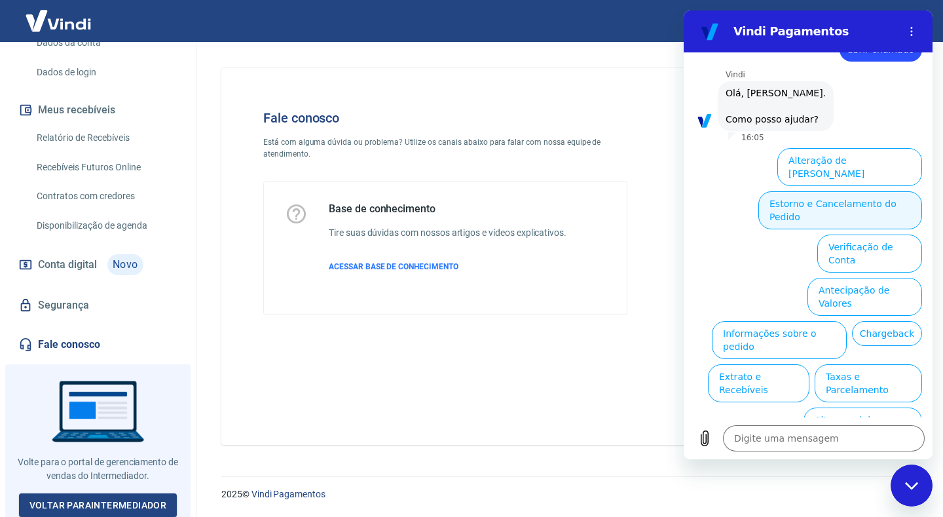
click at [846, 193] on button "Estorno e Cancelamento do Pedido" at bounding box center [841, 210] width 164 height 38
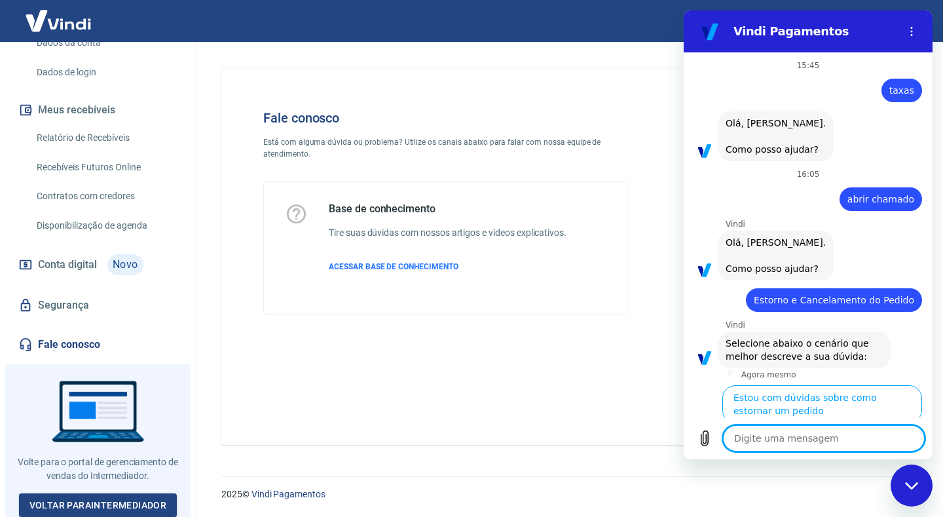
scroll to position [186, 0]
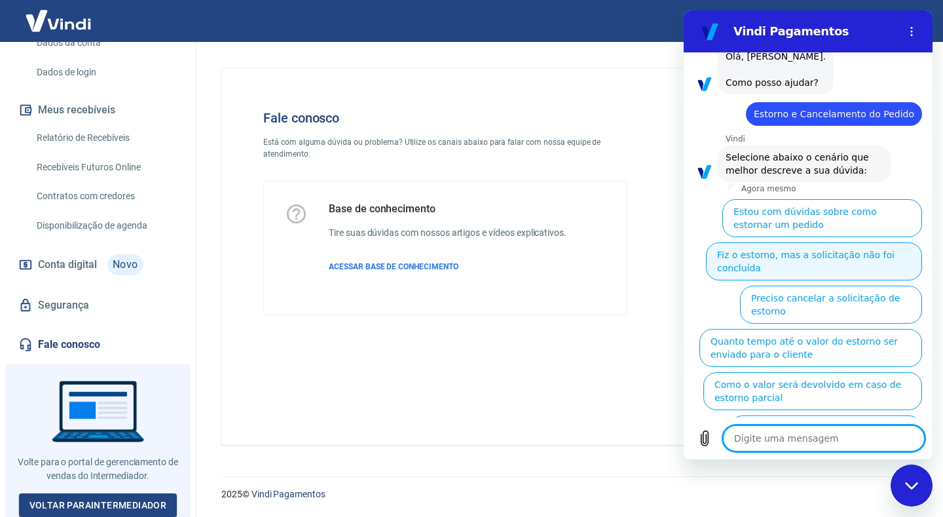
click at [831, 259] on button "Fiz o estorno, mas a solicitação não foi concluída" at bounding box center [814, 261] width 216 height 38
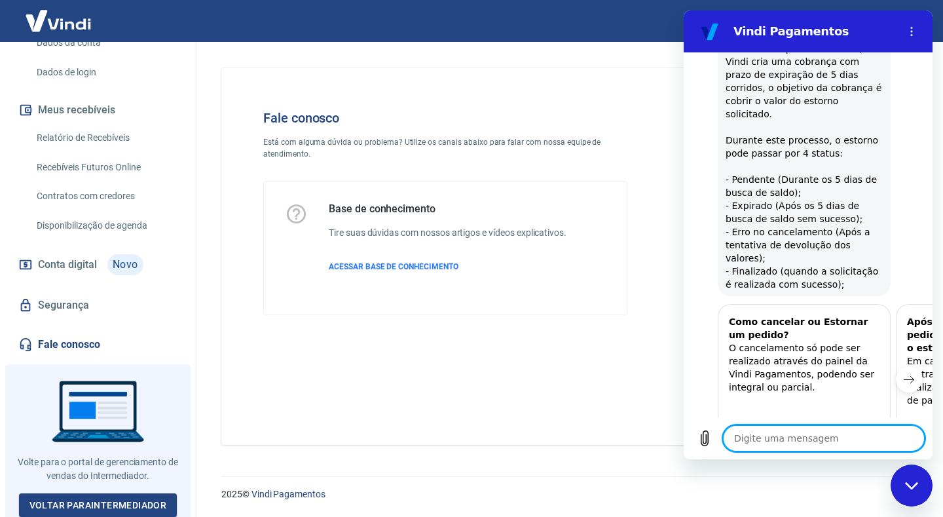
scroll to position [620, 0]
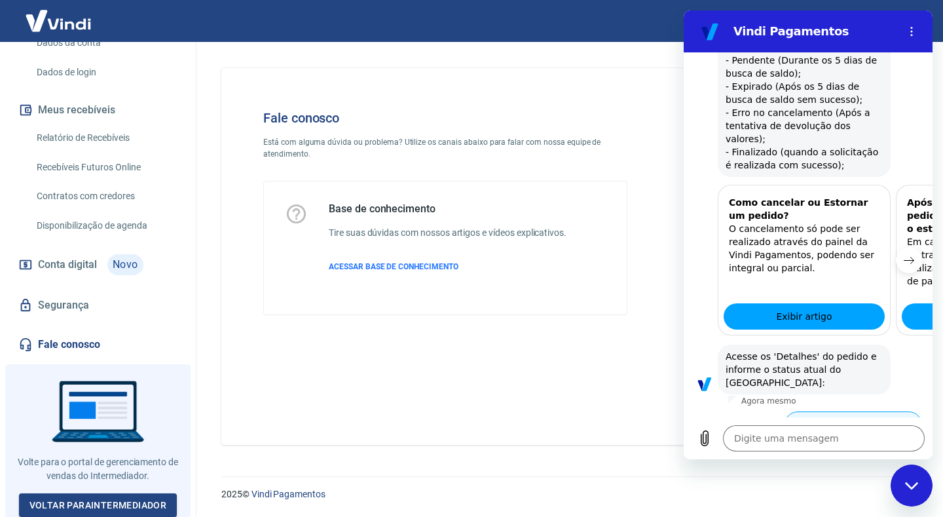
click at [836, 411] on button "Status Erro no cancelamento" at bounding box center [854, 430] width 138 height 38
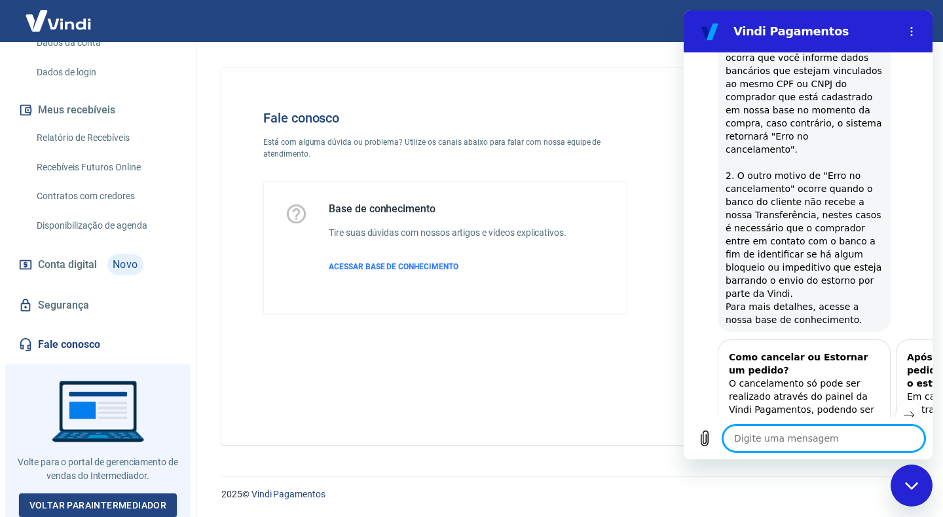
scroll to position [1170, 0]
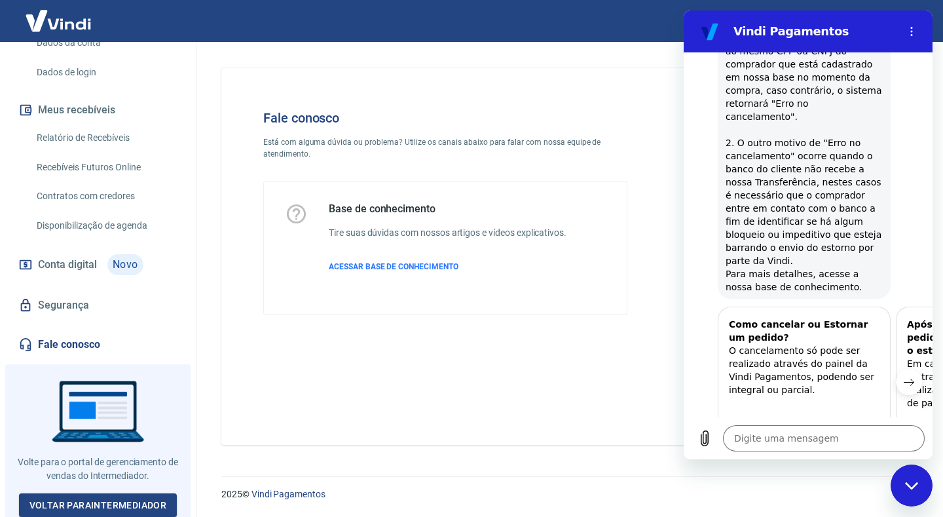
click at [848, 507] on button "Sim" at bounding box center [858, 519] width 37 height 25
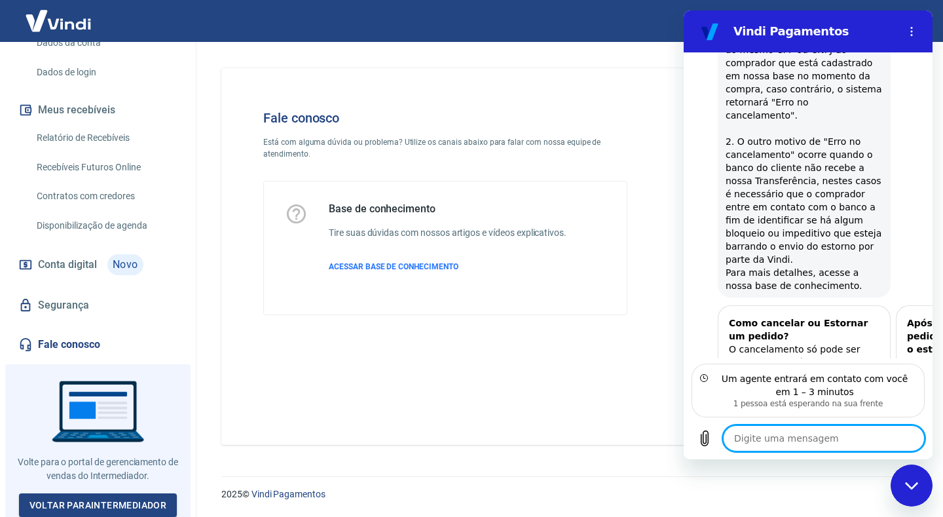
scroll to position [1287, 0]
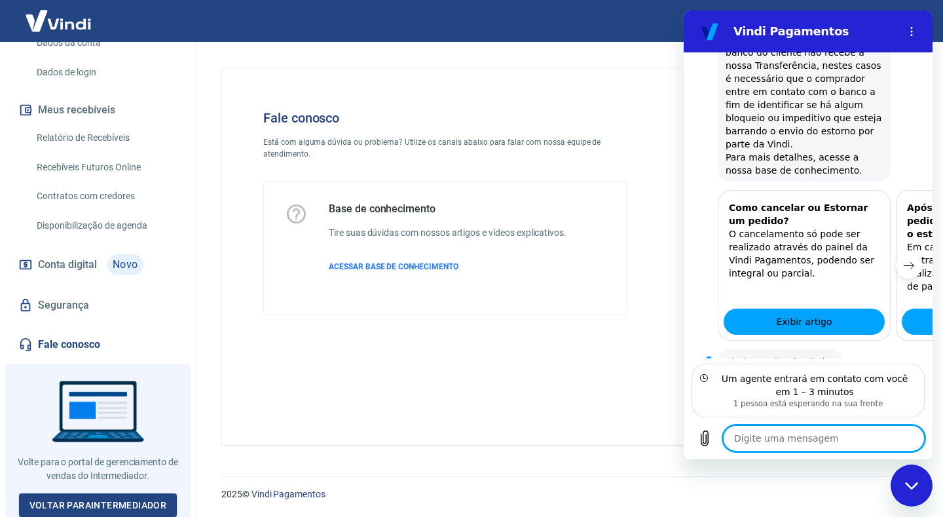
type textarea "x"
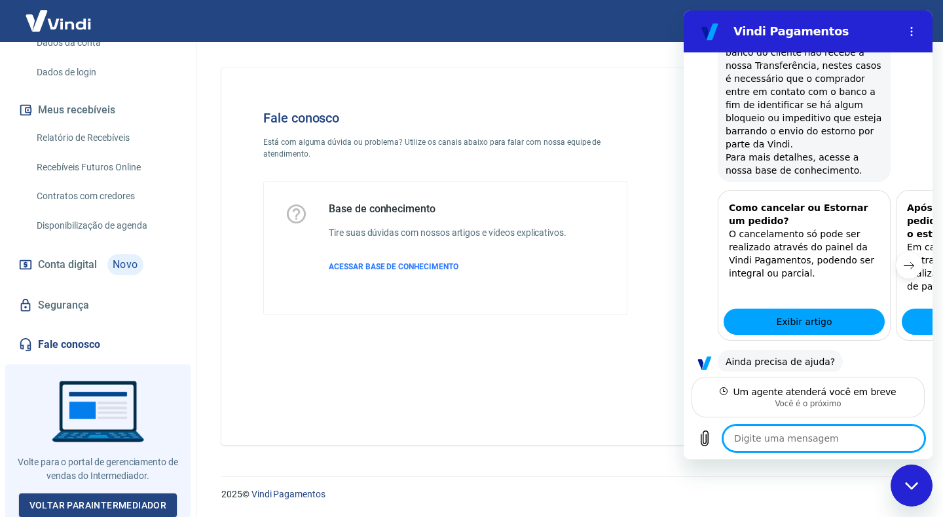
scroll to position [1273, 0]
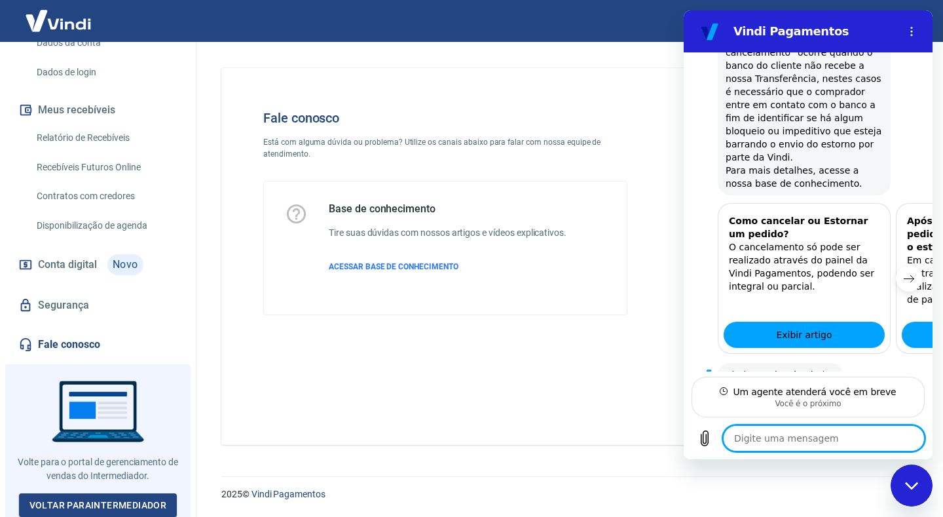
type textarea "P"
type textarea "x"
type textarea "E"
type textarea "x"
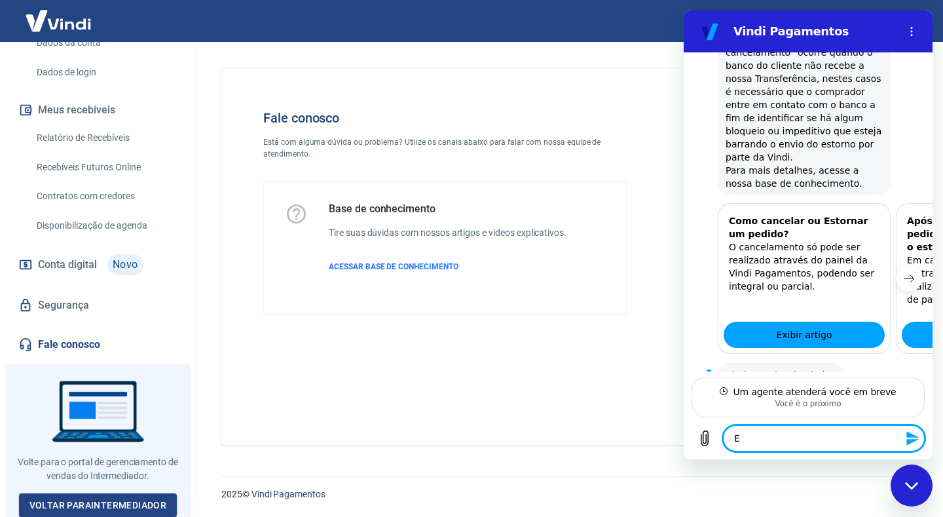
type textarea "Es"
type textarea "x"
type textarea "Est"
type textarea "x"
type textarea "Esto"
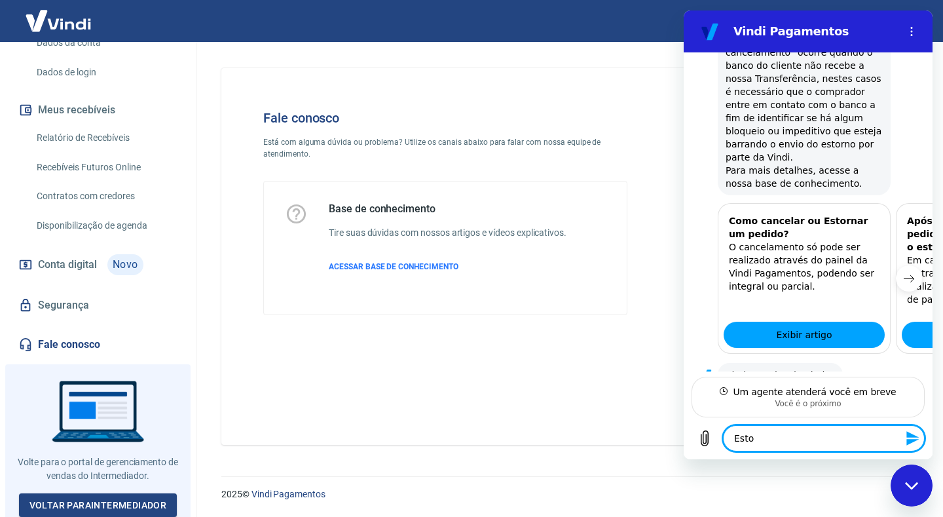
type textarea "x"
type textarea "Estou"
type textarea "x"
type textarea "Estou"
type textarea "x"
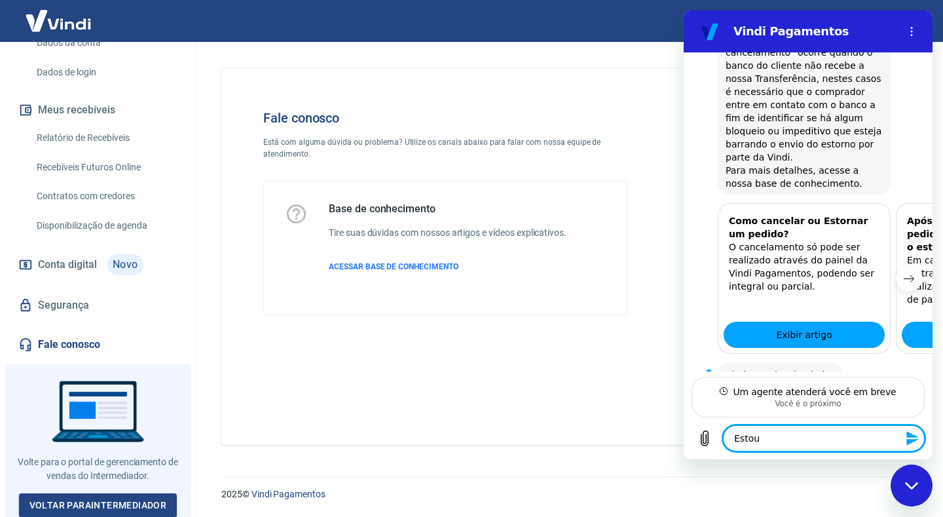
type textarea "Estou c"
type textarea "x"
type textarea "Estou co"
type textarea "x"
type textarea "Estou com"
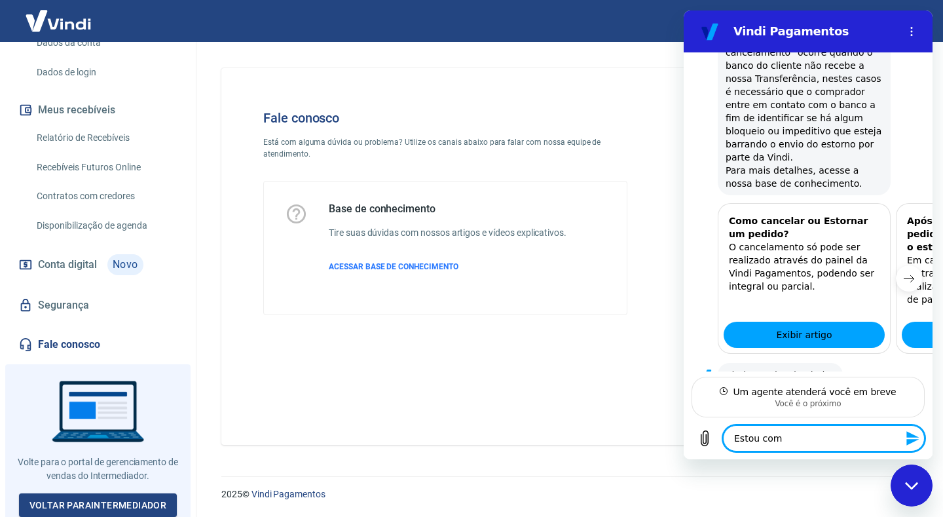
type textarea "x"
type textarea "Estou com"
type textarea "x"
type textarea "Estou com v"
type textarea "x"
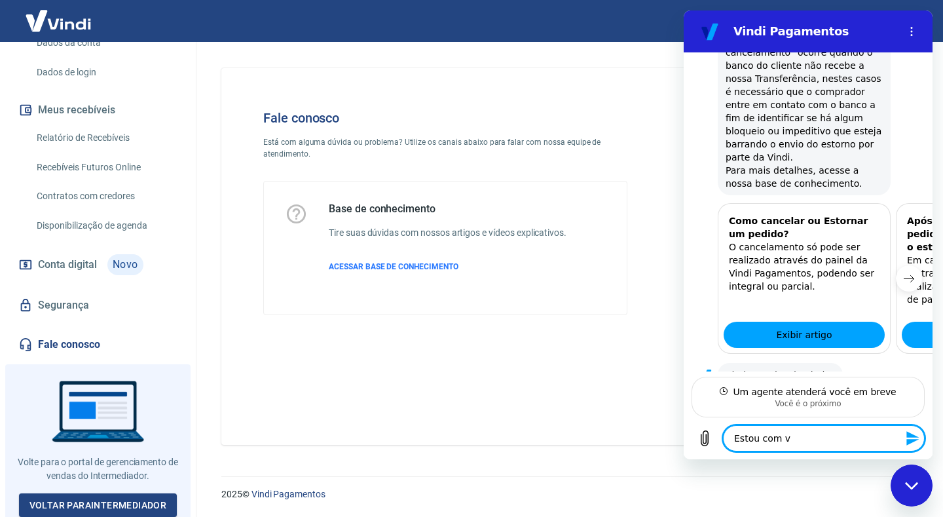
type textarea "Estou com vá"
type textarea "x"
type textarea "Estou com vár"
type textarea "x"
type textarea "Estou com vári"
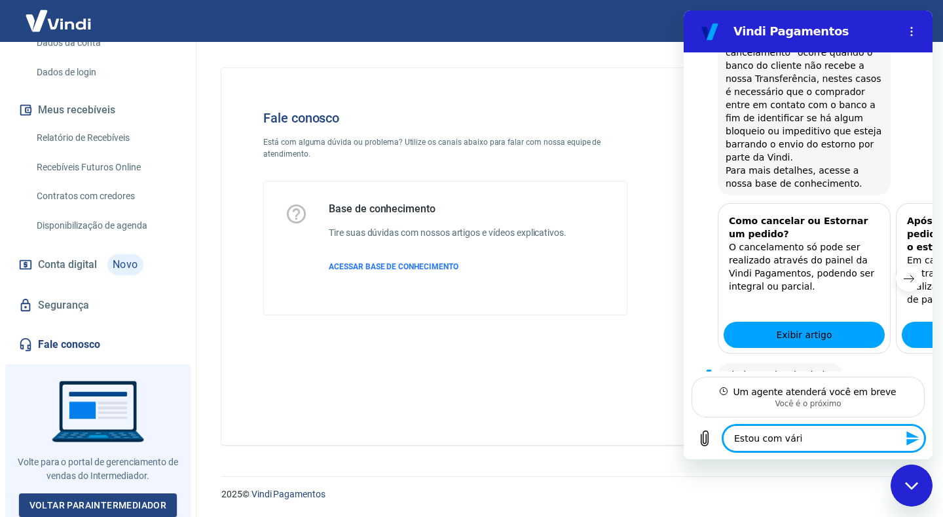
type textarea "x"
type textarea "Estou com vária"
type textarea "x"
type textarea "Estou com várias"
type textarea "x"
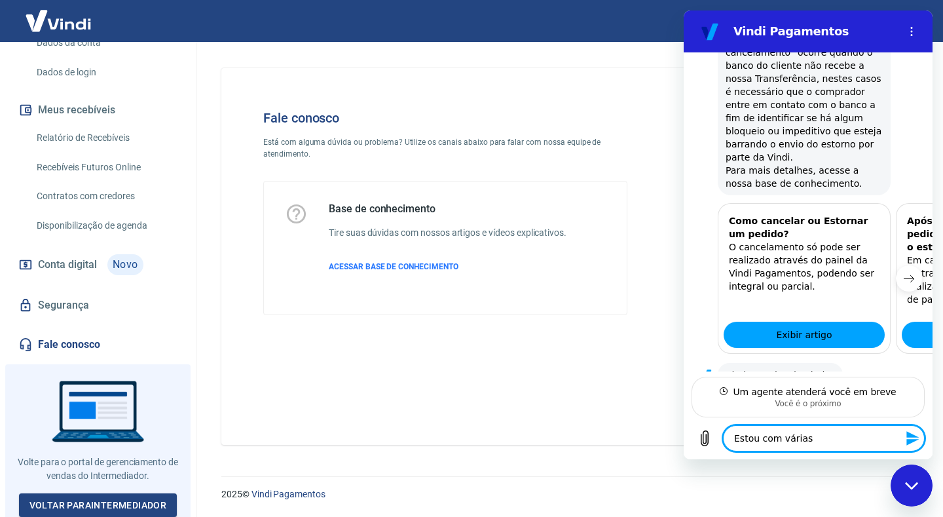
type textarea "Estou com várias"
type textarea "x"
type textarea "Estou com várias d"
type textarea "x"
type textarea "Estou com várias dú"
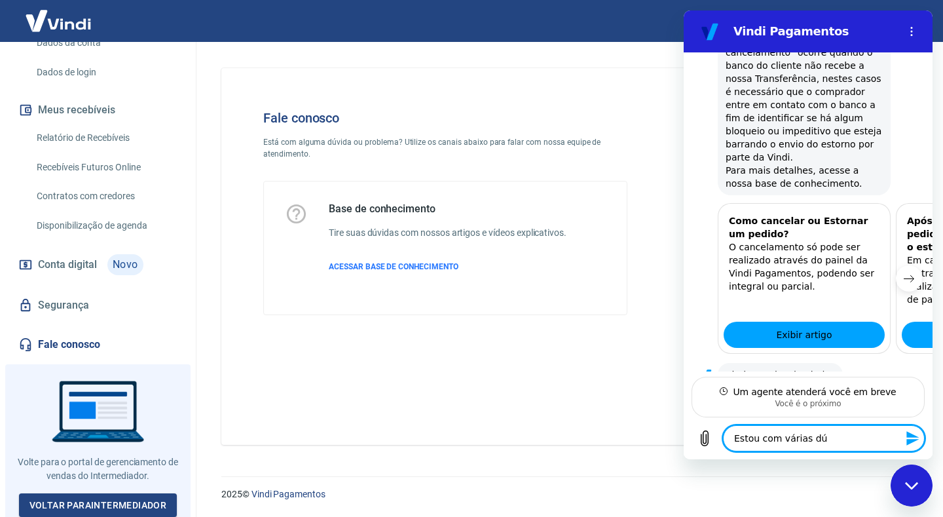
type textarea "x"
type textarea "Estou com várias dúv"
type textarea "x"
type textarea "Estou com várias dúvi"
type textarea "x"
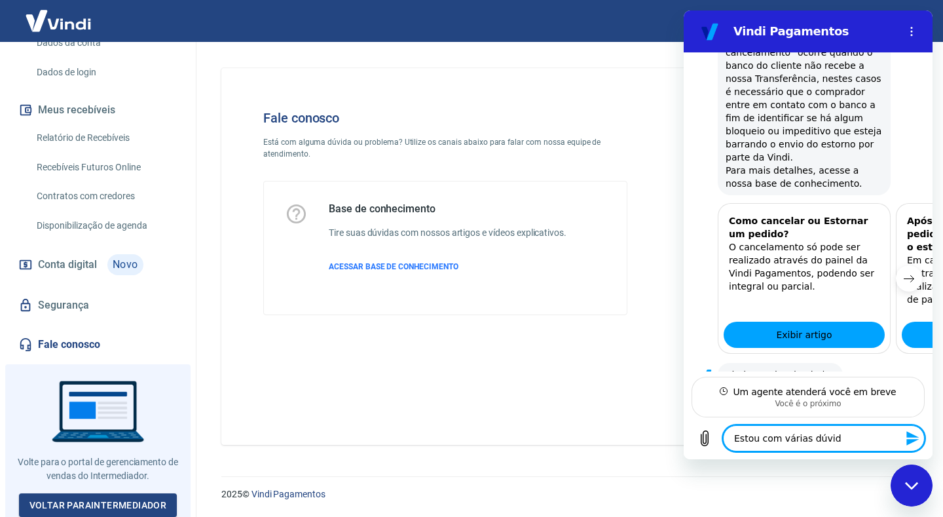
type textarea "Estou com várias dúvida"
type textarea "x"
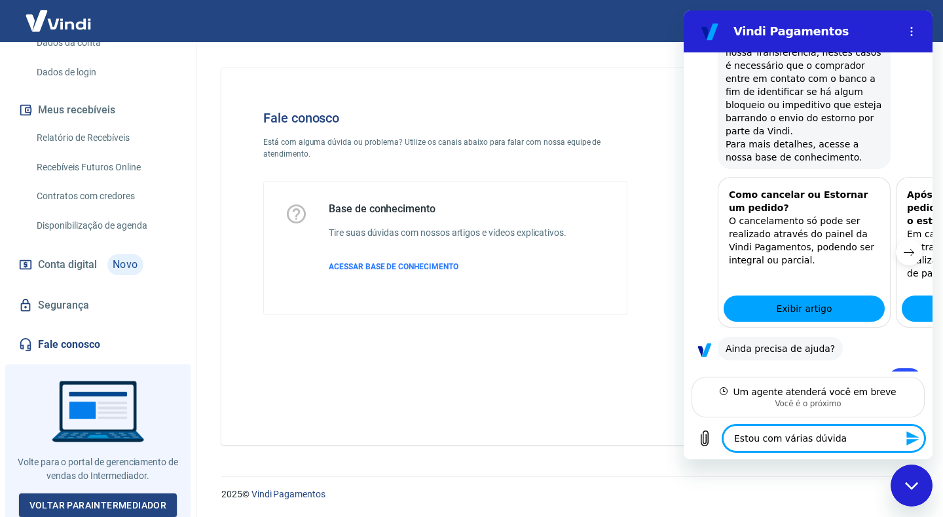
type textarea "Estou com várias dúvidas"
type textarea "x"
type textarea "Estou com várias dúvidas"
type textarea "x"
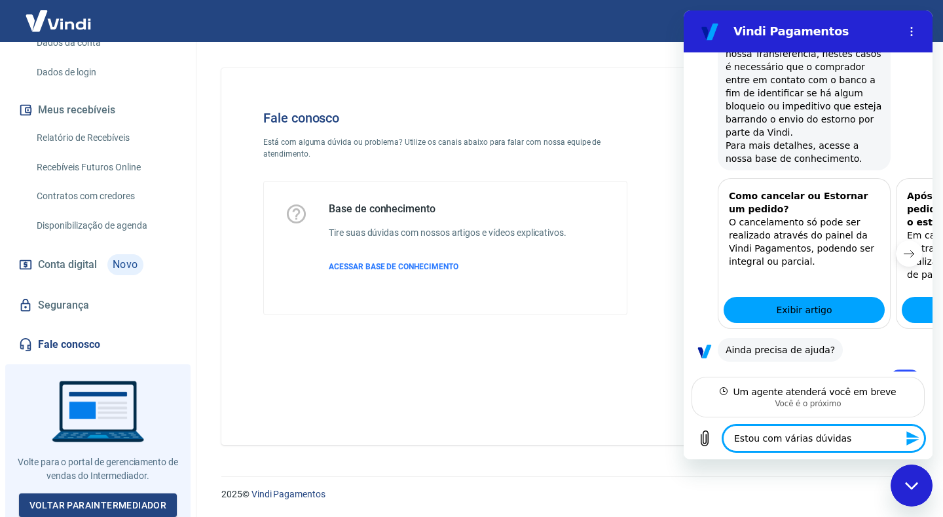
type textarea "Estou com várias dúvidas a"
type textarea "x"
type textarea "Estou com várias dúvidas a"
type textarea "x"
type textarea "Estou com várias dúvidas a s"
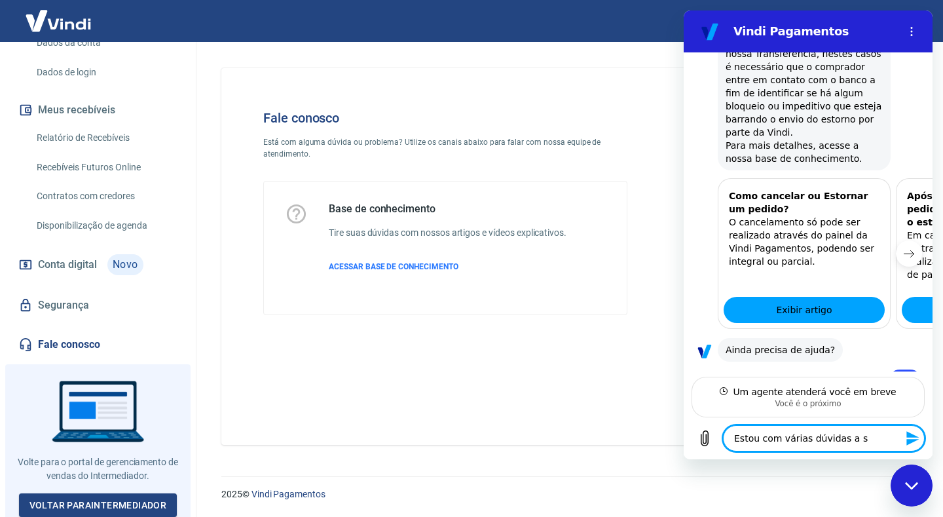
type textarea "x"
type textarea "Estou com várias dúvidas a se"
type textarea "x"
type textarea "Estou com várias dúvidas a ser"
type textarea "x"
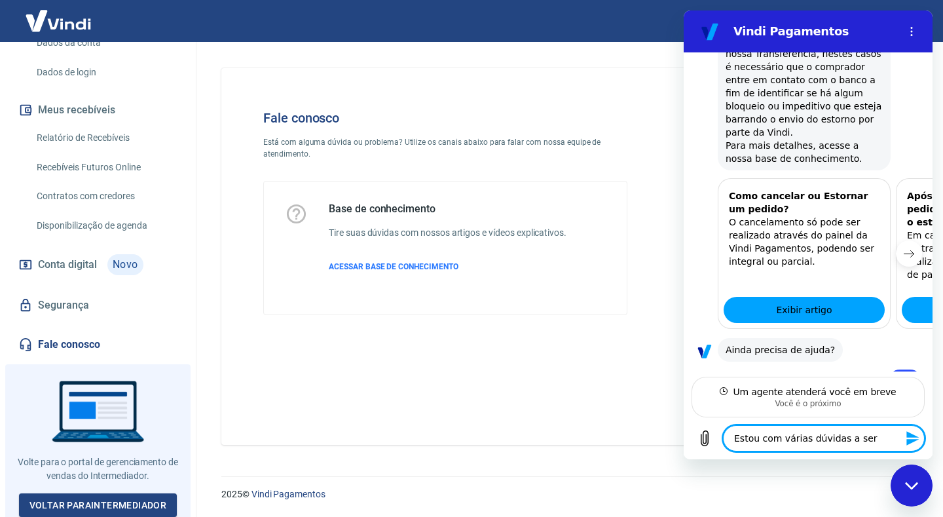
type textarea "Estou com várias dúvidas a sere"
type textarea "x"
type textarea "Estou com várias dúvidas a serem"
type textarea "x"
type textarea "Estou com várias dúvidas a serem"
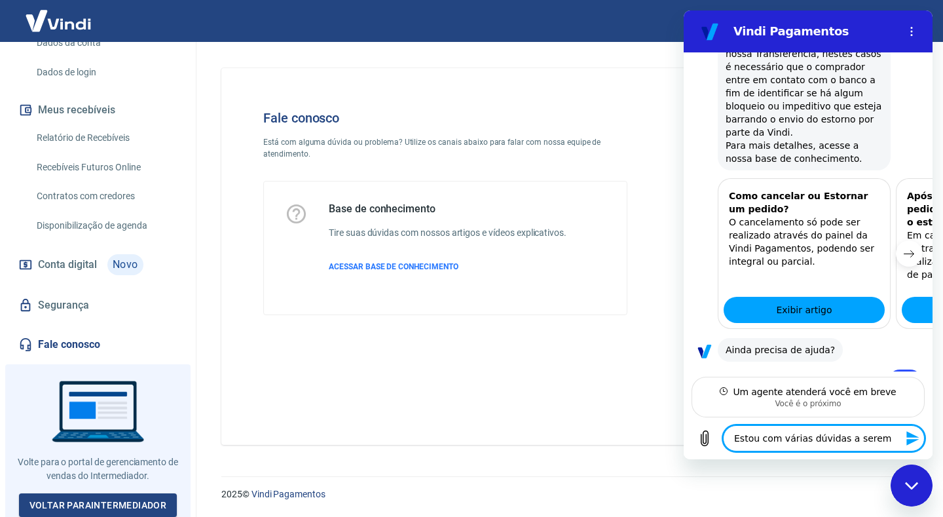
type textarea "x"
type textarea "Estou com várias dúvidas a serem s"
type textarea "x"
type textarea "Estou com várias dúvidas a serem so"
type textarea "x"
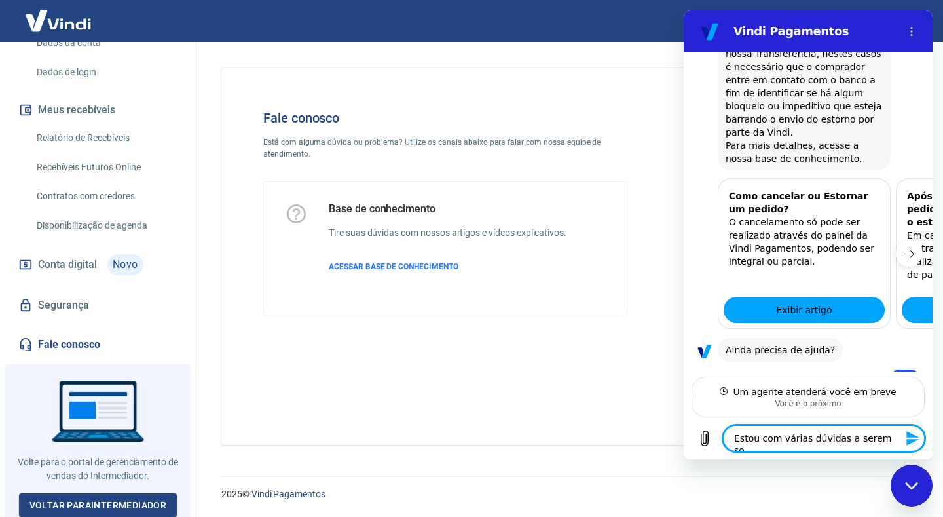
type textarea "Estou com várias dúvidas a serem sol"
type textarea "x"
type textarea "Estou com várias dúvidas a serem solu"
type textarea "x"
type textarea "Estou com várias dúvidas a serem soluc"
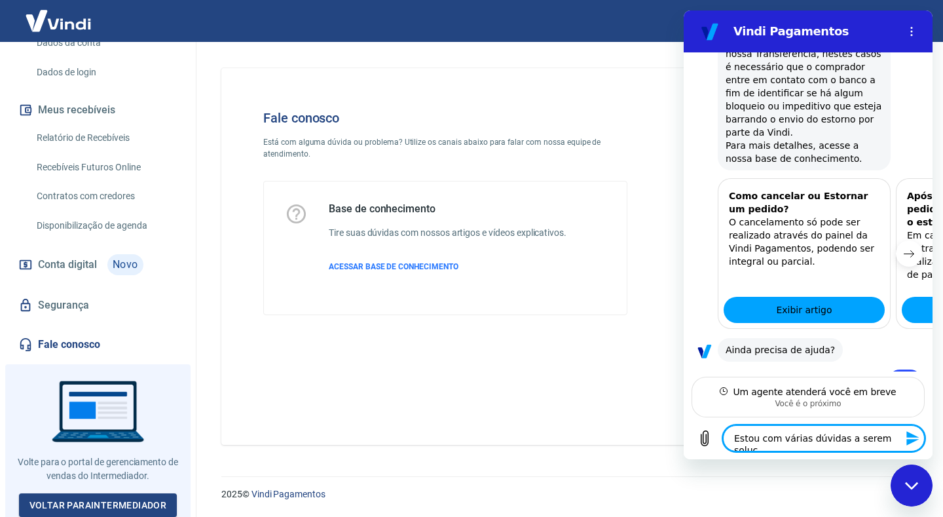
type textarea "x"
type textarea "Estou com várias dúvidas a serem soluci"
type textarea "x"
type textarea "Estou com várias dúvidas a serem soluciona"
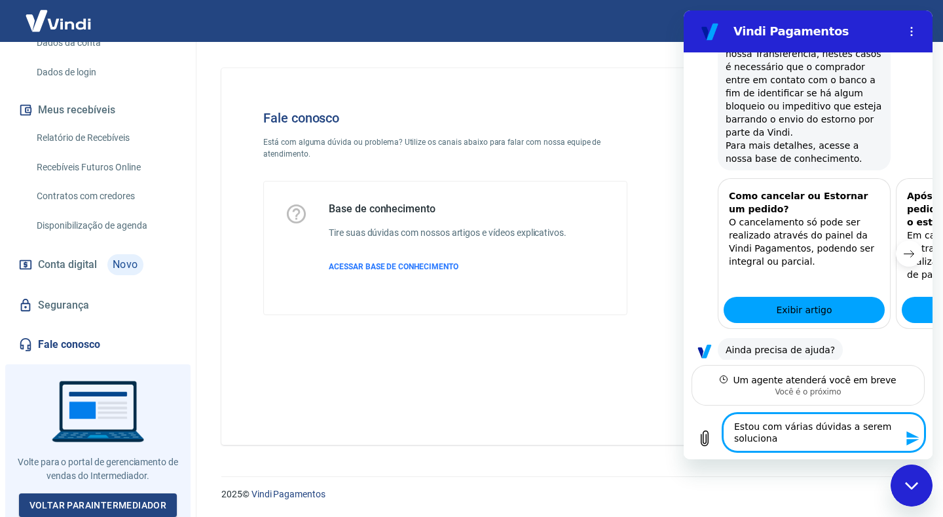
type textarea "x"
type textarea "Estou com várias dúvidas a serem solucionad"
type textarea "x"
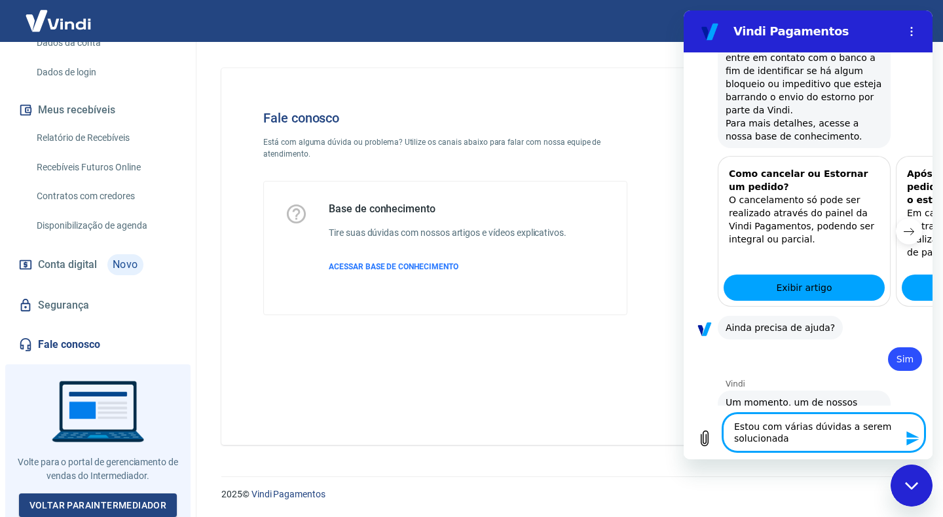
type textarea "Estou com várias dúvidas a serem solucionadas"
type textarea "x"
type textarea "Estou com várias dúvidas a serem solucionadas"
type textarea "x"
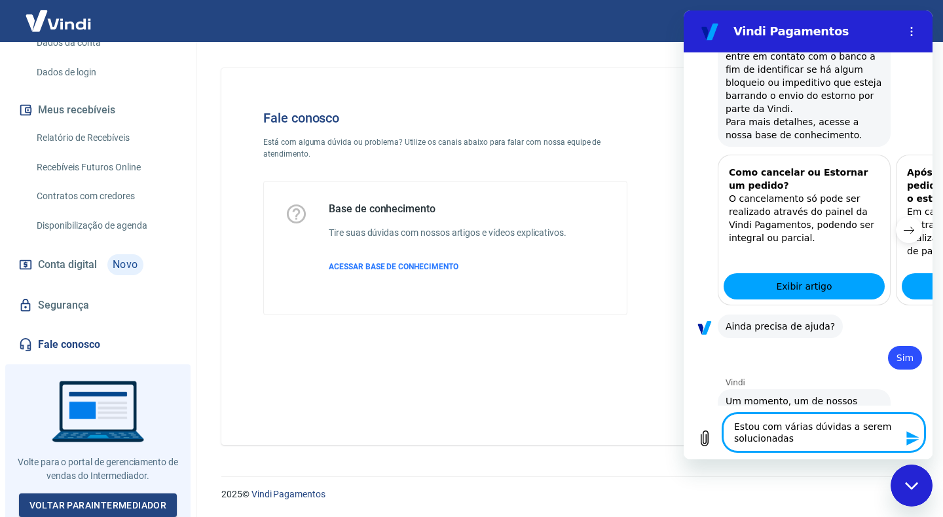
type textarea "Estou com várias dúvidas a serem solucionadas p"
type textarea "x"
type textarea "Estou com várias dúvidas a serem solucionadas po"
type textarea "x"
type textarea "Estou com várias dúvidas a serem solucionadas por"
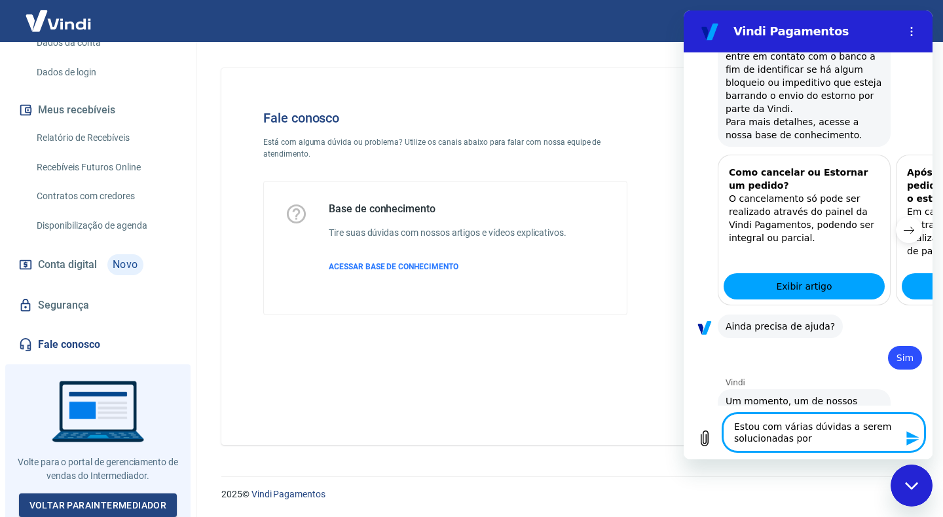
type textarea "x"
type textarea "Estou com várias dúvidas a serem solucionadas por"
type textarea "x"
type textarea "Estou com várias dúvidas a serem solucionadas por f"
type textarea "x"
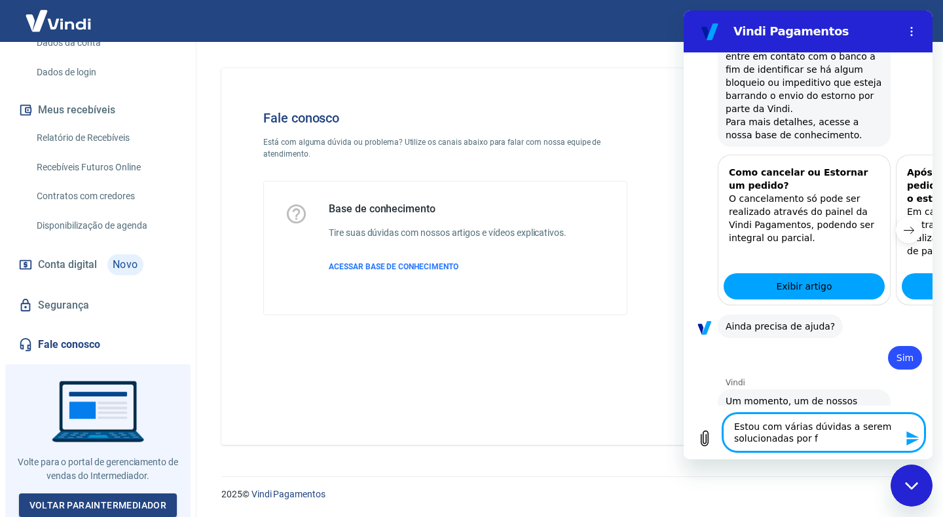
type textarea "Estou com várias dúvidas a serem solucionadas por fa"
type textarea "x"
type textarea "Estou com várias dúvidas a serem solucionadas por fav"
type textarea "x"
type textarea "Estou com várias dúvidas a serem solucionadas por favo"
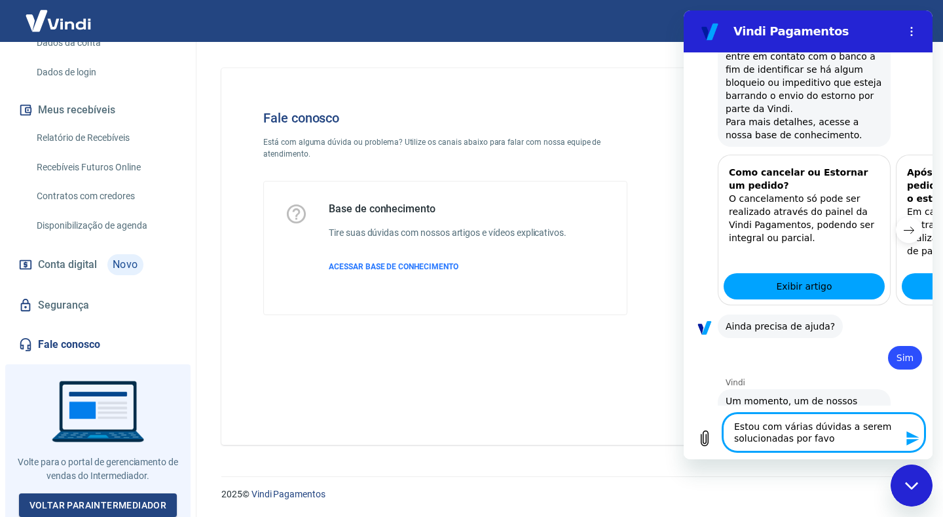
type textarea "x"
type textarea "Estou com várias dúvidas a serem solucionadas por favor"
type textarea "x"
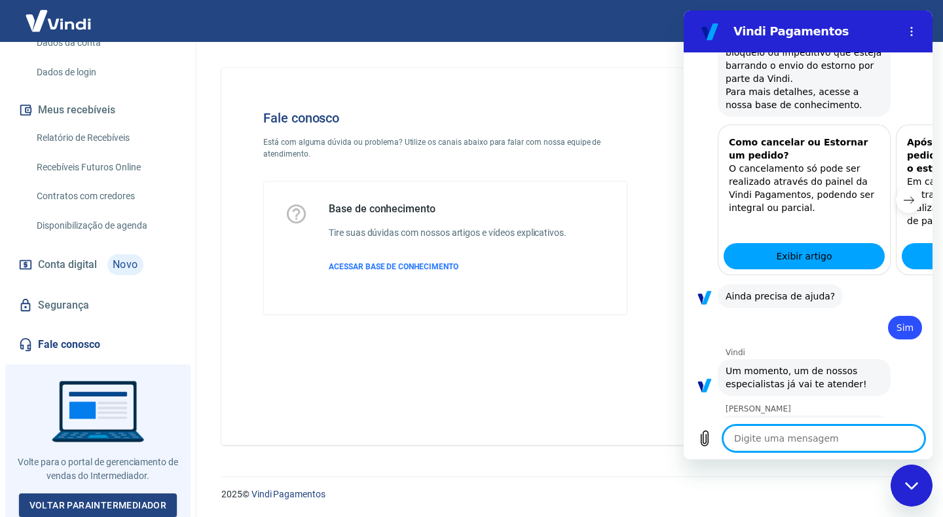
scroll to position [1355, 0]
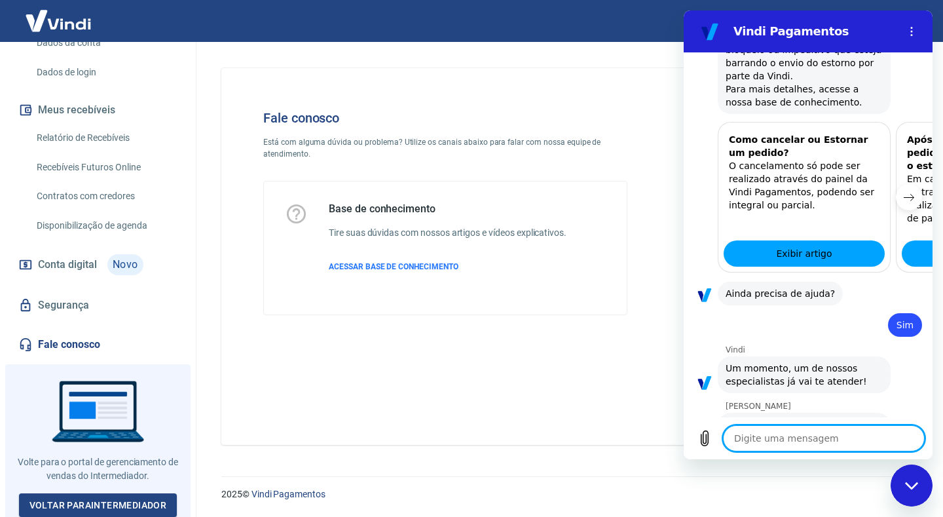
type textarea "P"
type textarea "x"
type textarea "Pr"
type textarea "x"
type textarea "Pri"
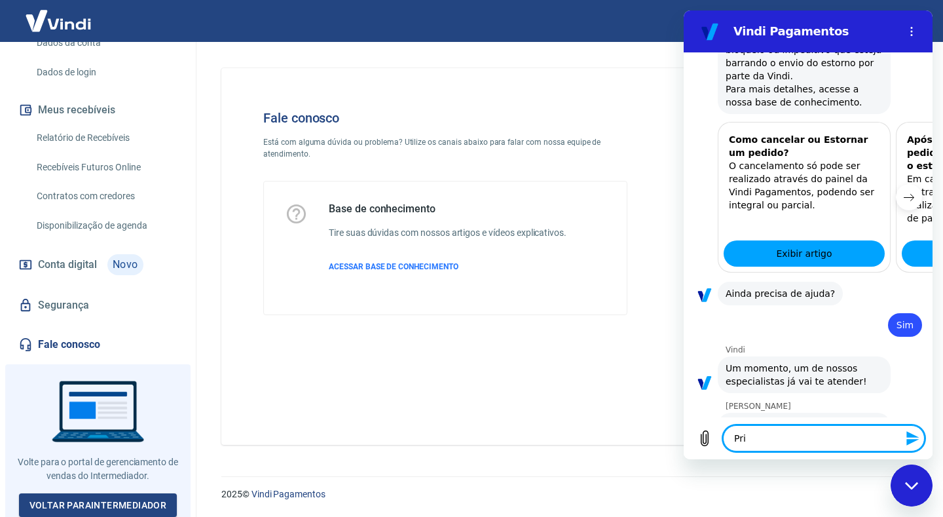
type textarea "x"
type textarea "Prim"
type textarea "x"
type textarea "Prime"
type textarea "x"
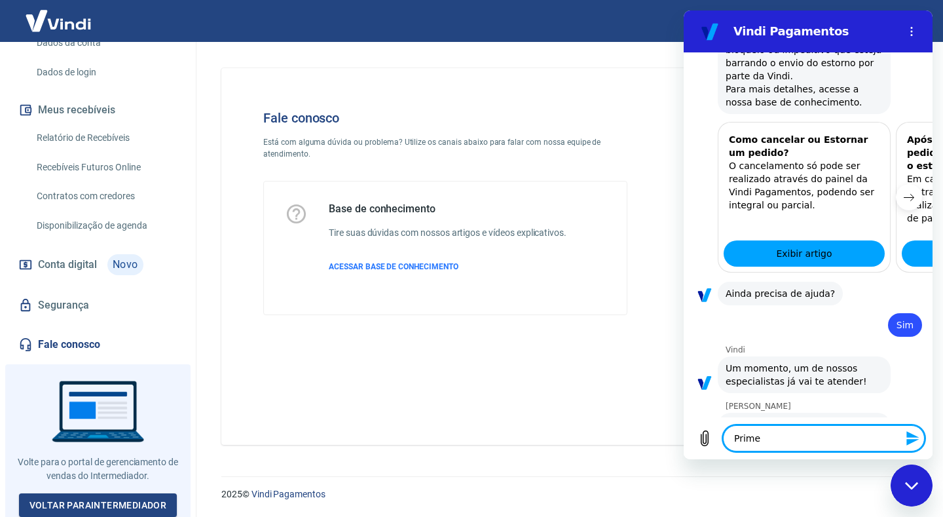
type textarea "Primei"
type textarea "x"
type textarea "Primeir"
type textarea "x"
type textarea "Primeiro"
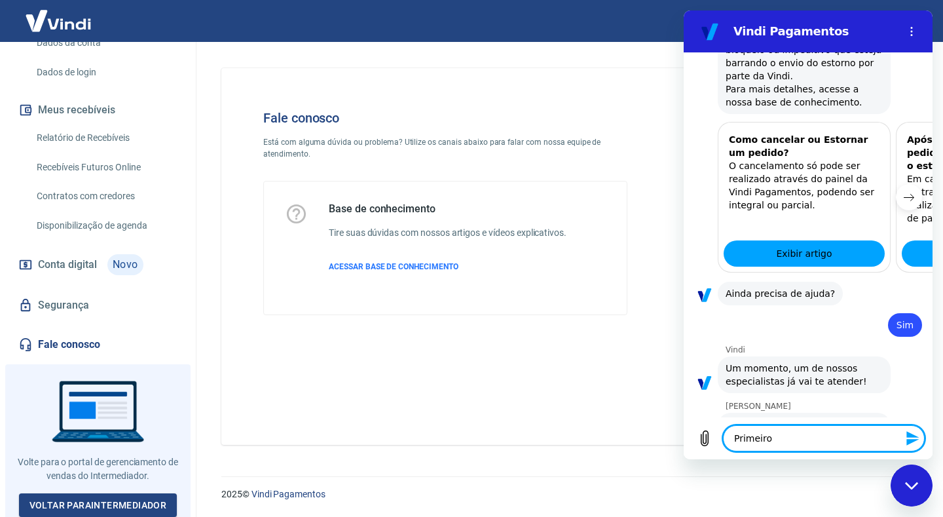
type textarea "x"
type textarea "Primeiro,"
type textarea "x"
type textarea "Primeiro,"
type textarea "x"
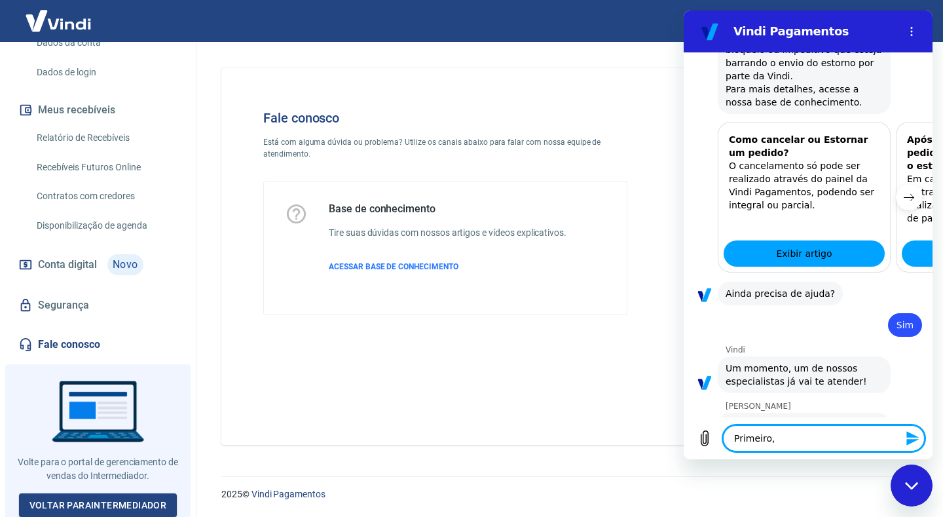
type textarea "Primeiro, m"
type textarea "x"
type textarea "Primeiro, me"
type textarea "x"
type textarea "Primeiro, meu"
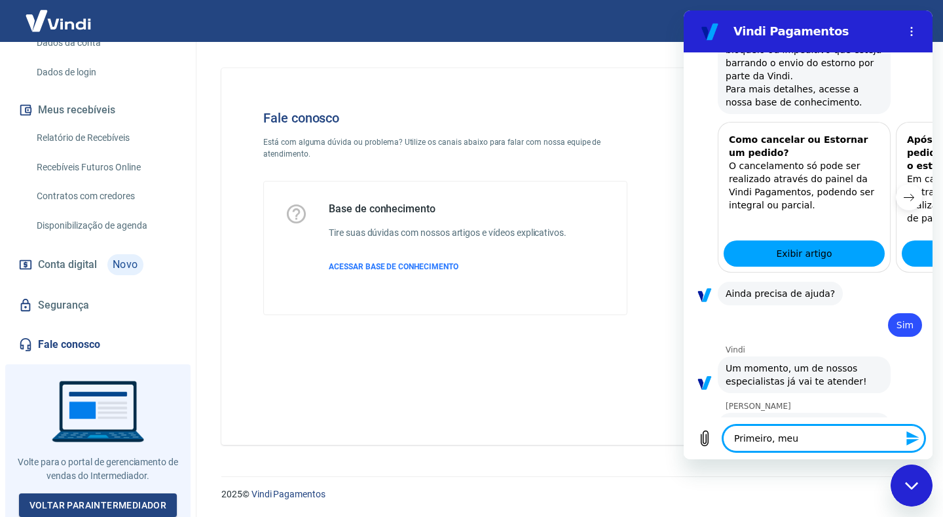
type textarea "x"
type textarea "Primeiro, meu"
type textarea "x"
type textarea "Primeiro, meu p"
type textarea "x"
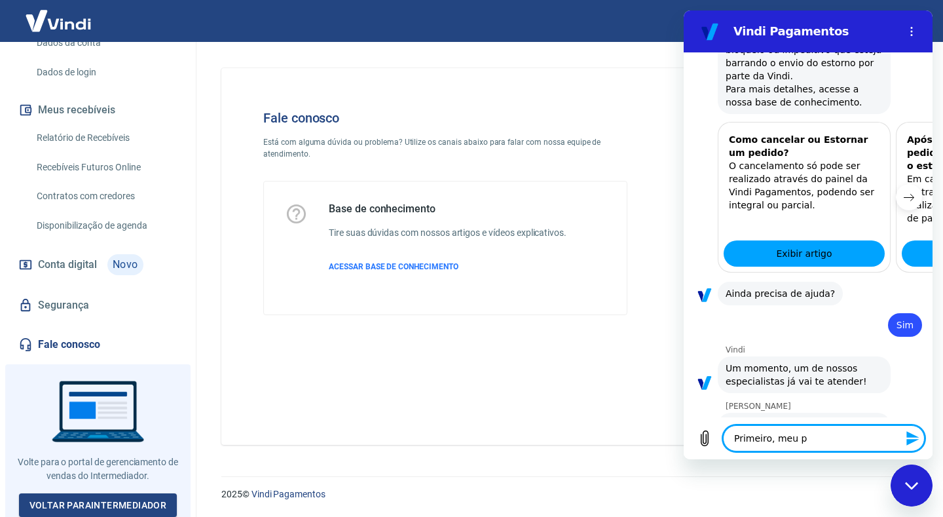
type textarea "Primeiro, meu pe"
type textarea "x"
type textarea "Primeiro, meu ped"
type textarea "x"
type textarea "Primeiro, meu pedi"
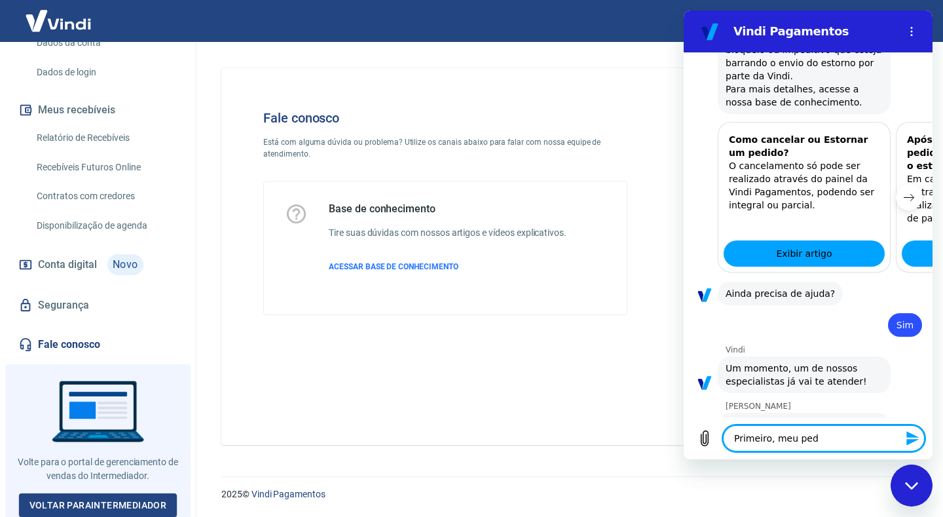
type textarea "x"
type textarea "Primeiro, meu pedid"
type textarea "x"
type textarea "Primeiro, meu pedido"
type textarea "x"
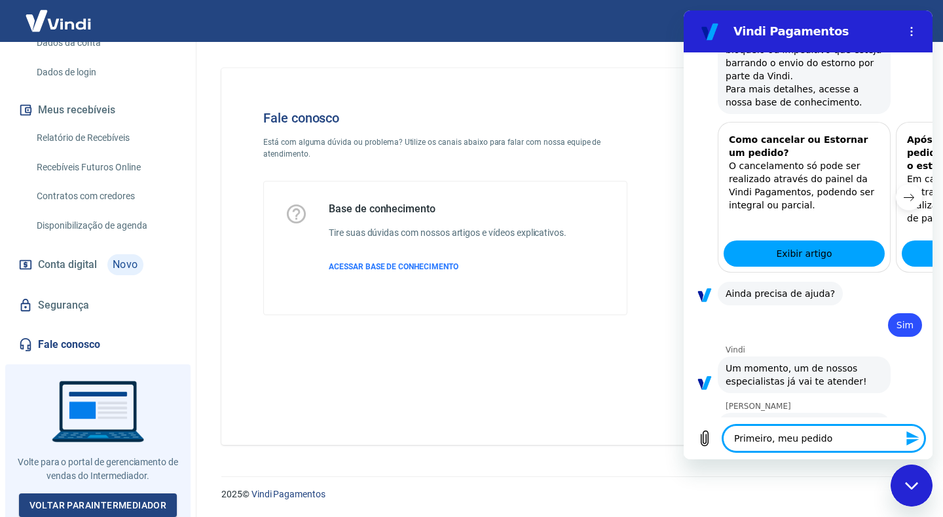
type textarea "Primeiro, meu pedido"
type textarea "x"
type textarea "Primeiro, meu pedido d"
type textarea "x"
type textarea "Primeiro, meu pedido de"
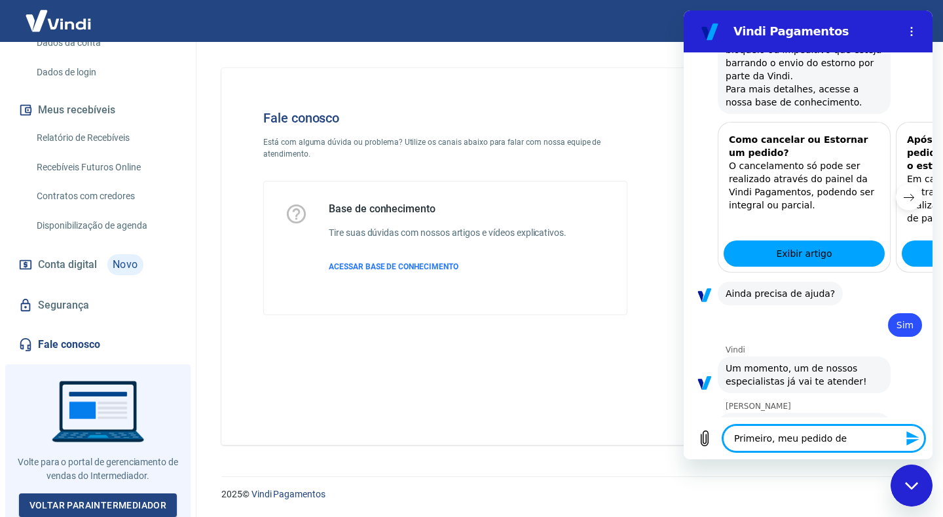
type textarea "x"
type textarea "Primeiro, meu pedido de"
type textarea "x"
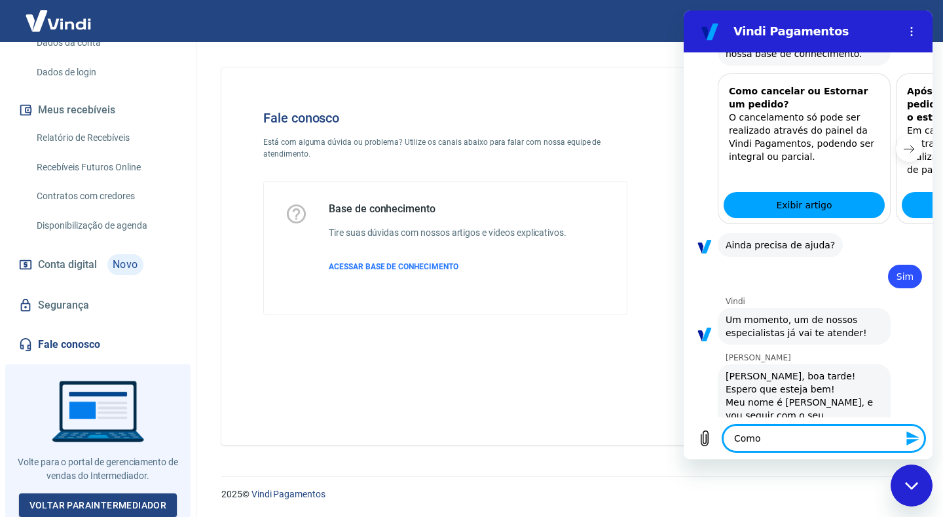
scroll to position [1406, 0]
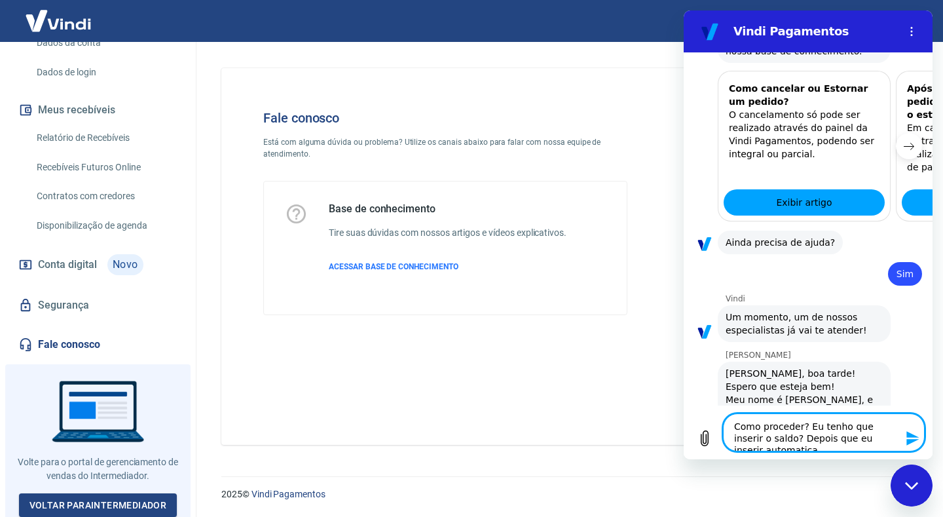
click at [847, 438] on textarea "Como proceder? Eu tenho que inserir o saldo? Depois que eu inserir automatica" at bounding box center [824, 432] width 202 height 38
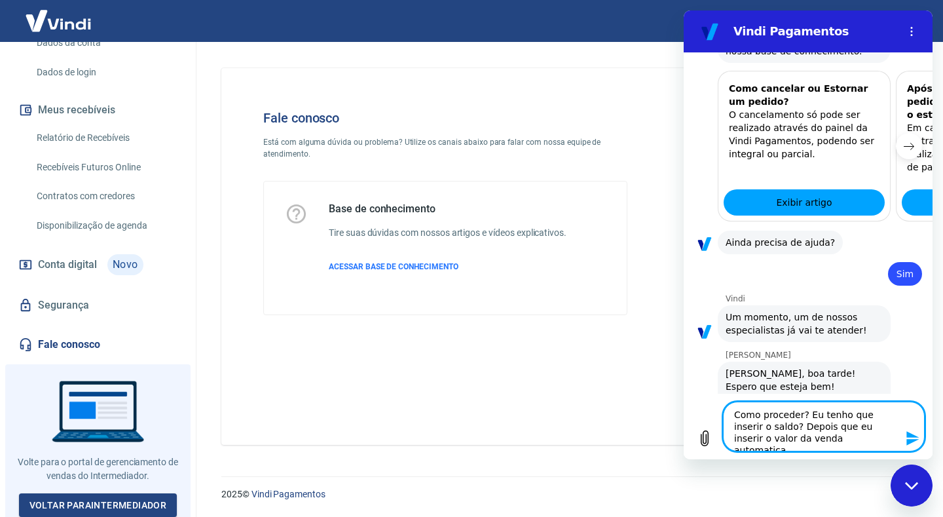
click at [830, 444] on textarea "Como proceder? Eu tenho que inserir o saldo? Depois que eu inserir o valor da v…" at bounding box center [824, 427] width 202 height 50
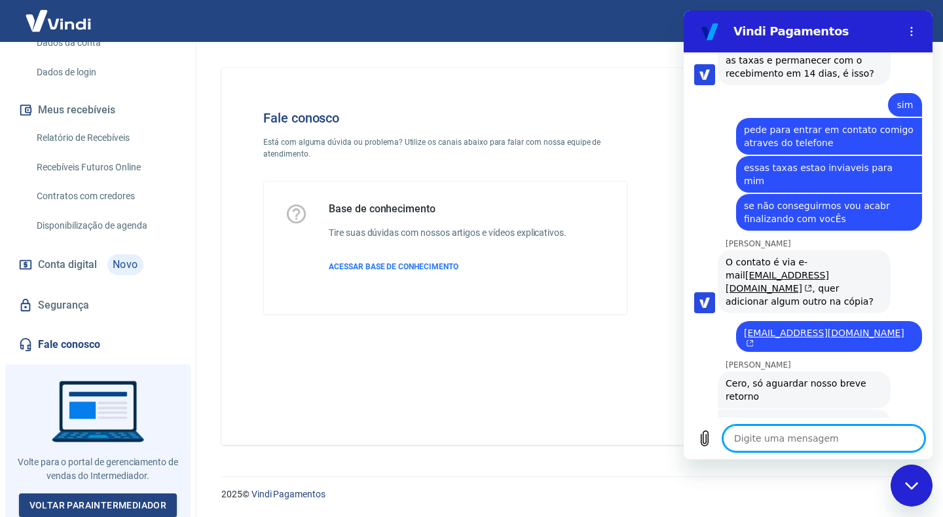
scroll to position [2871, 0]
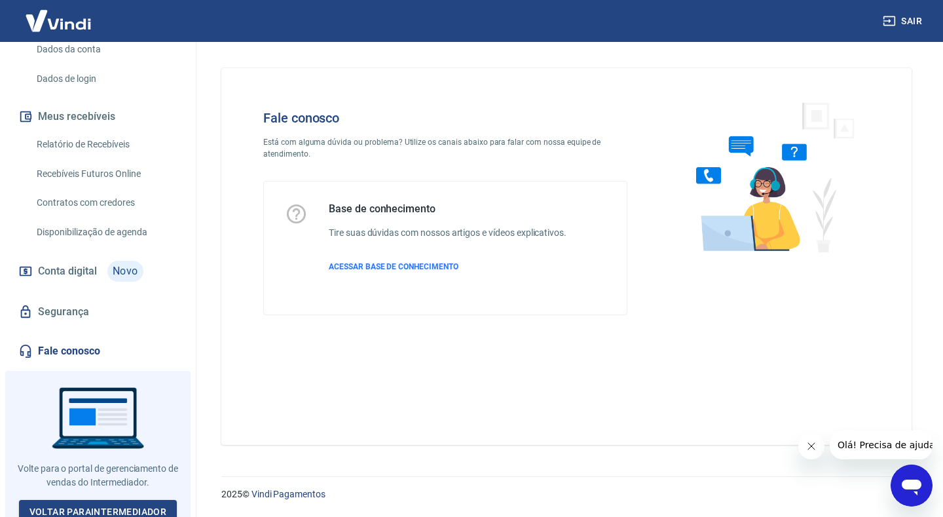
scroll to position [203, 0]
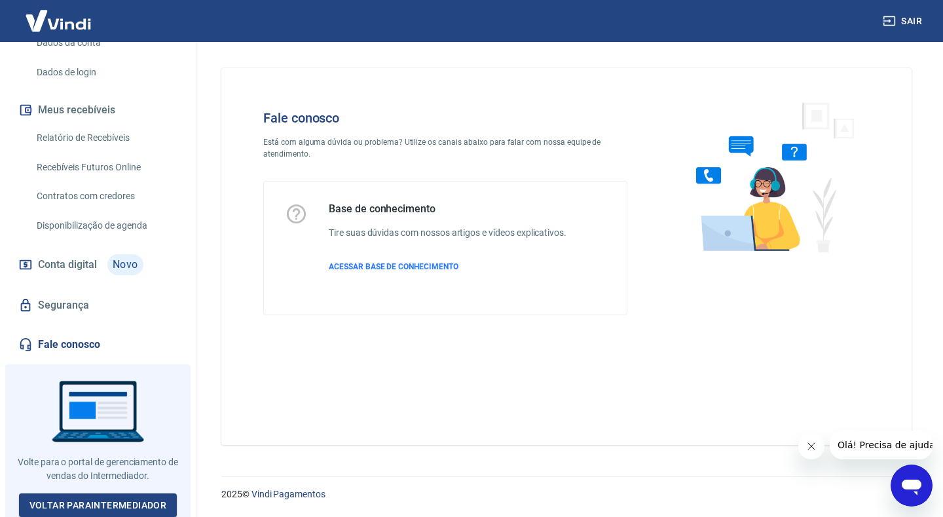
click at [52, 345] on link "Fale conosco" at bounding box center [98, 344] width 164 height 29
click at [816, 451] on icon "Fechar mensagem da empresa" at bounding box center [811, 446] width 10 height 10
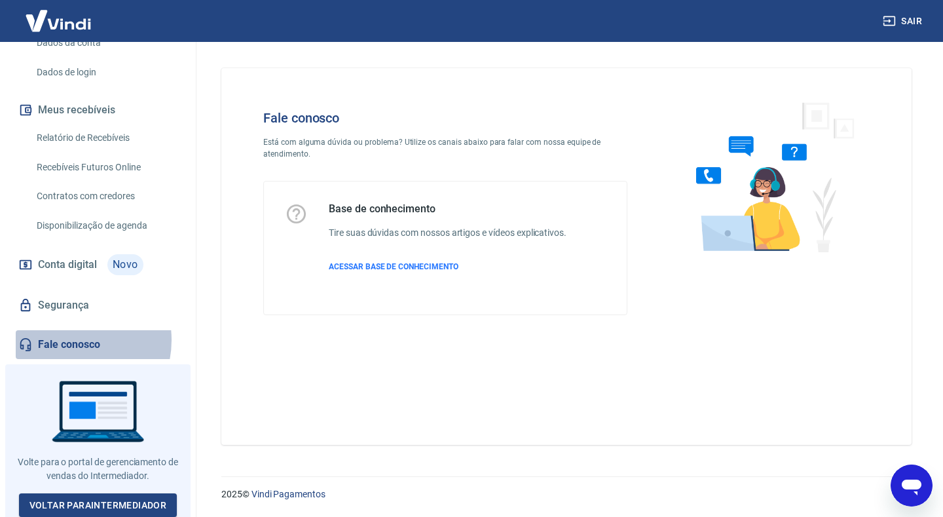
click at [67, 340] on link "Fale conosco" at bounding box center [98, 344] width 164 height 29
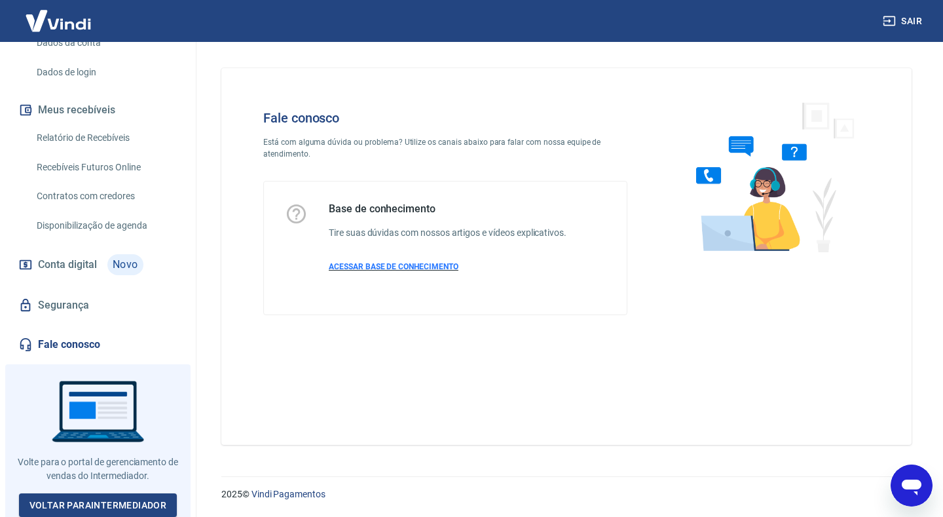
click at [404, 268] on span "ACESSAR BASE DE CONHECIMENTO" at bounding box center [394, 266] width 130 height 9
click at [913, 496] on icon "Abrir janela de mensagens" at bounding box center [912, 486] width 24 height 24
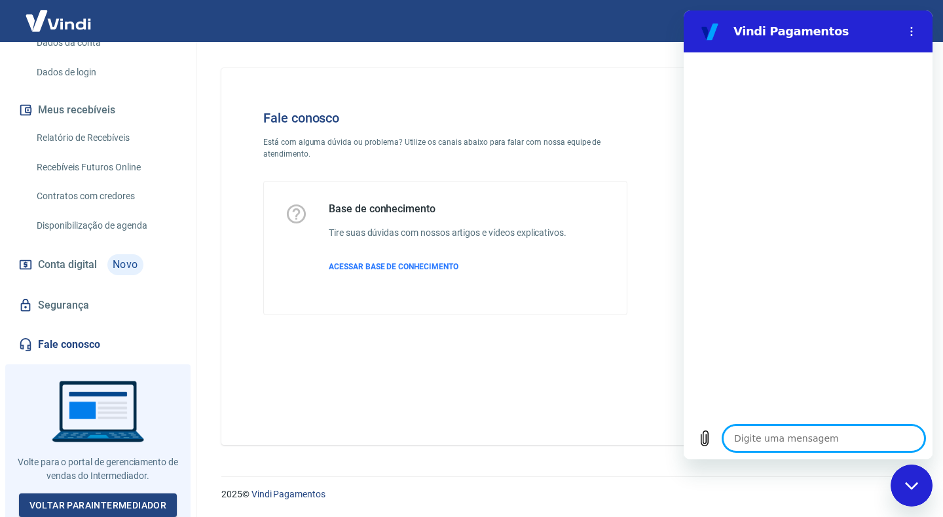
type textarea "c"
type textarea "x"
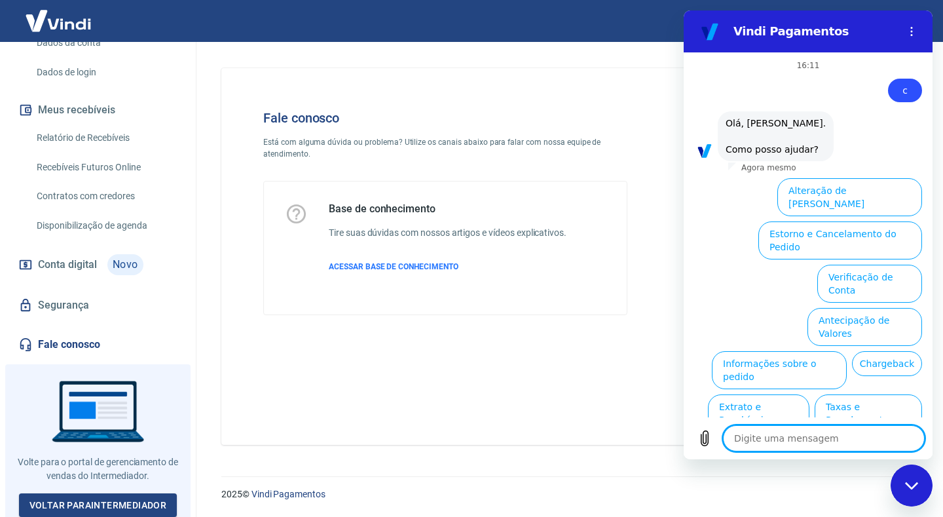
type textarea "n"
type textarea "x"
type textarea "nu"
type textarea "x"
type textarea "num"
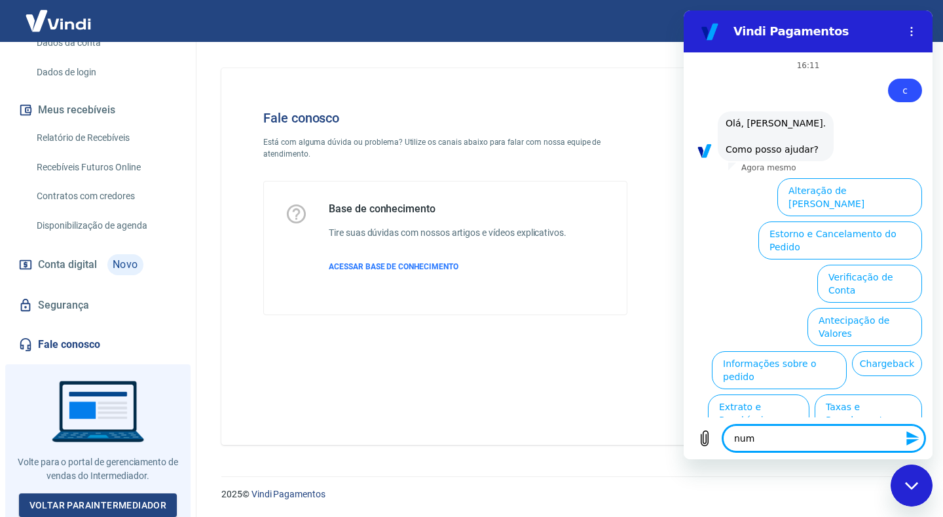
type textarea "x"
type textarea "nume"
type textarea "x"
type textarea "numer"
type textarea "x"
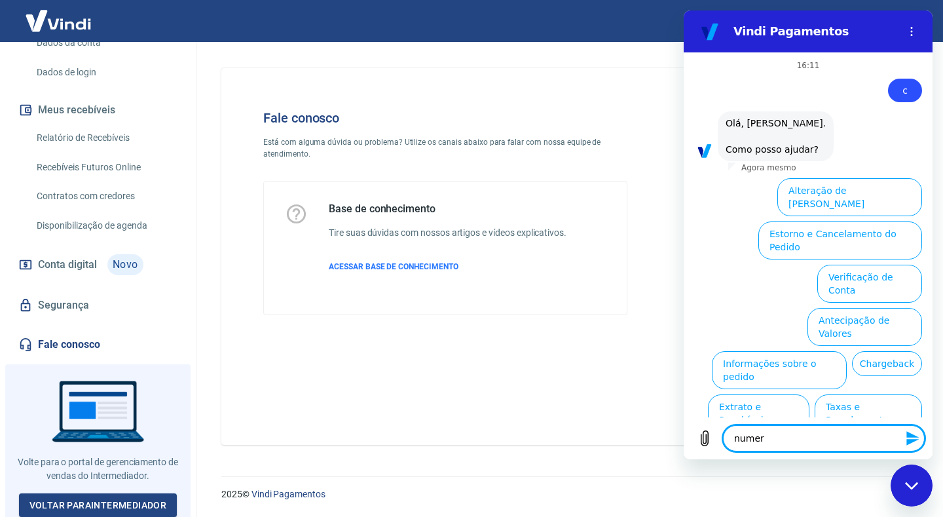
type textarea "numero"
type textarea "x"
type textarea "numero"
type textarea "x"
type textarea "numero d"
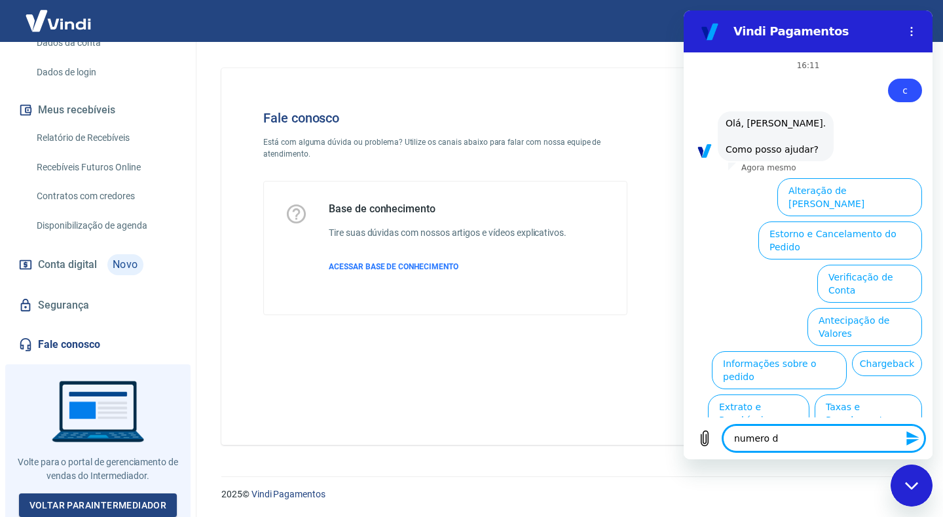
type textarea "x"
type textarea "numero de"
type textarea "x"
type textarea "numero de"
type textarea "x"
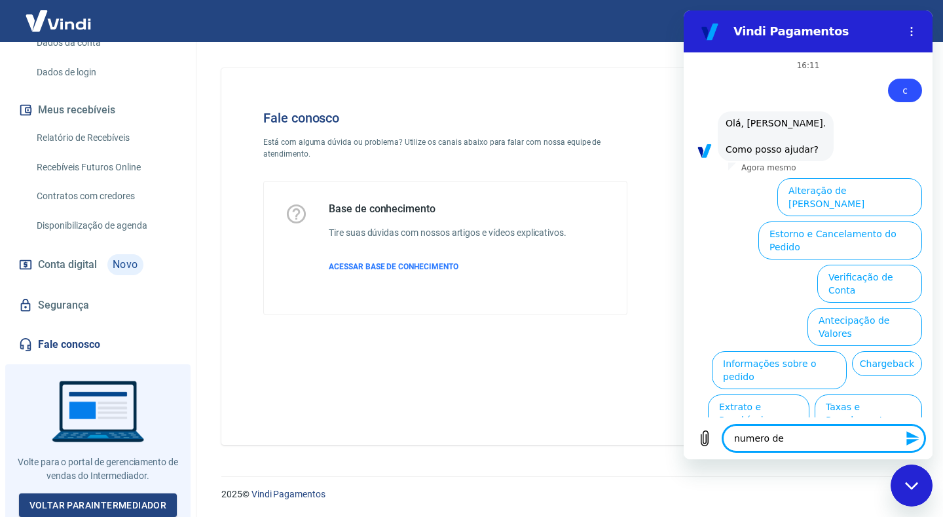
type textarea "numero de c"
type textarea "x"
type textarea "numero de ch"
type textarea "x"
type textarea "numero de cha"
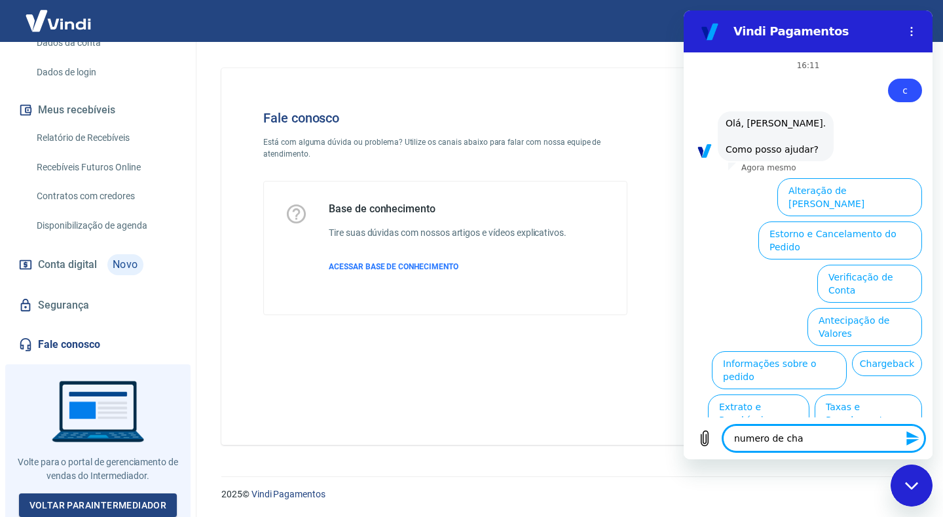
type textarea "x"
type textarea "numero de cham"
type textarea "x"
type textarea "numero de chama"
type textarea "x"
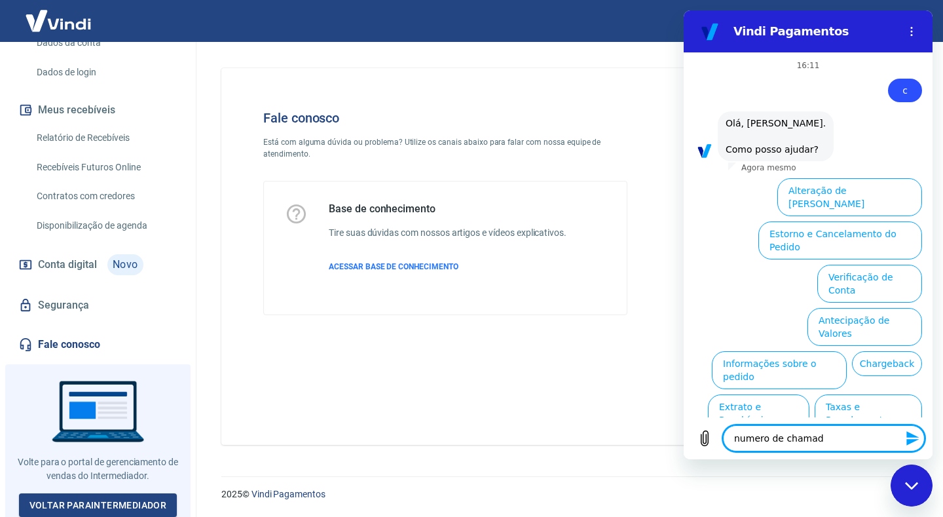
type textarea "numero de chamado"
type textarea "x"
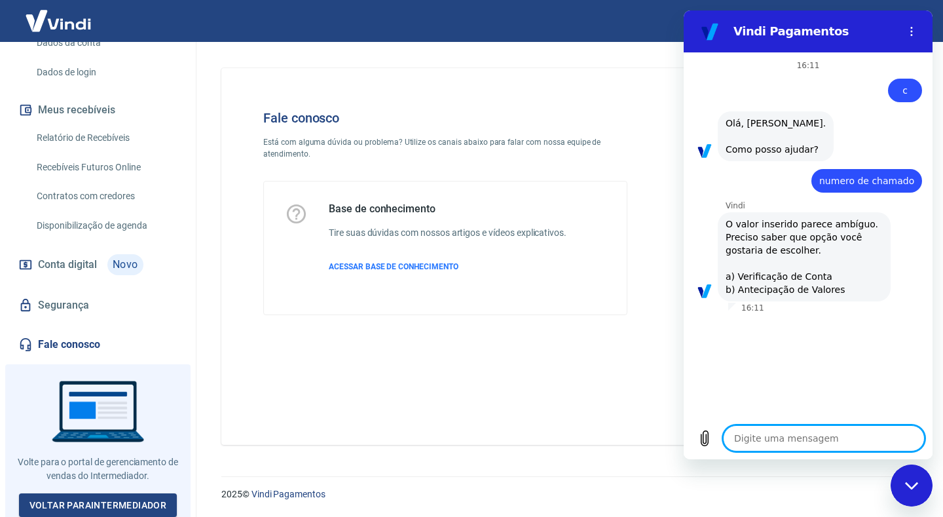
type textarea "x"
type textarea "a"
type textarea "x"
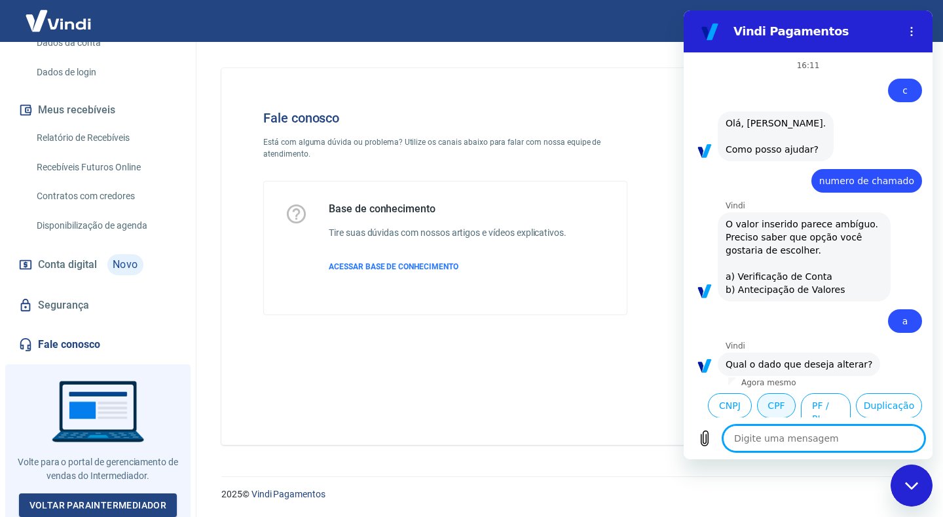
scroll to position [124, 0]
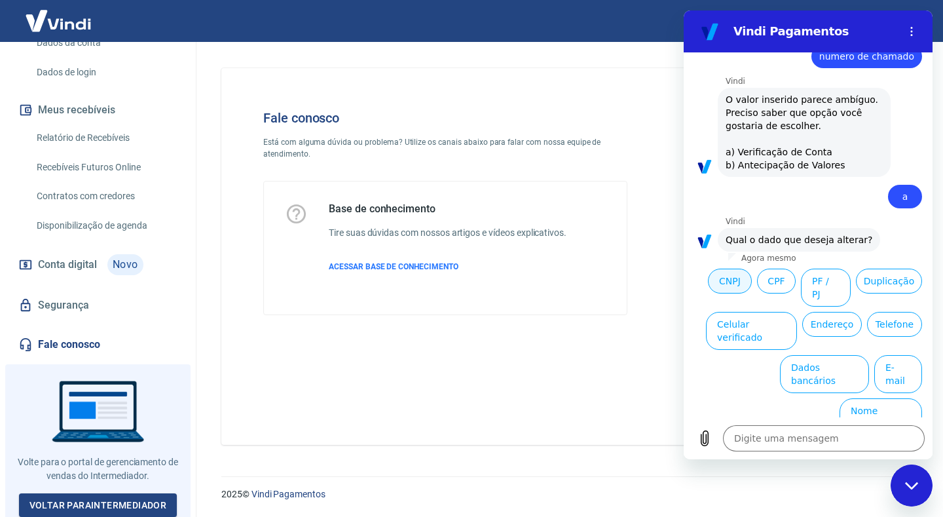
click at [752, 276] on button "CNPJ" at bounding box center [730, 281] width 44 height 25
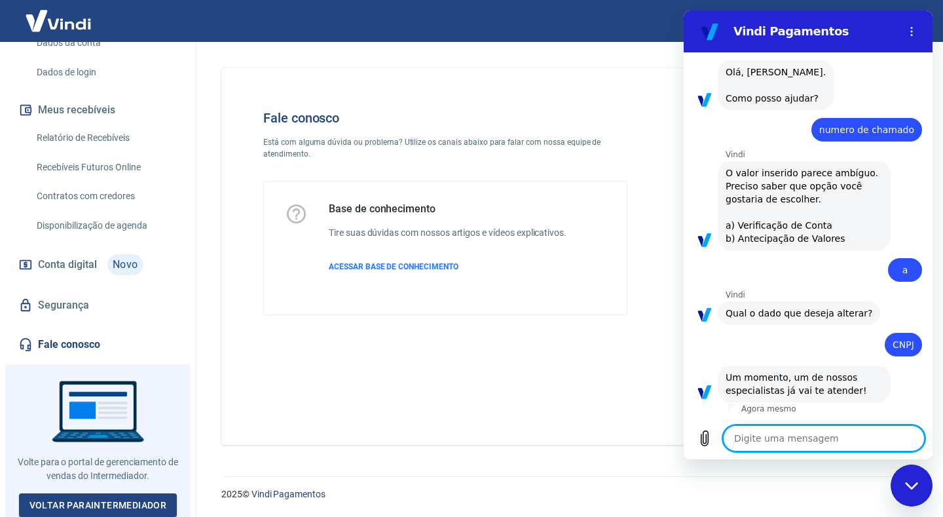
scroll to position [110, 0]
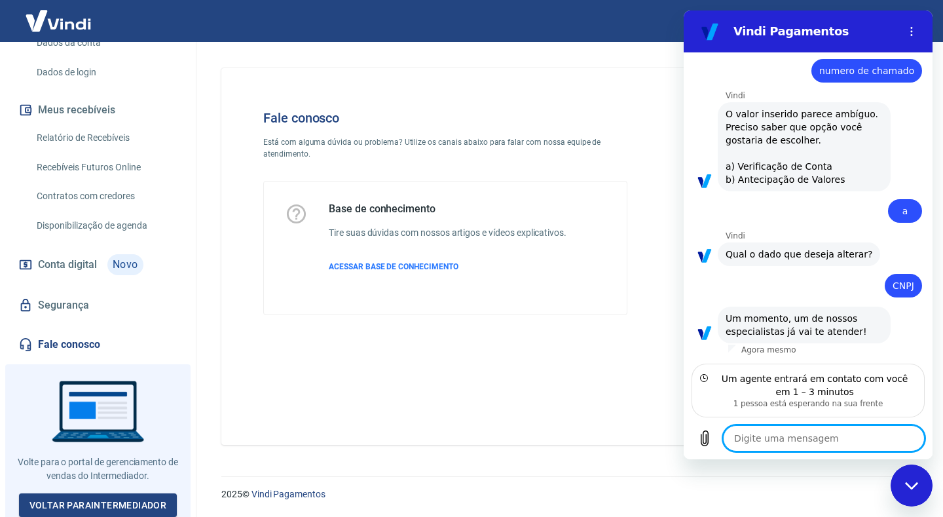
type textarea "x"
